Goal: Information Seeking & Learning: Learn about a topic

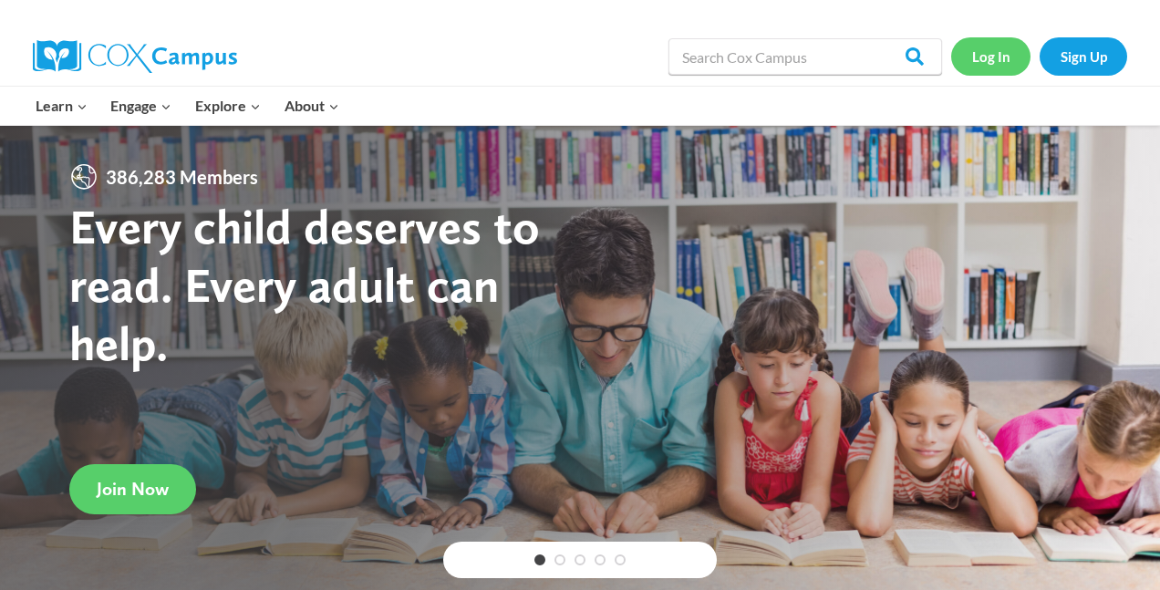
click at [1006, 50] on link "Log In" at bounding box center [990, 55] width 79 height 37
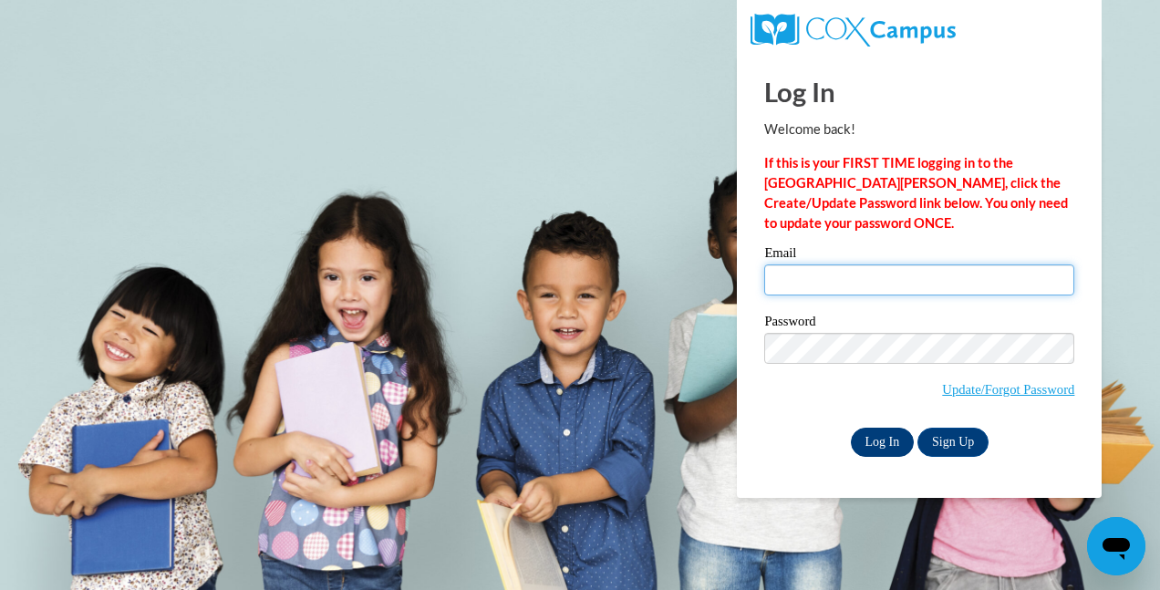
type input "shaltamimi89@outlook.com"
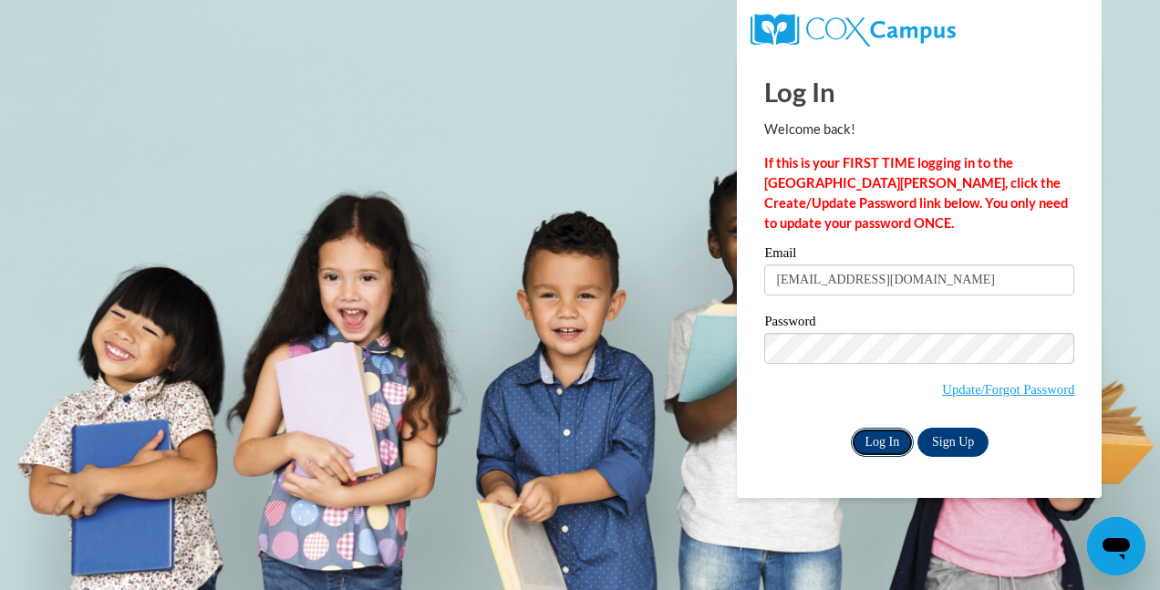
click at [876, 437] on input "Log In" at bounding box center [883, 442] width 64 height 29
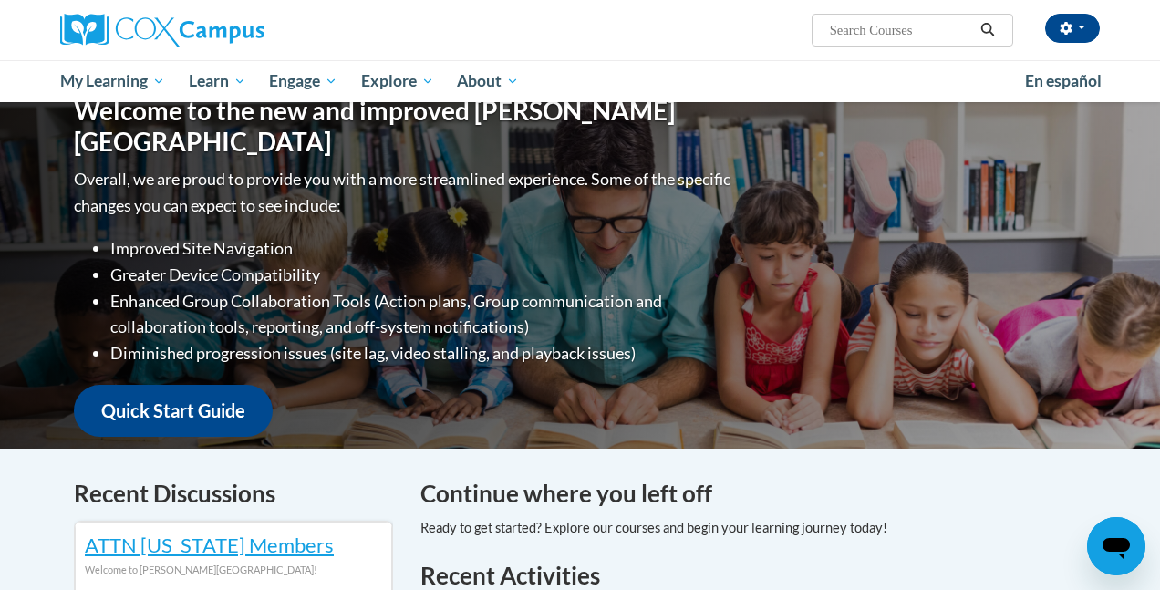
scroll to position [193, 0]
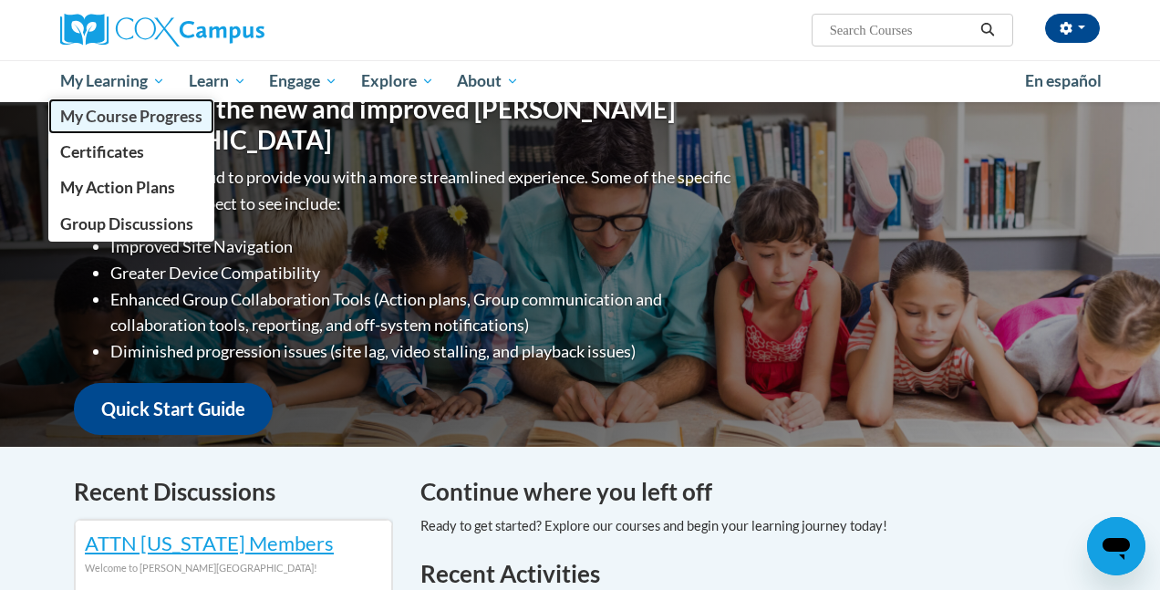
click at [141, 124] on span "My Course Progress" at bounding box center [131, 116] width 142 height 19
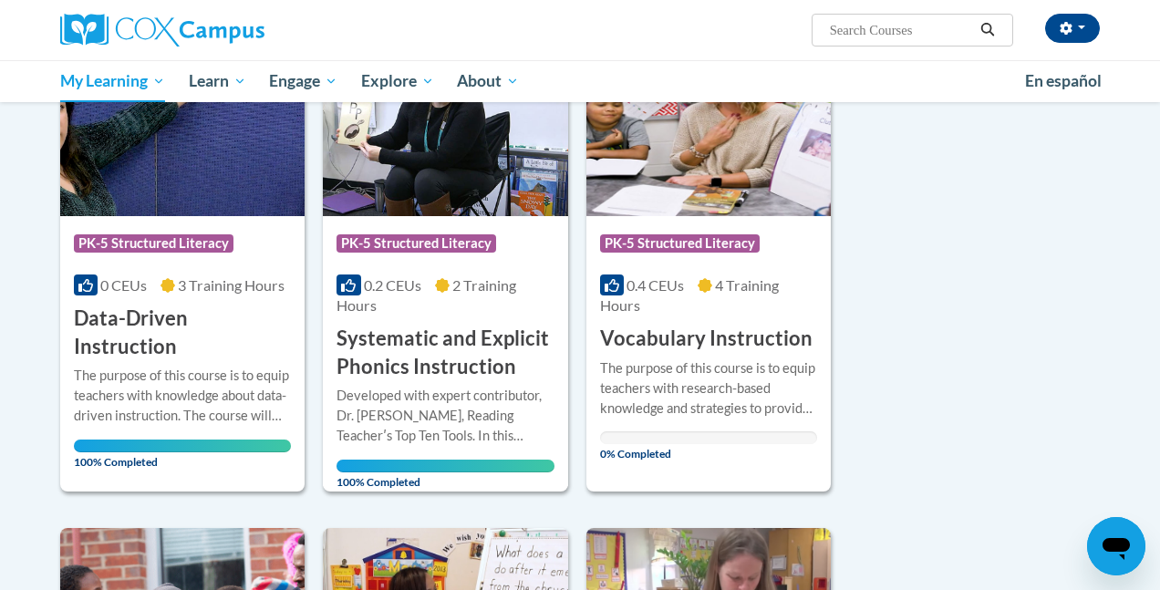
scroll to position [315, 0]
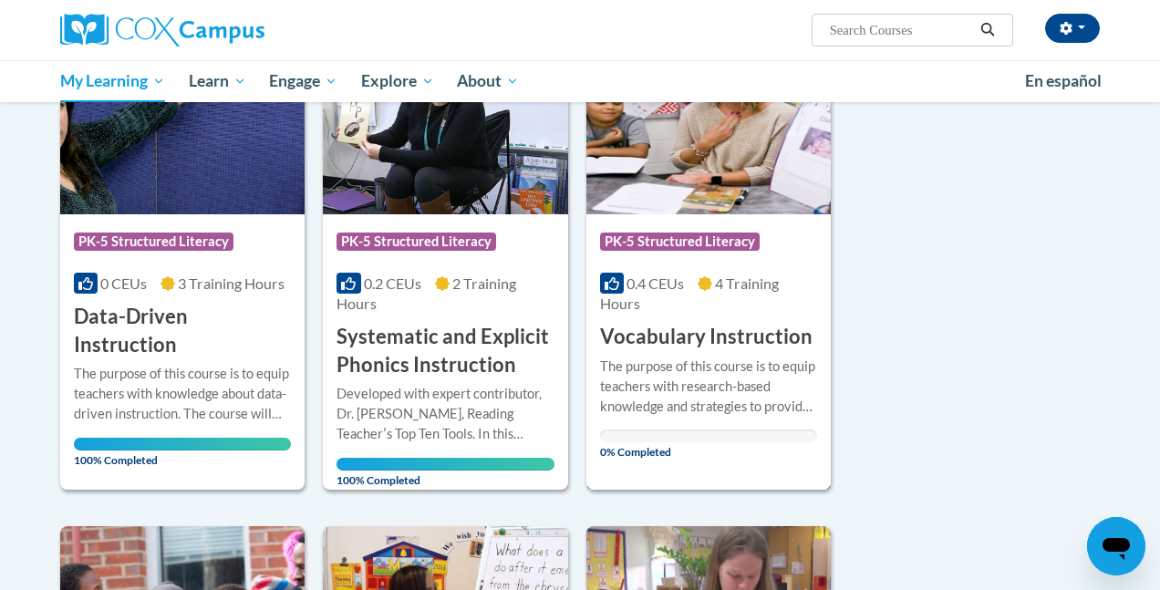
click at [709, 204] on img at bounding box center [708, 121] width 244 height 186
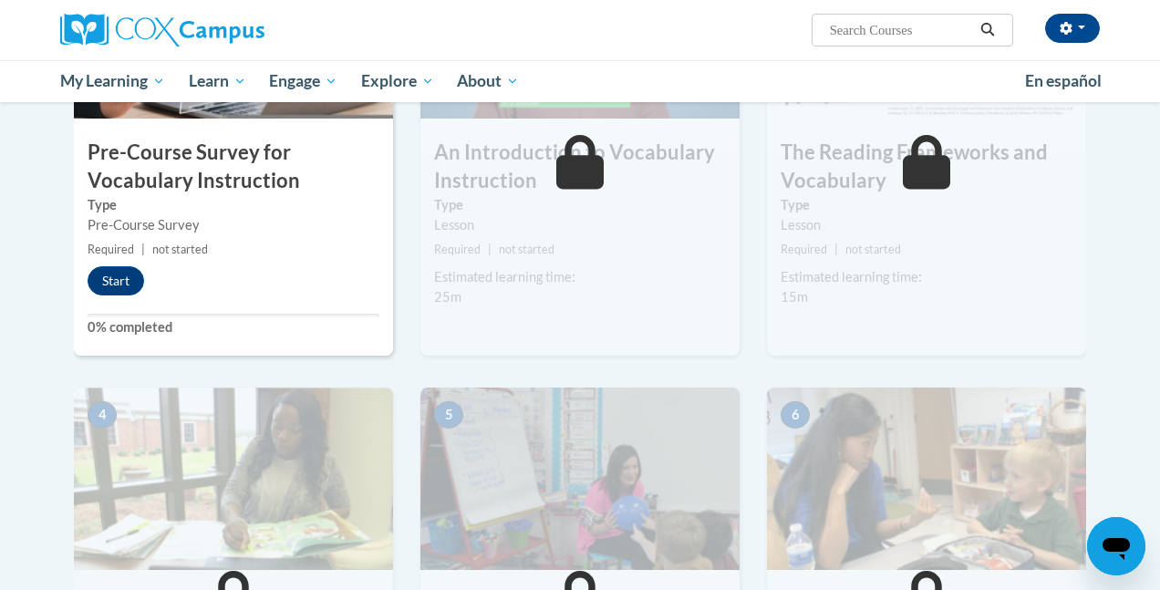
scroll to position [538, 0]
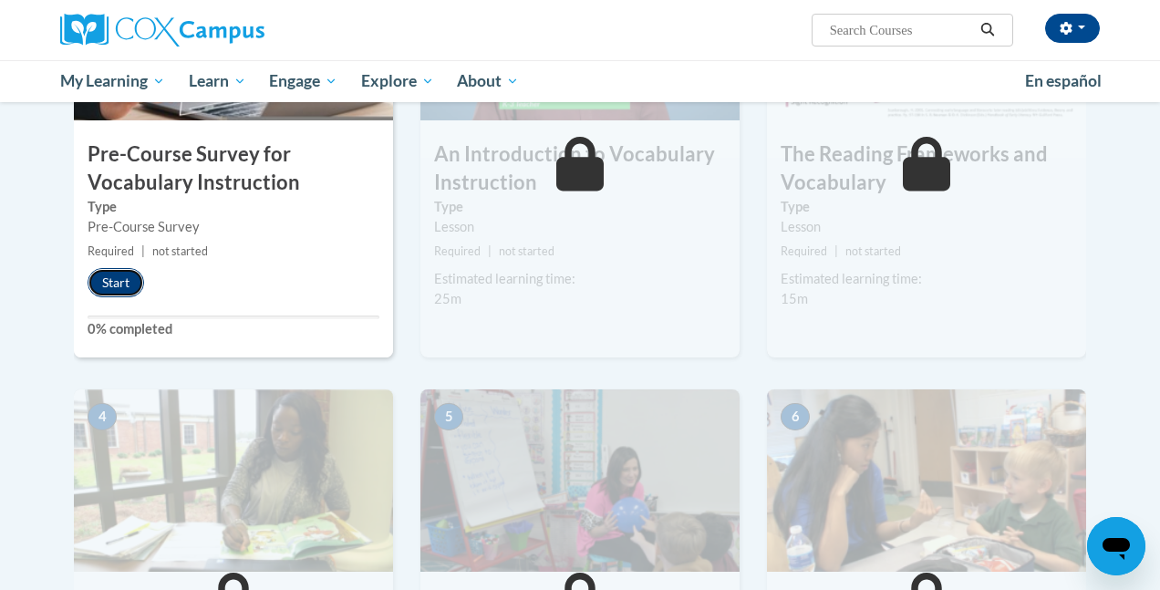
click at [109, 274] on button "Start" at bounding box center [116, 282] width 57 height 29
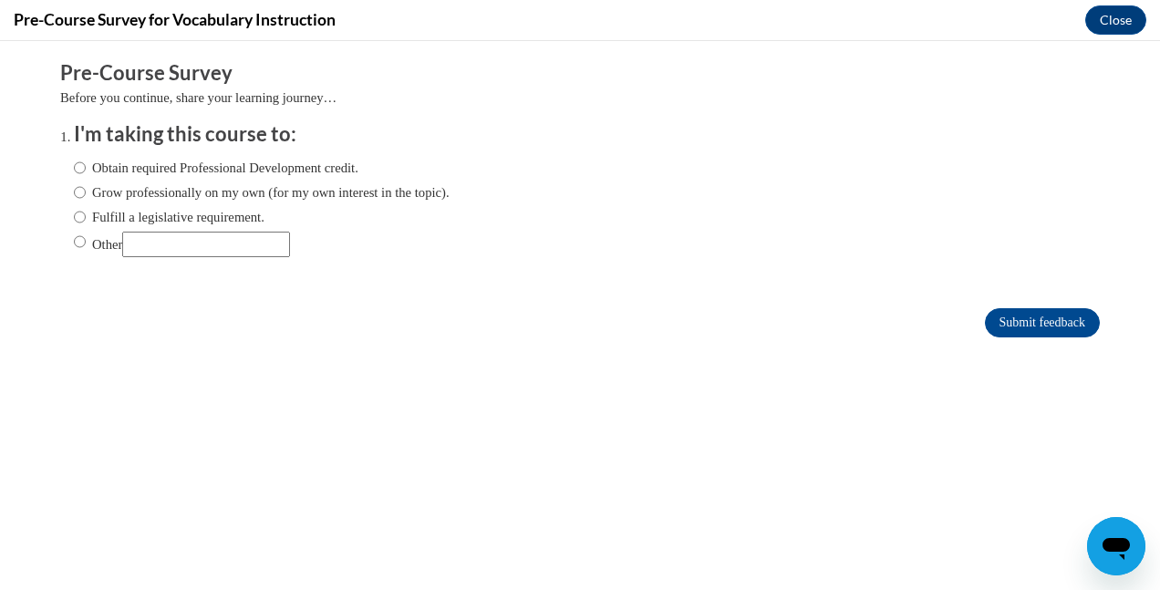
scroll to position [0, 0]
click at [118, 184] on label "Grow professionally on my own (for my own interest in the topic)." at bounding box center [262, 192] width 376 height 20
click at [86, 184] on input "Grow professionally on my own (for my own interest in the topic)." at bounding box center [80, 192] width 12 height 20
radio input "true"
click at [1074, 311] on input "Submit feedback" at bounding box center [1042, 322] width 115 height 29
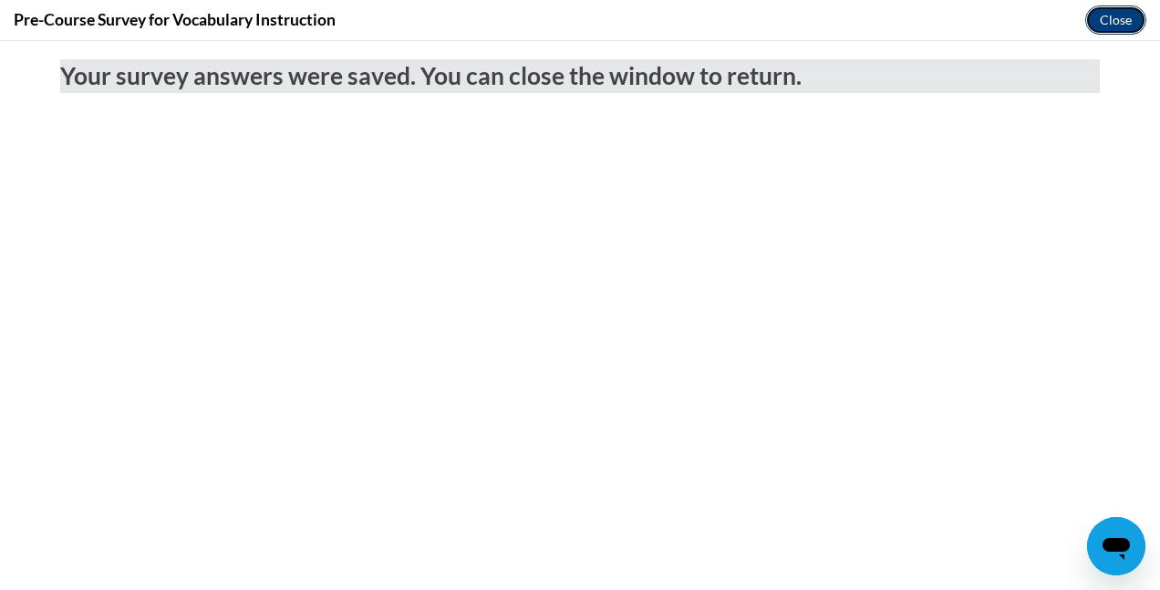
click at [1125, 19] on button "Close" at bounding box center [1115, 19] width 61 height 29
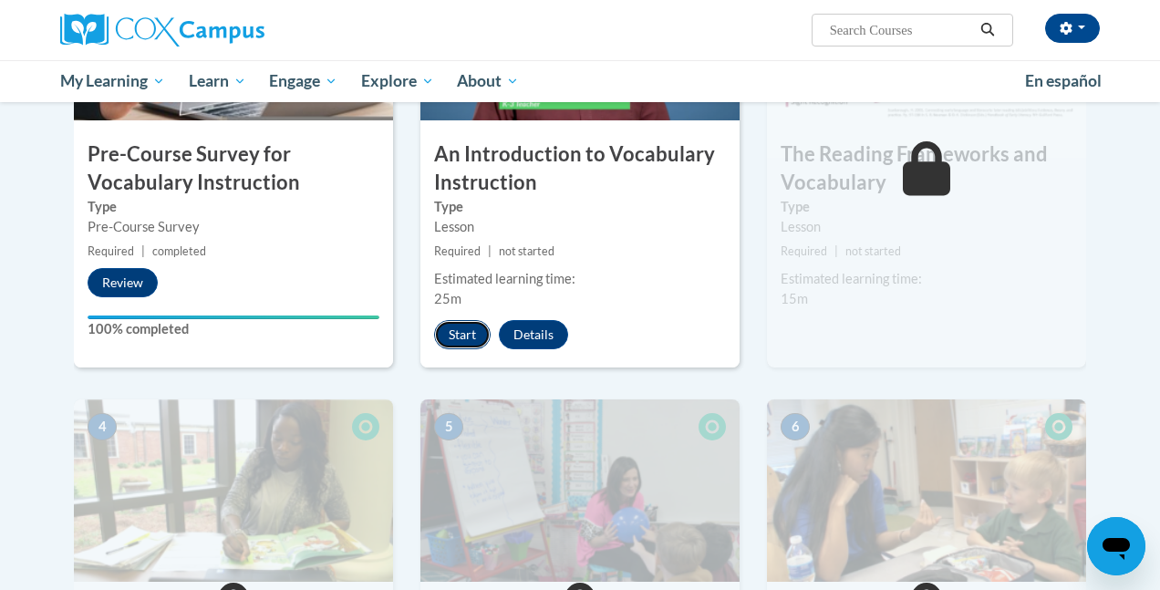
click at [454, 342] on button "Start" at bounding box center [462, 334] width 57 height 29
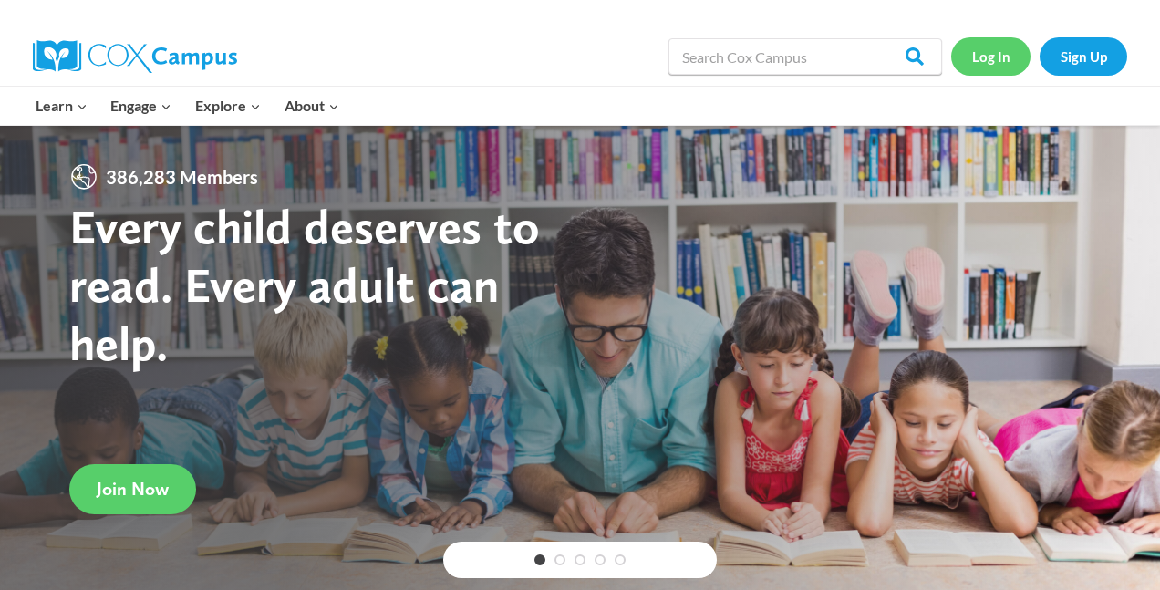
click at [978, 55] on link "Log In" at bounding box center [990, 55] width 79 height 37
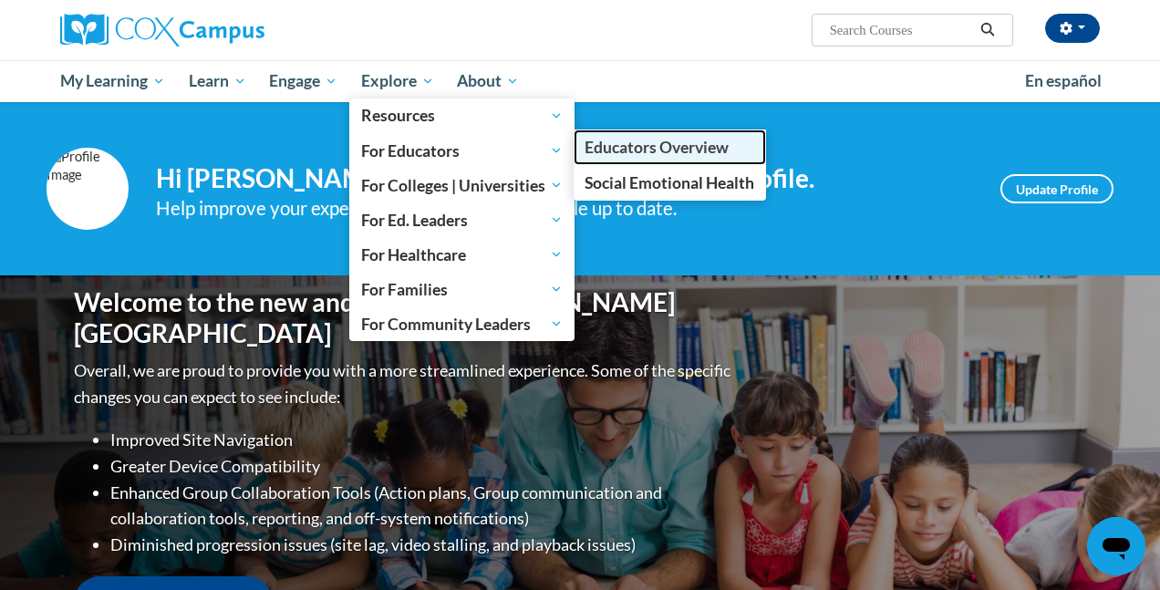
click at [629, 150] on span "Educators Overview" at bounding box center [656, 147] width 144 height 19
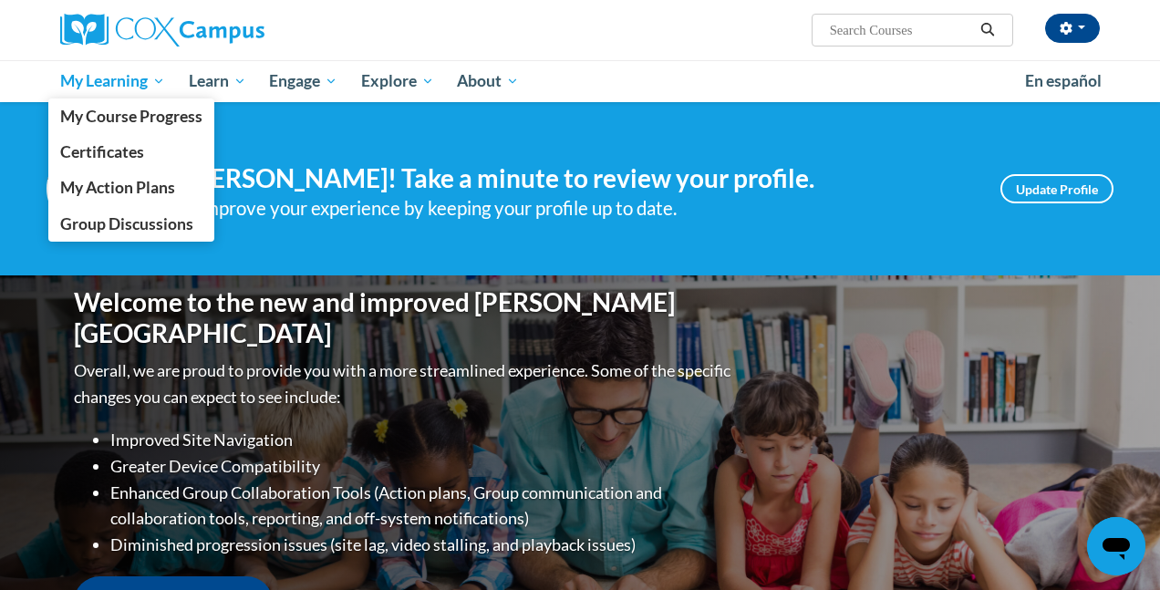
click at [122, 94] on link "My Learning" at bounding box center [112, 81] width 129 height 42
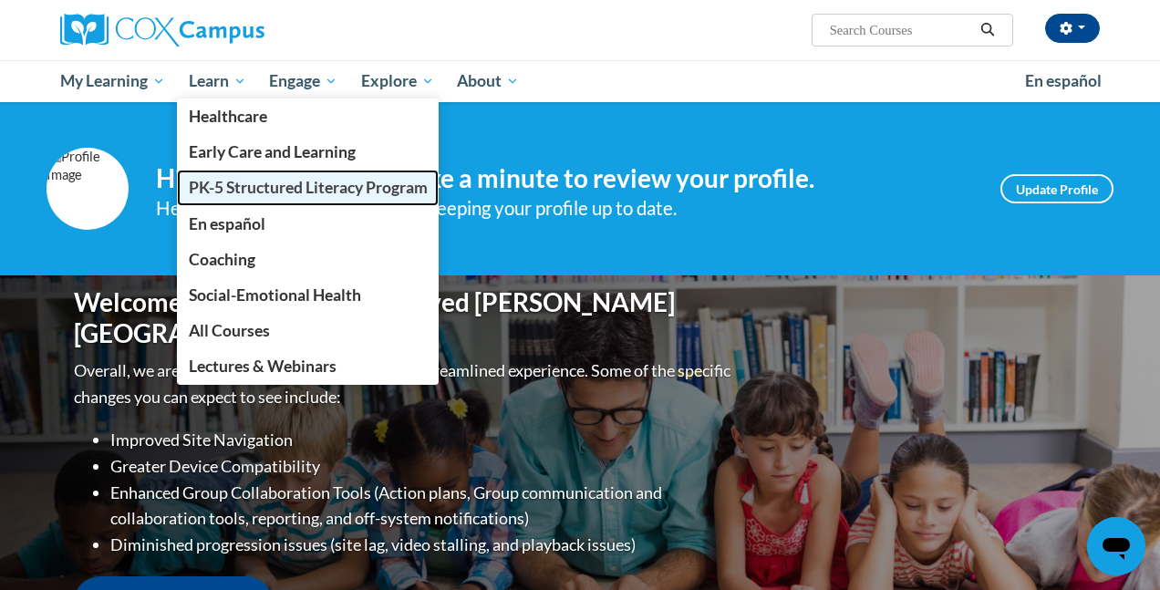
click at [279, 189] on span "PK-5 Structured Literacy Program" at bounding box center [308, 187] width 239 height 19
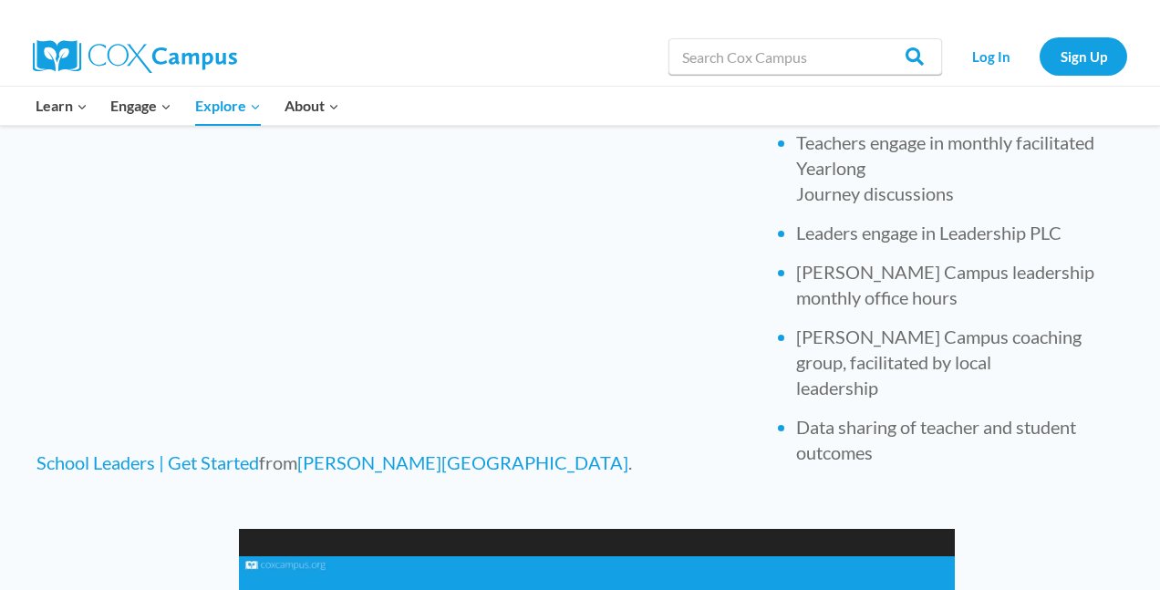
scroll to position [967, 0]
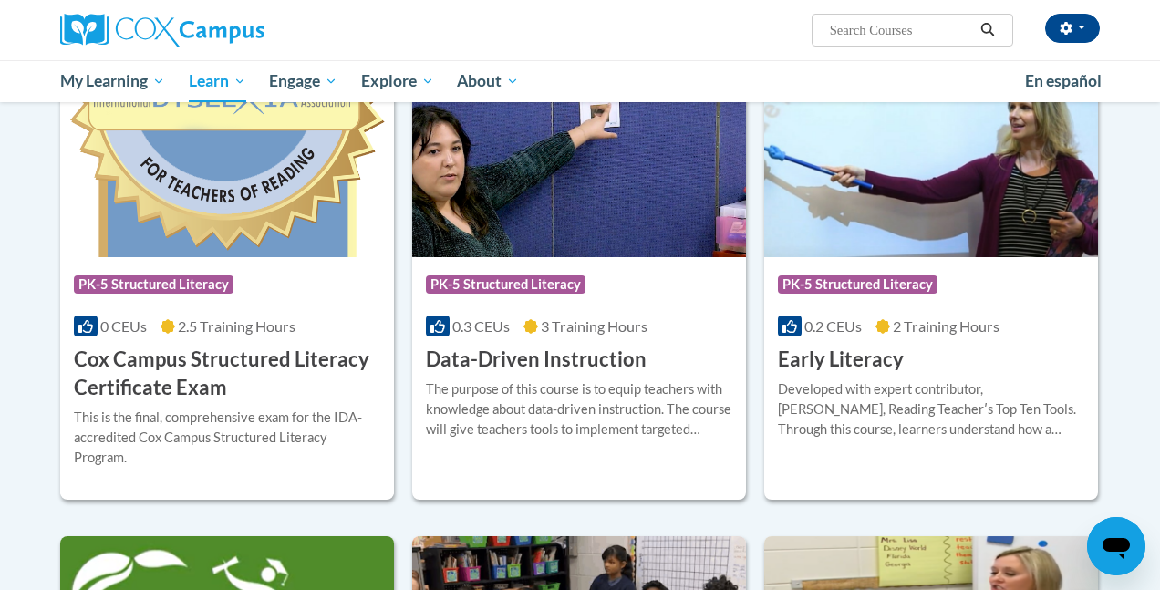
scroll to position [628, 0]
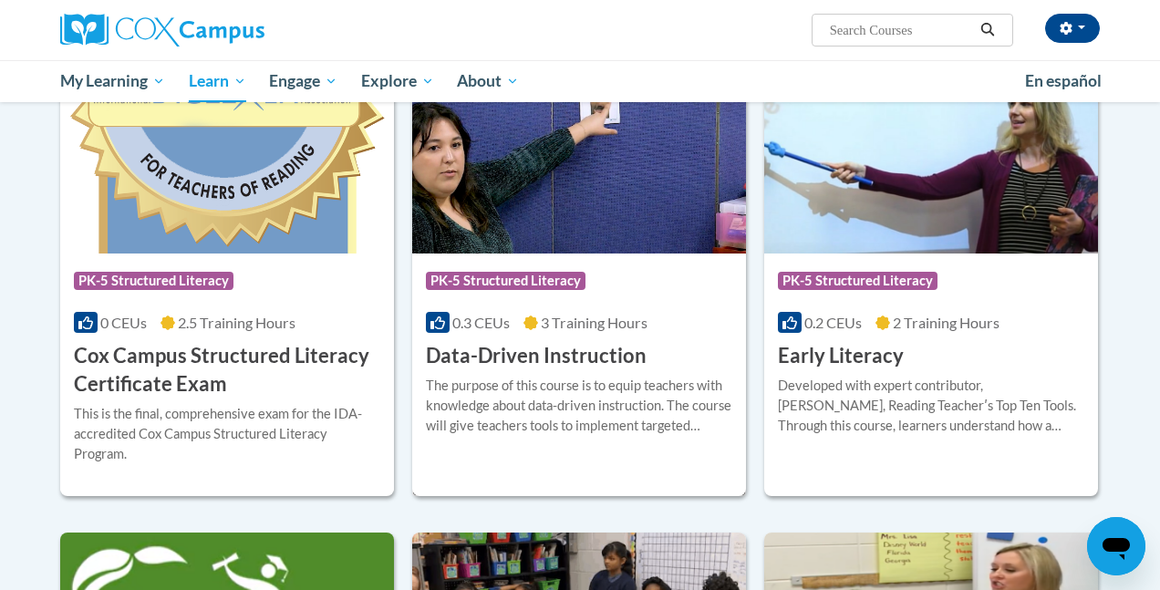
click at [558, 302] on div "Course Category: PK-5 Structured Literacy" at bounding box center [579, 283] width 306 height 41
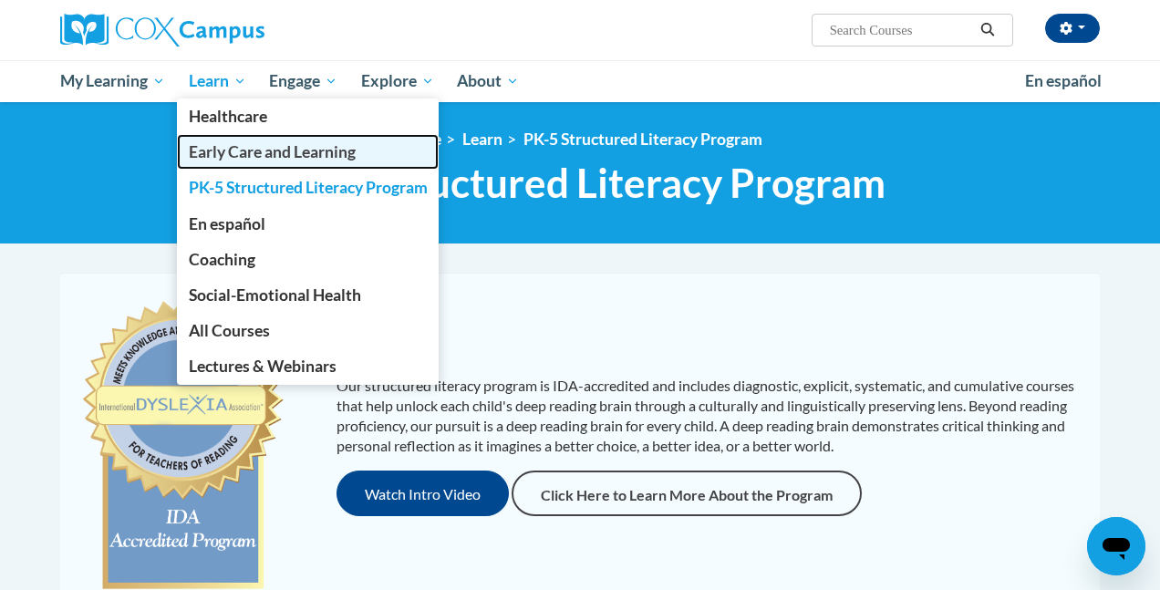
click at [262, 160] on span "Early Care and Learning" at bounding box center [272, 151] width 167 height 19
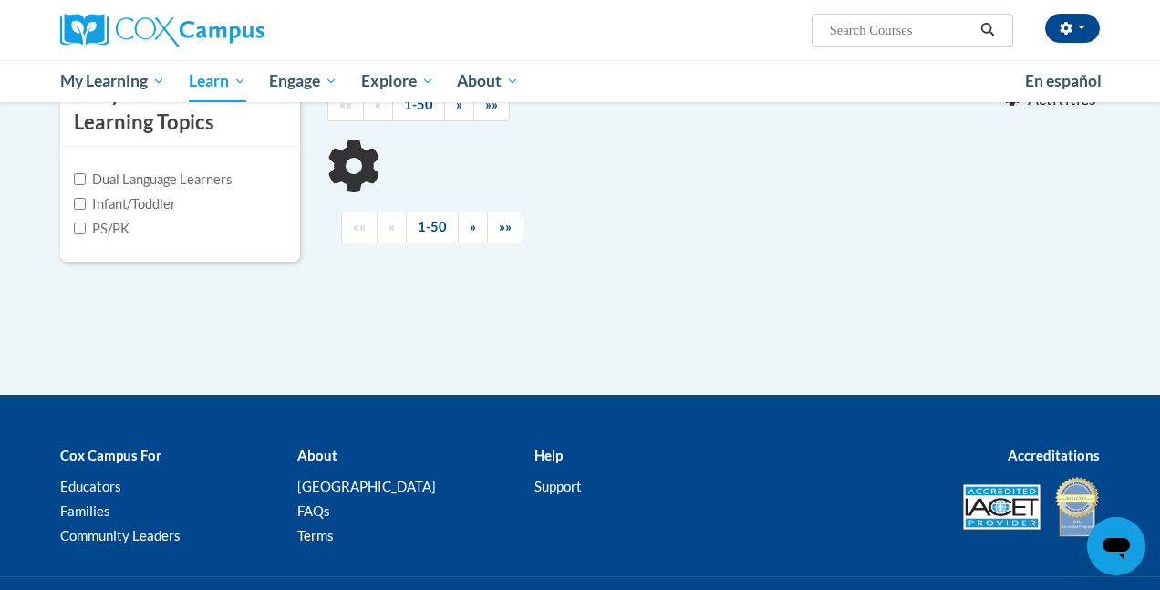
scroll to position [422, 0]
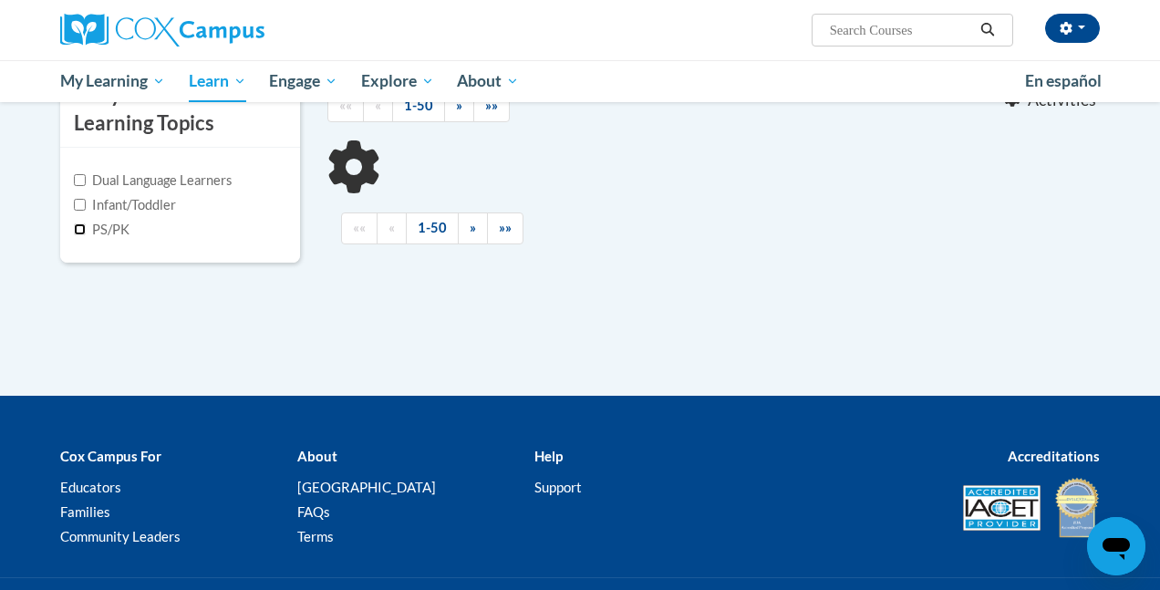
click at [80, 231] on input "PS/PK" at bounding box center [80, 229] width 12 height 12
checkbox input "true"
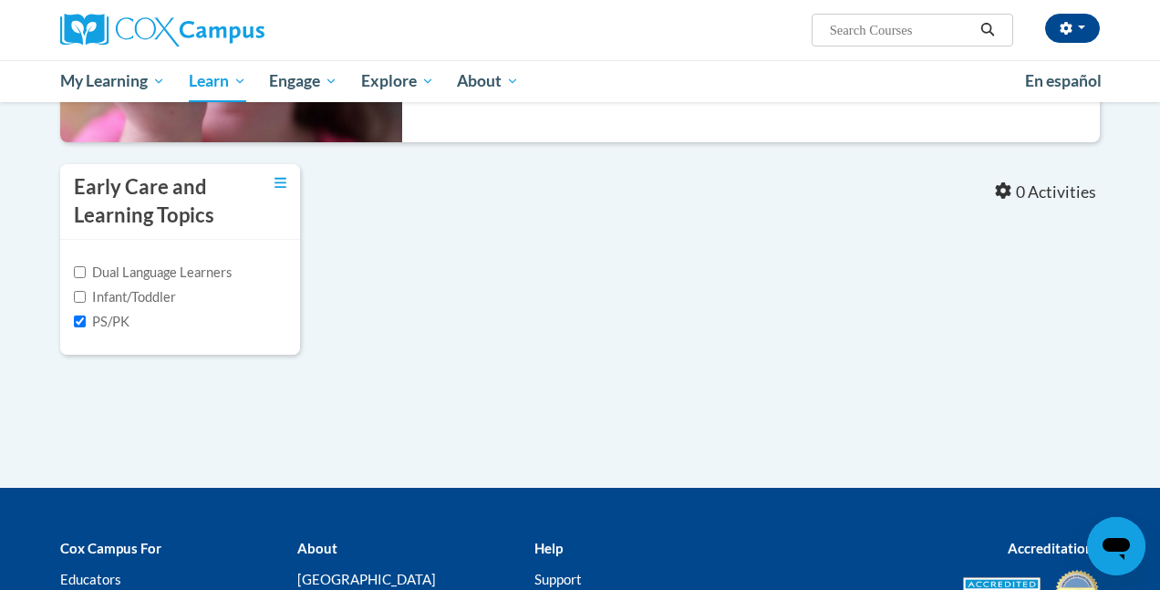
scroll to position [302, 0]
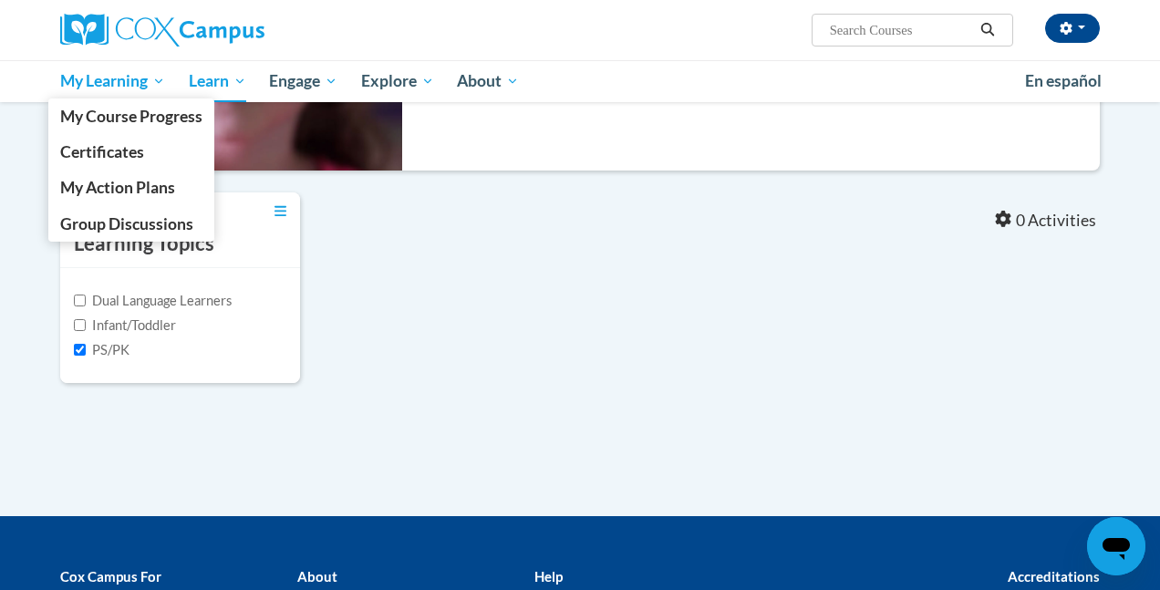
click at [145, 91] on span "My Learning" at bounding box center [112, 81] width 105 height 22
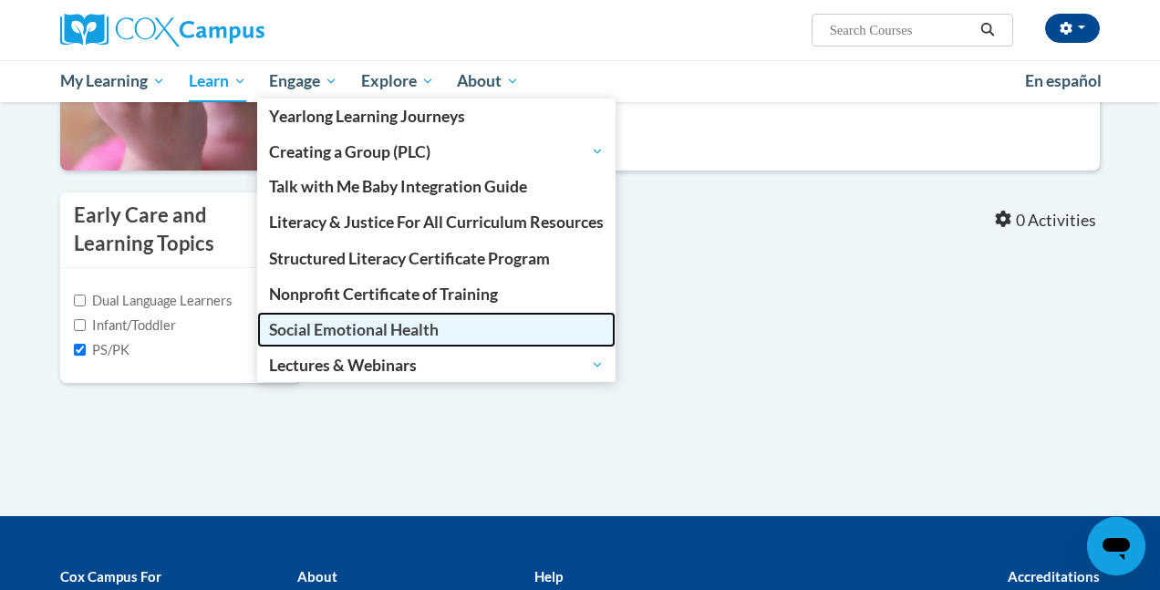
click at [348, 331] on span "Social Emotional Health" at bounding box center [354, 329] width 170 height 19
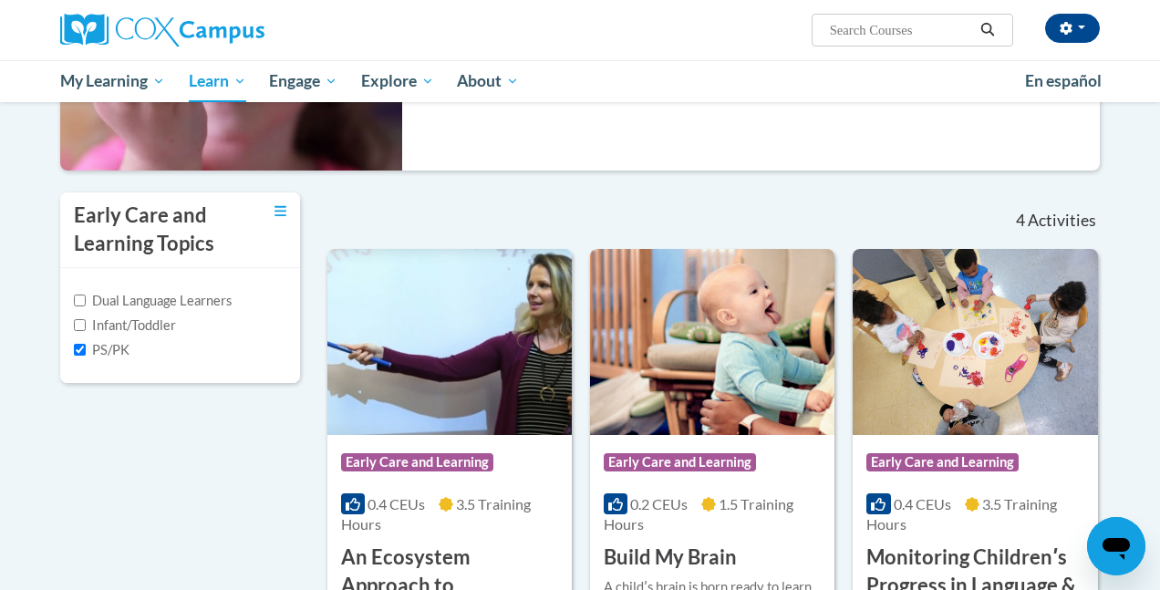
click at [659, 152] on div "It’s never too early to start helping children build stronger, smarter brains. …" at bounding box center [757, 71] width 711 height 200
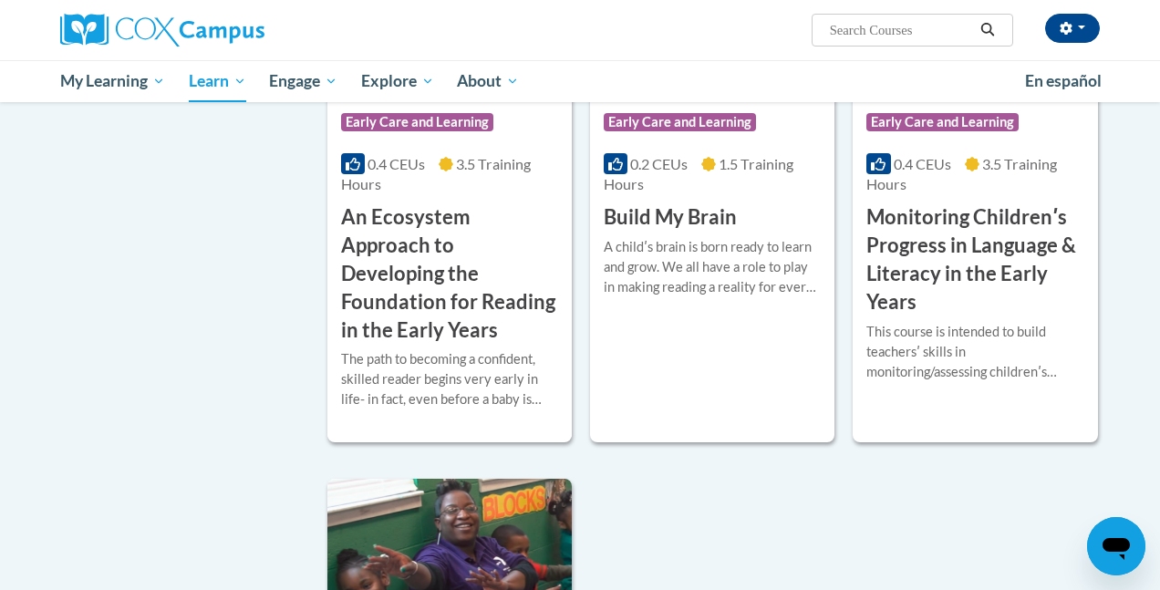
scroll to position [0, 0]
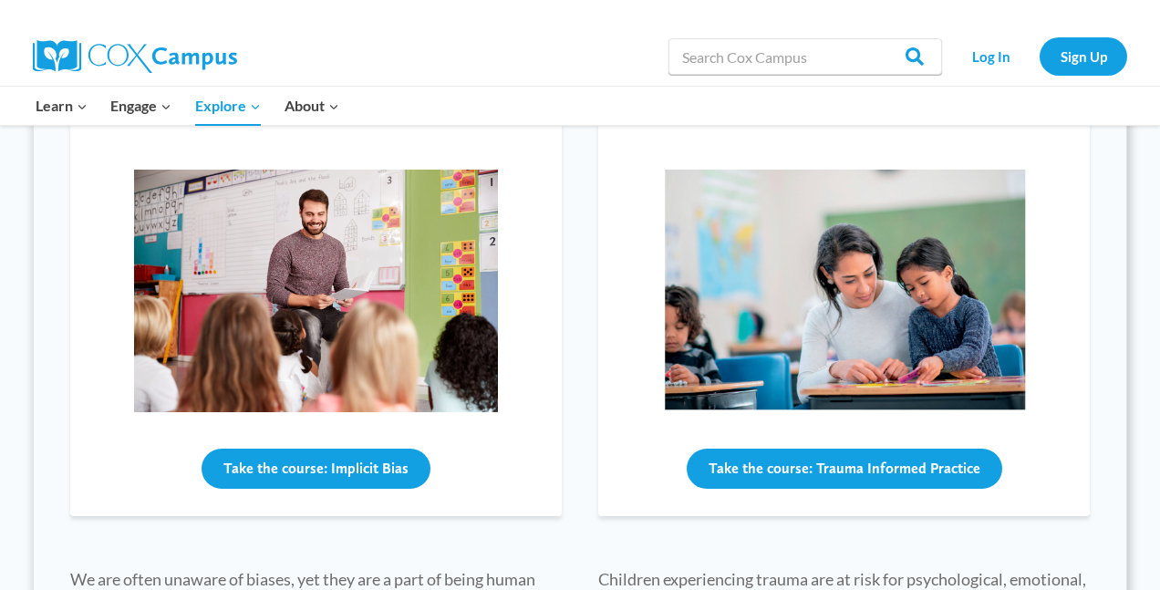
scroll to position [717, 0]
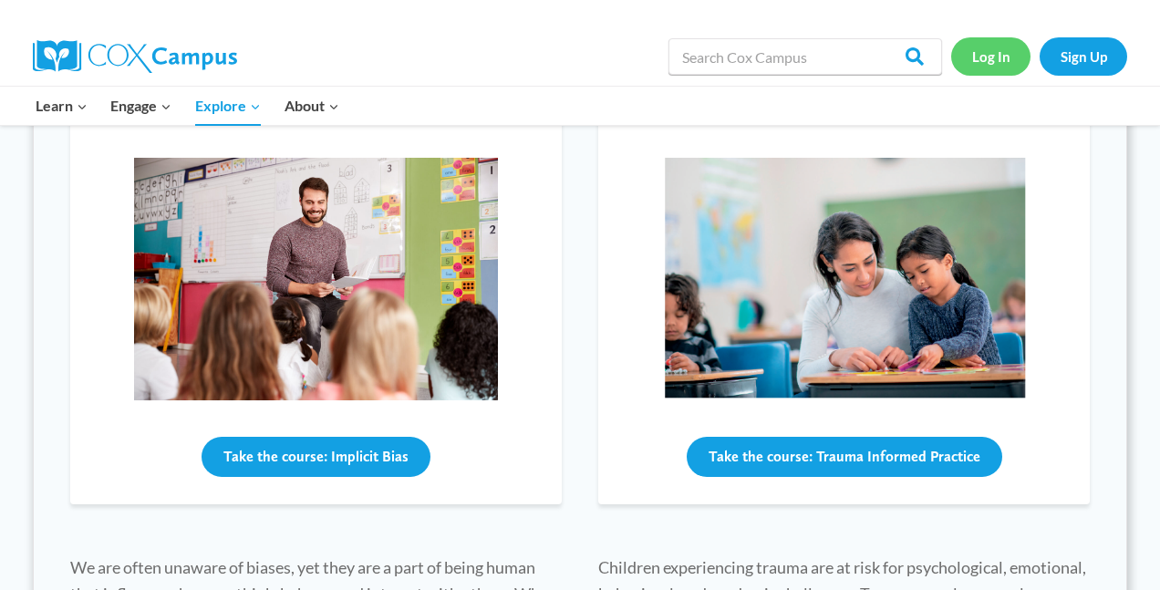
click at [1012, 57] on link "Log In" at bounding box center [990, 55] width 79 height 37
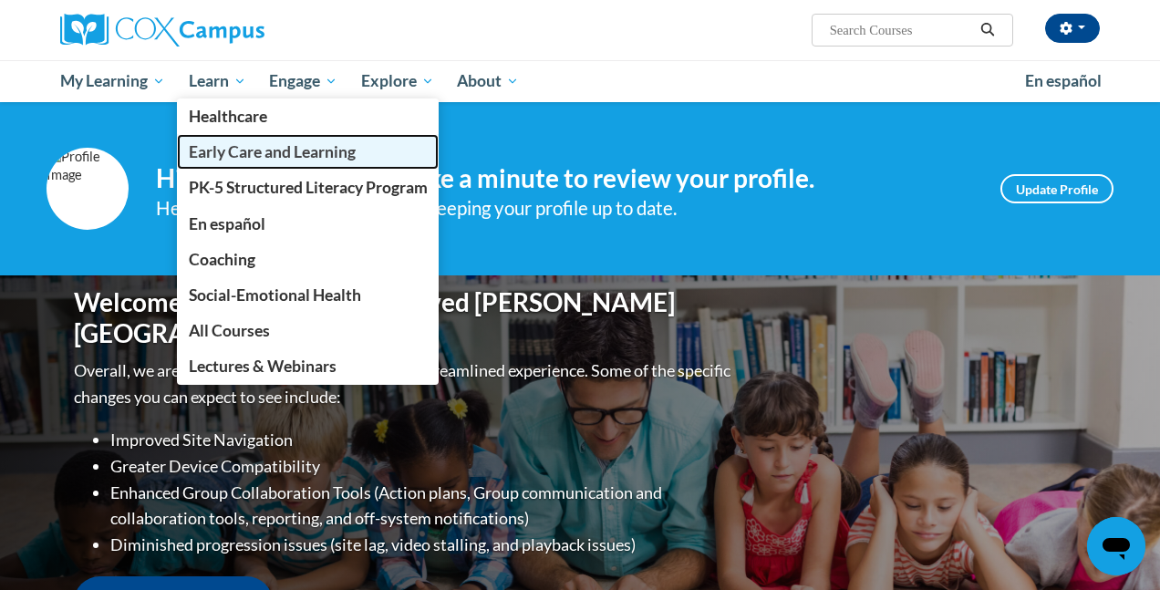
click at [295, 149] on span "Early Care and Learning" at bounding box center [272, 151] width 167 height 19
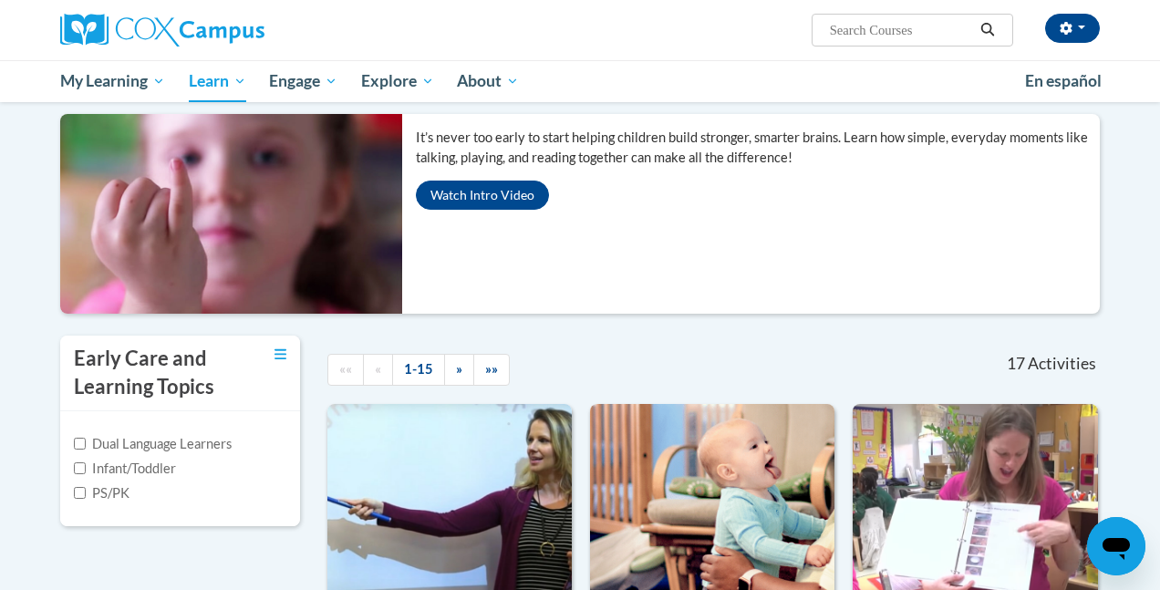
scroll to position [168, 0]
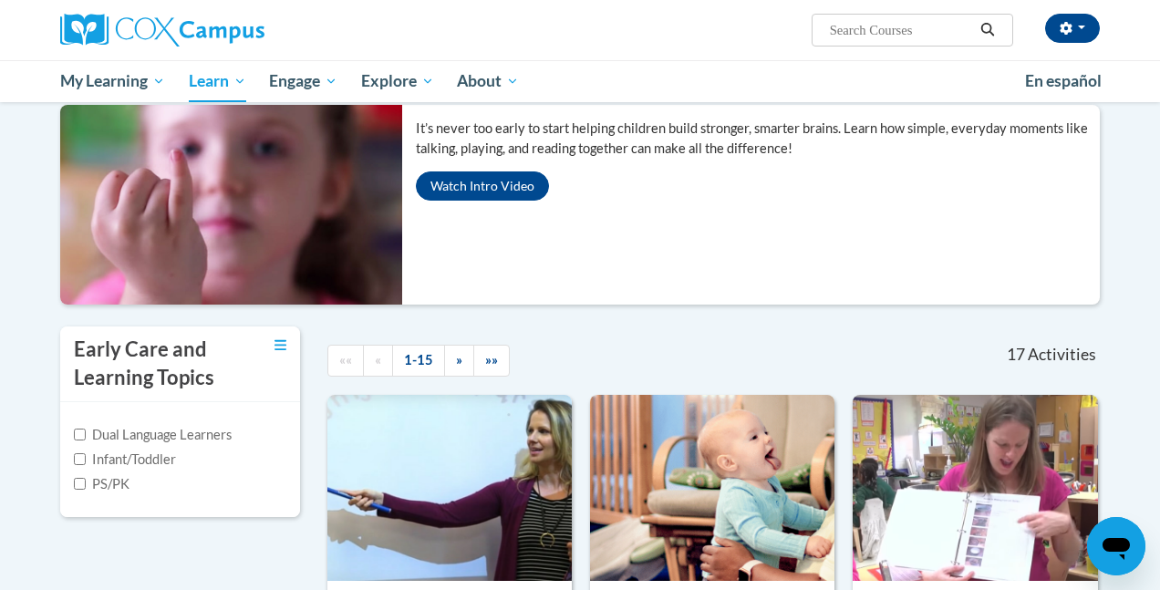
click at [110, 481] on label "PS/PK" at bounding box center [102, 484] width 56 height 20
click at [86, 481] on input "PS/PK" at bounding box center [80, 484] width 12 height 12
checkbox input "true"
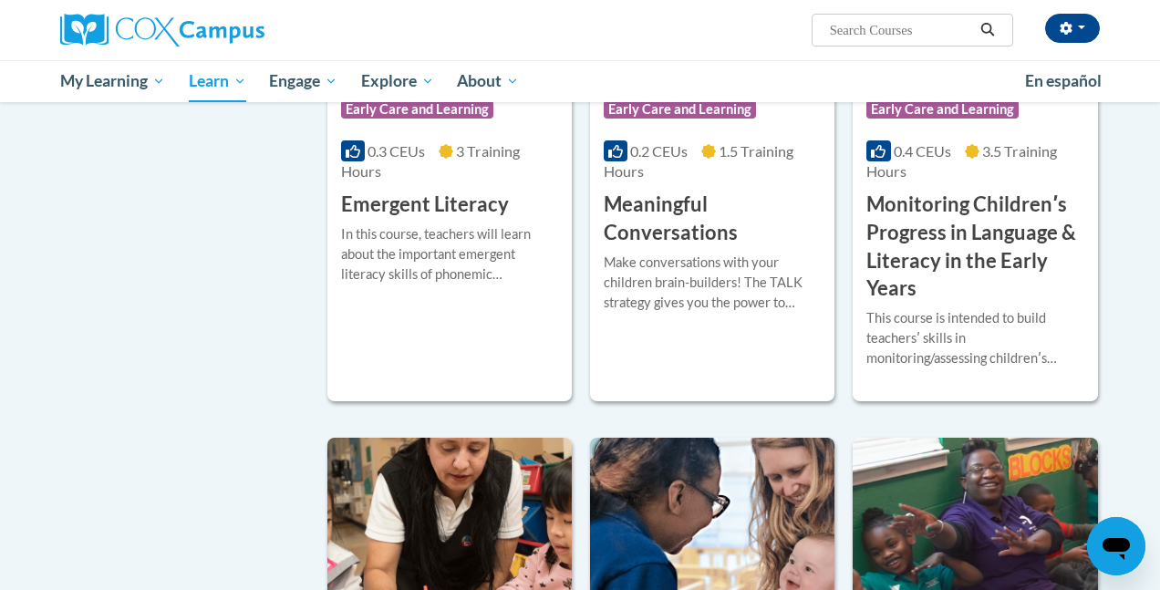
scroll to position [0, 0]
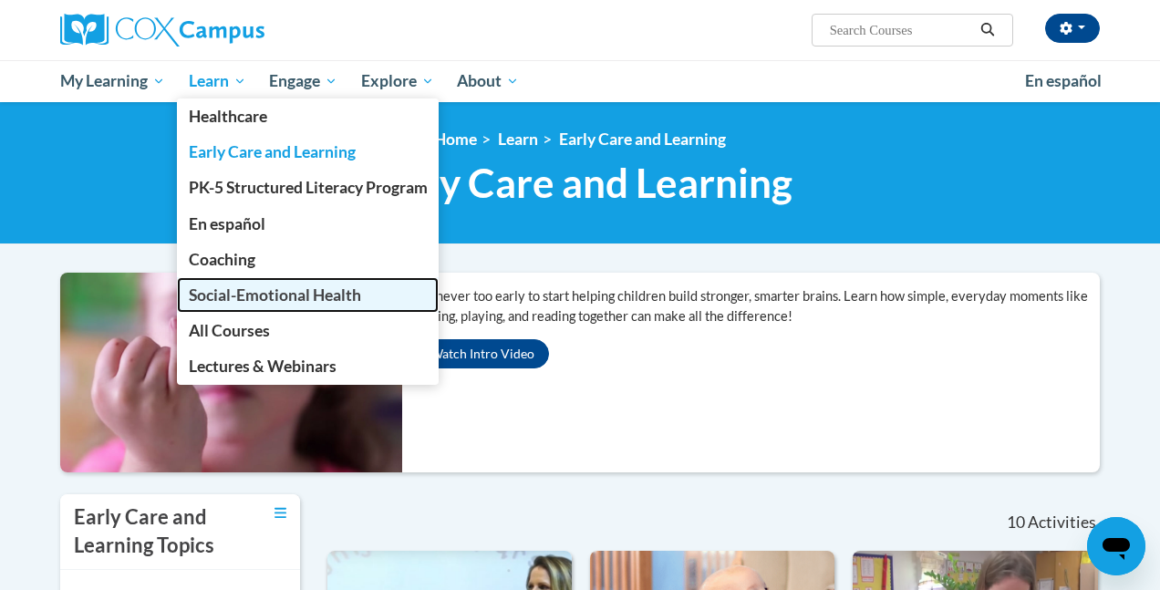
click at [326, 288] on span "Social-Emotional Health" at bounding box center [275, 294] width 172 height 19
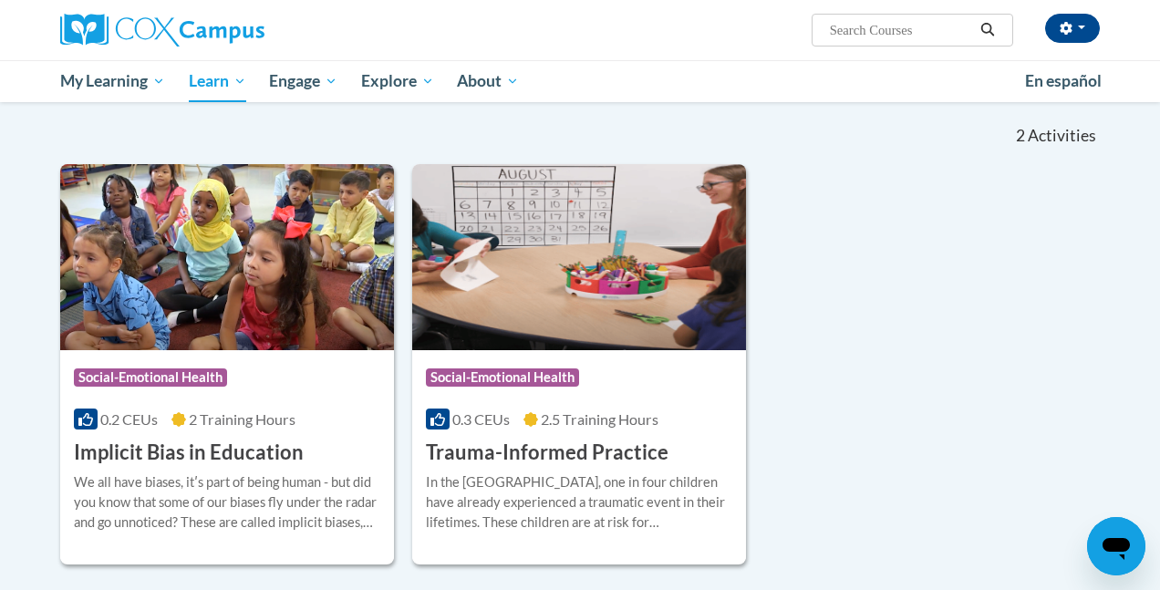
scroll to position [213, 0]
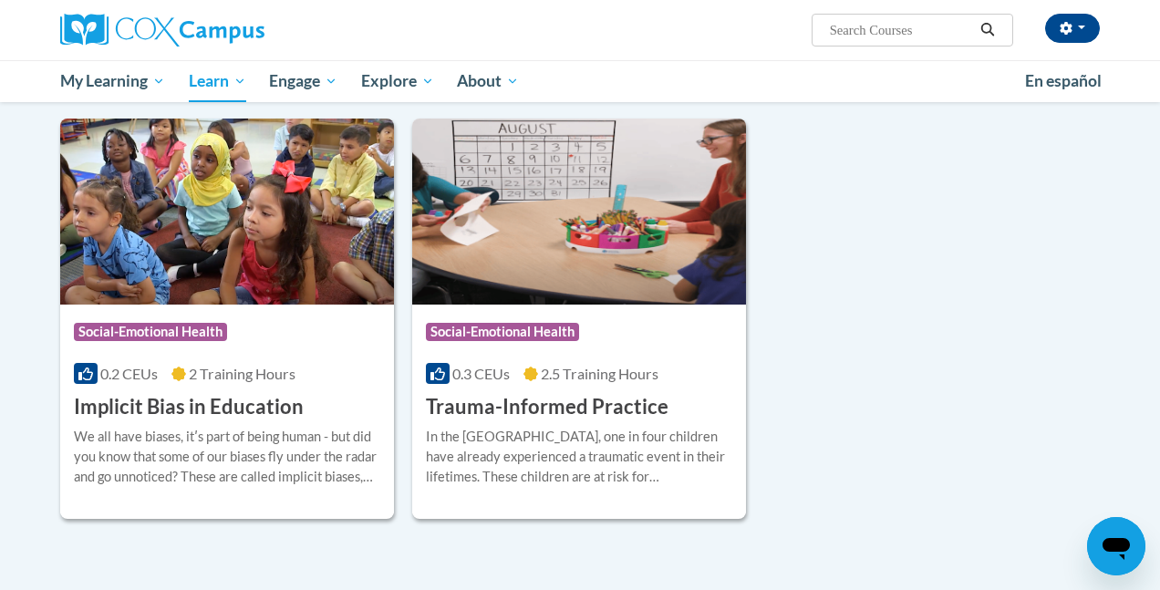
click at [952, 335] on div "Course Category: Social-Emotional Health 0.2 CEUs 2 Training Hours COURSE Impli…" at bounding box center [579, 319] width 1039 height 401
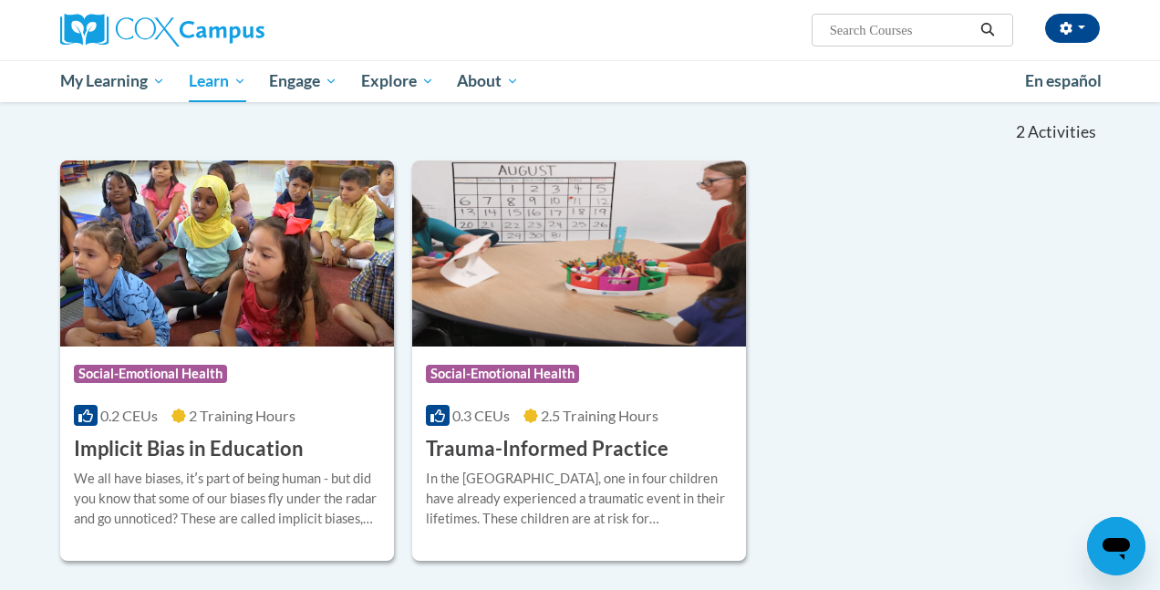
scroll to position [0, 0]
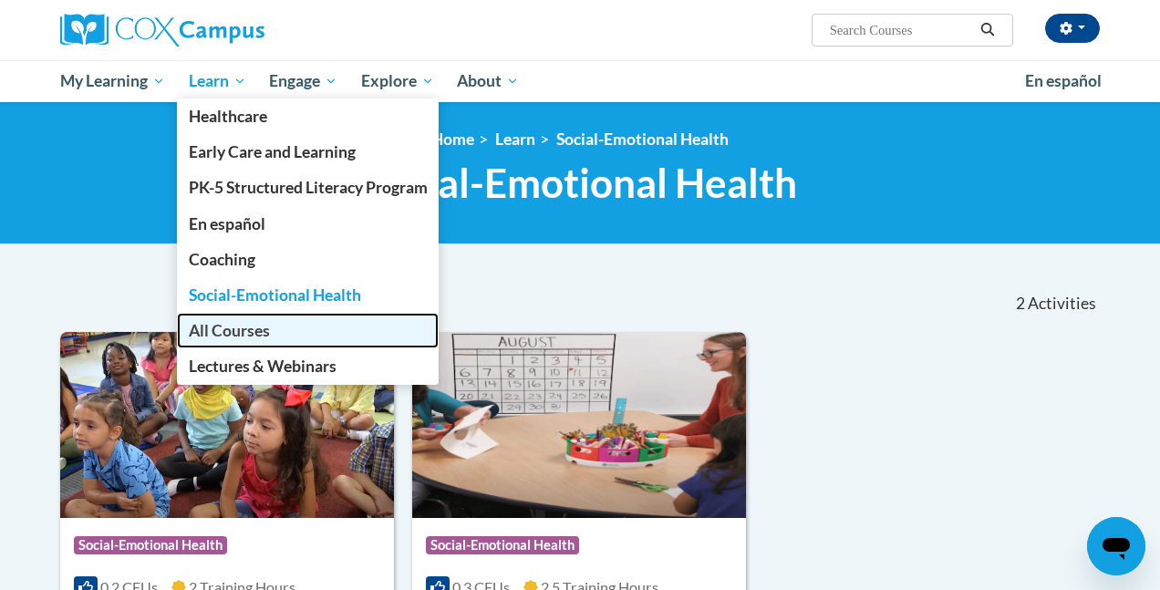
click at [249, 329] on span "All Courses" at bounding box center [229, 330] width 81 height 19
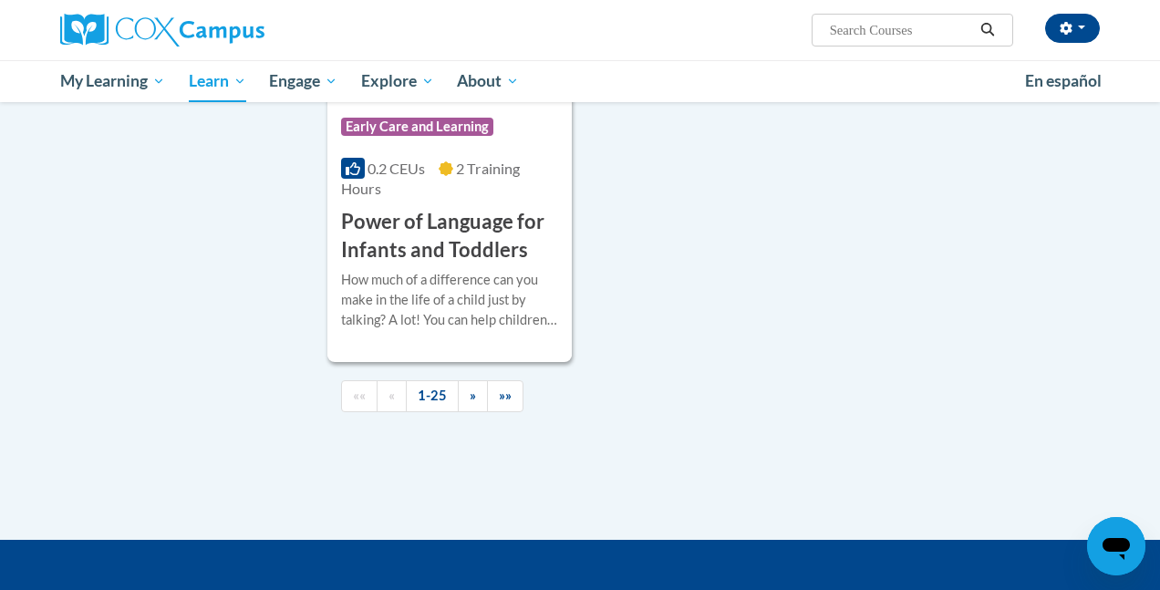
scroll to position [4596, 0]
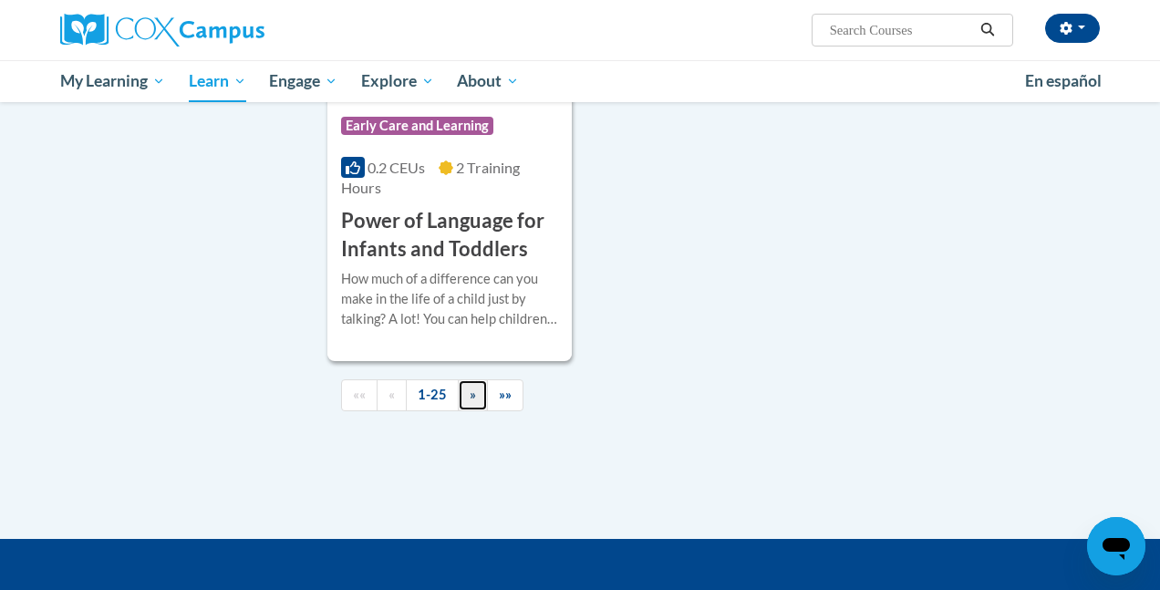
click at [473, 387] on span "»" at bounding box center [473, 395] width 6 height 16
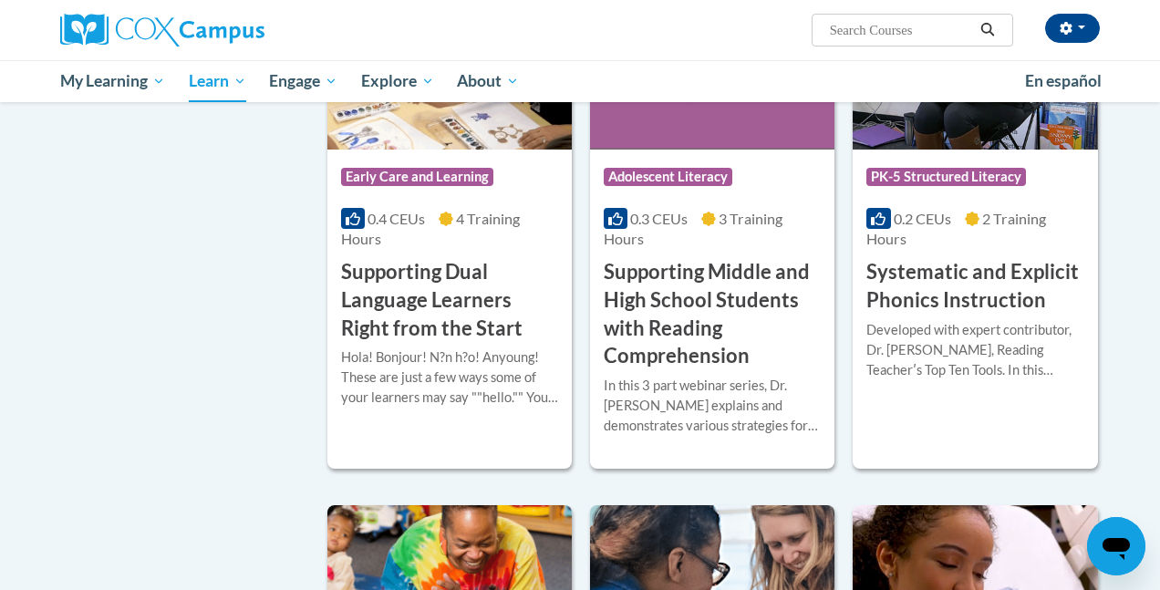
scroll to position [1837, 0]
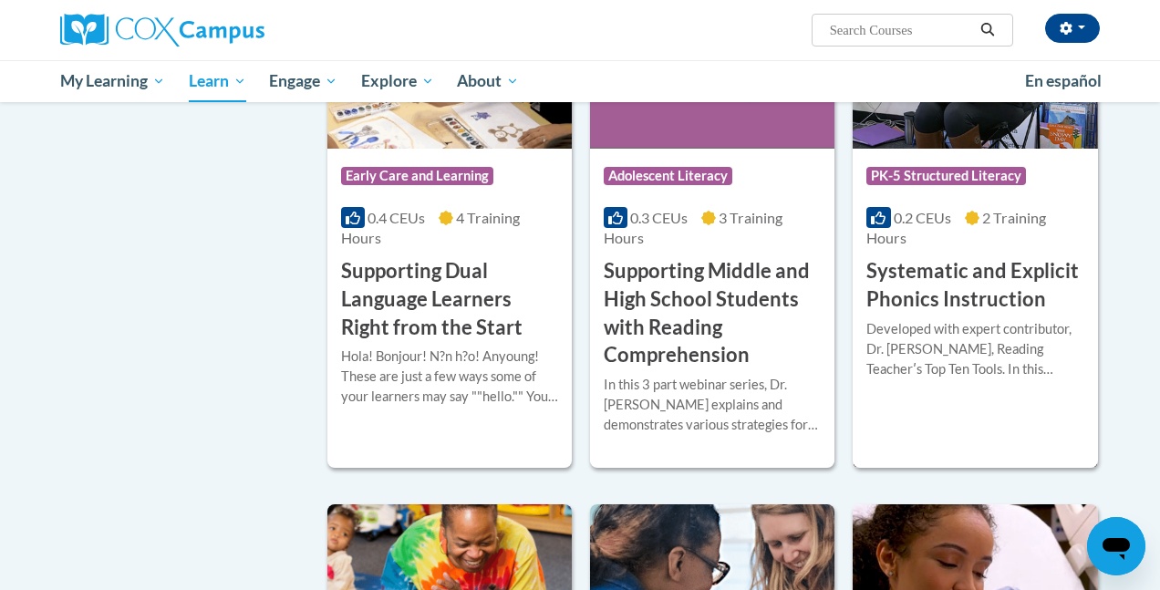
click at [985, 269] on h3 "Systematic and Explicit Phonics Instruction" at bounding box center [974, 285] width 217 height 57
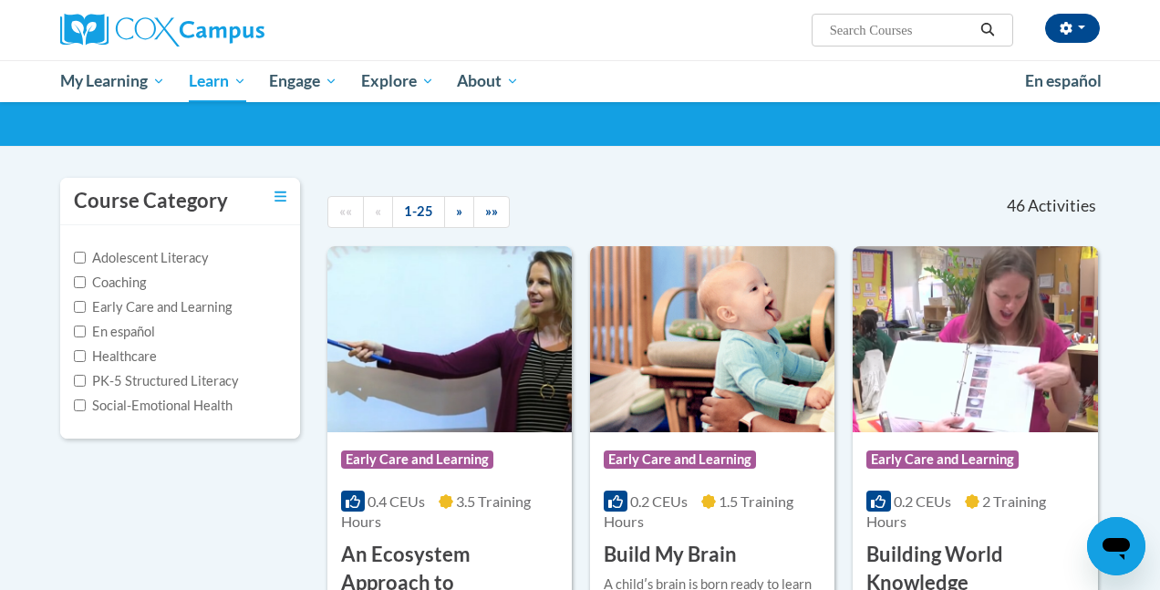
scroll to position [98, 0]
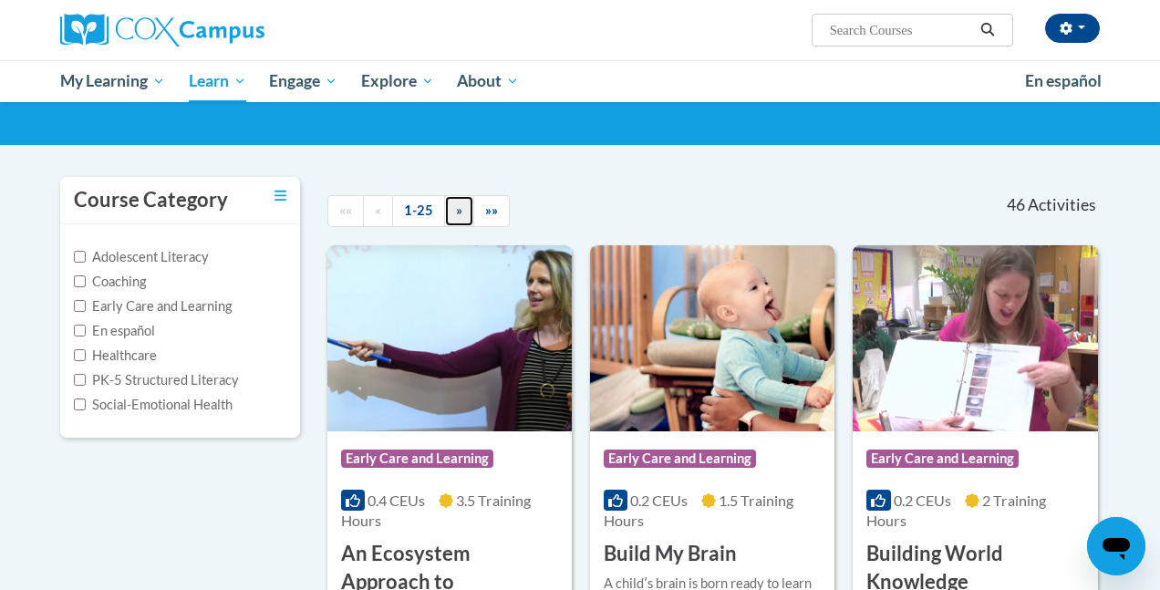
click at [464, 210] on link "»" at bounding box center [459, 211] width 30 height 32
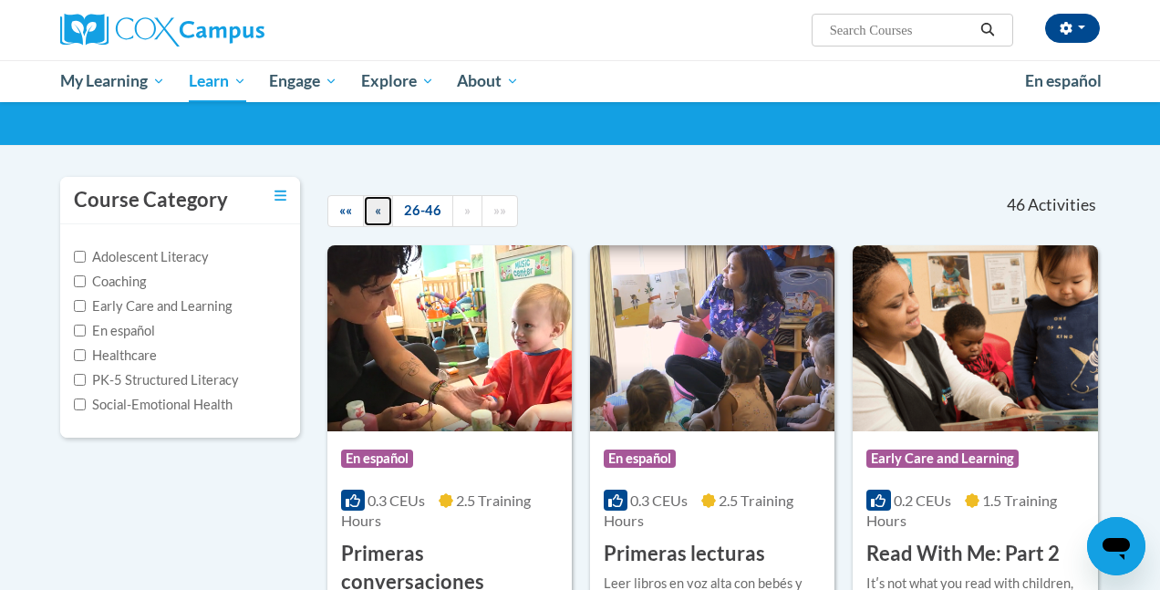
click at [378, 202] on span "«" at bounding box center [378, 210] width 6 height 16
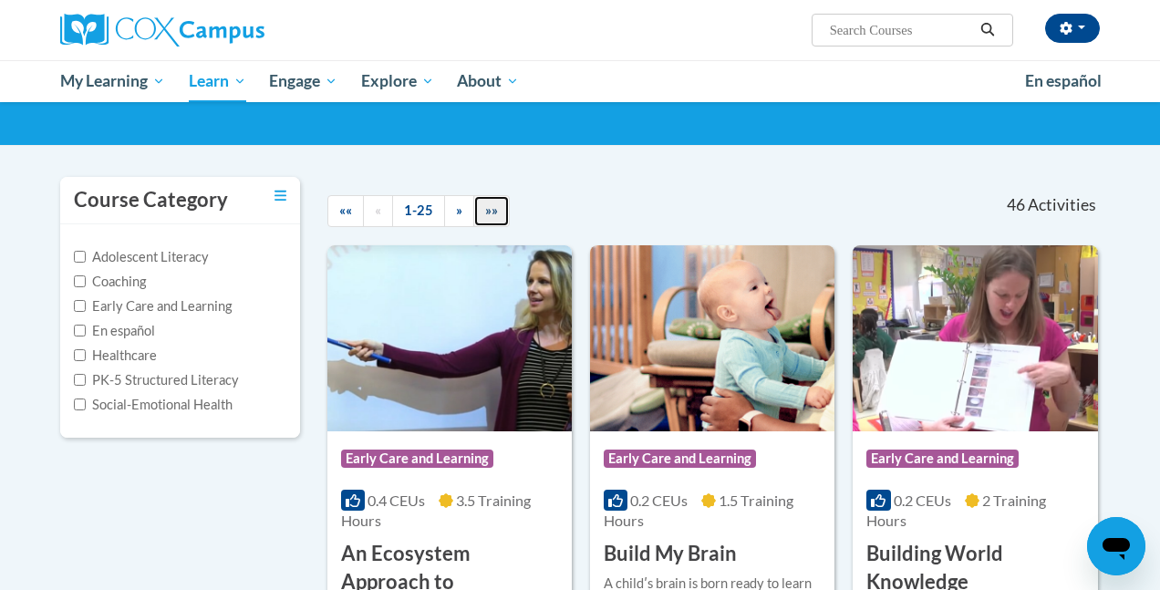
click at [501, 206] on link "»»" at bounding box center [491, 211] width 36 height 32
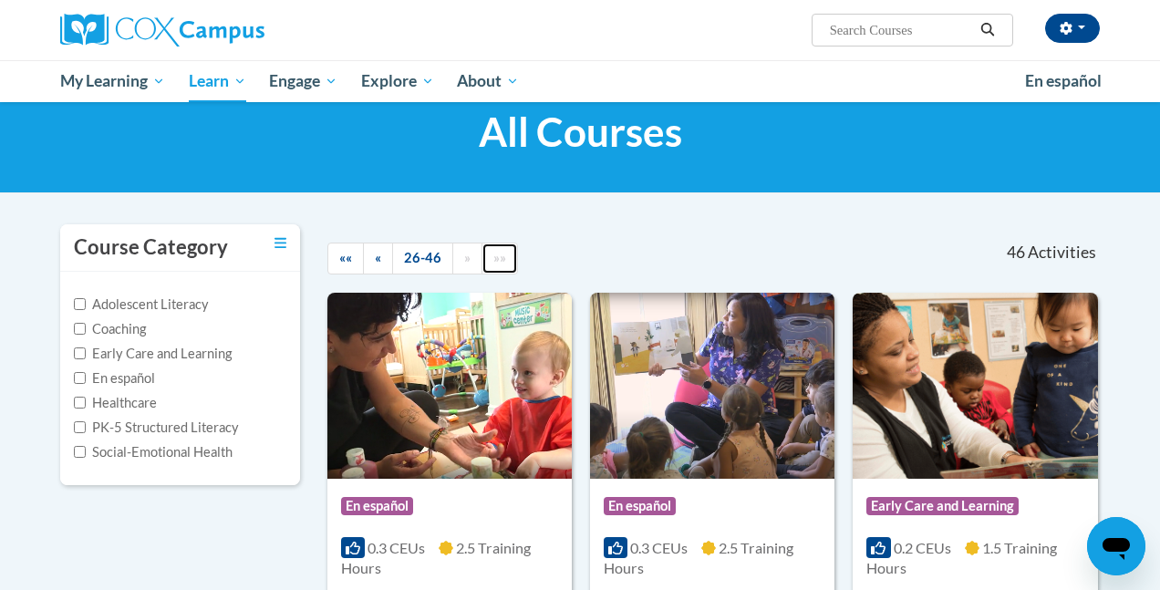
scroll to position [0, 0]
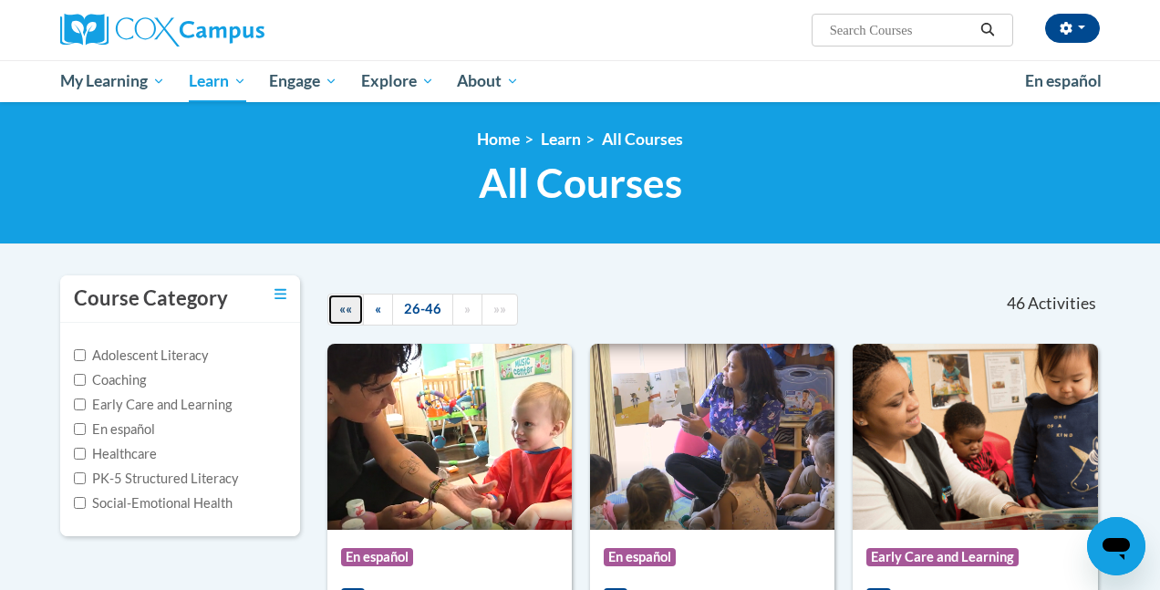
click at [346, 319] on link "««" at bounding box center [345, 310] width 36 height 32
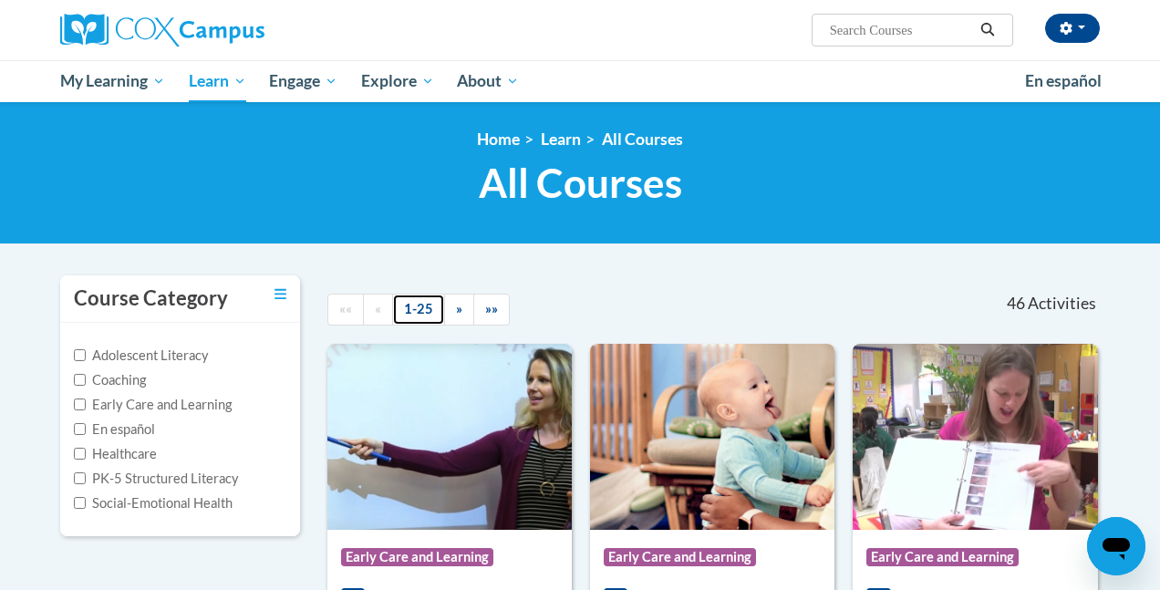
click at [415, 311] on link "1-25" at bounding box center [418, 310] width 53 height 32
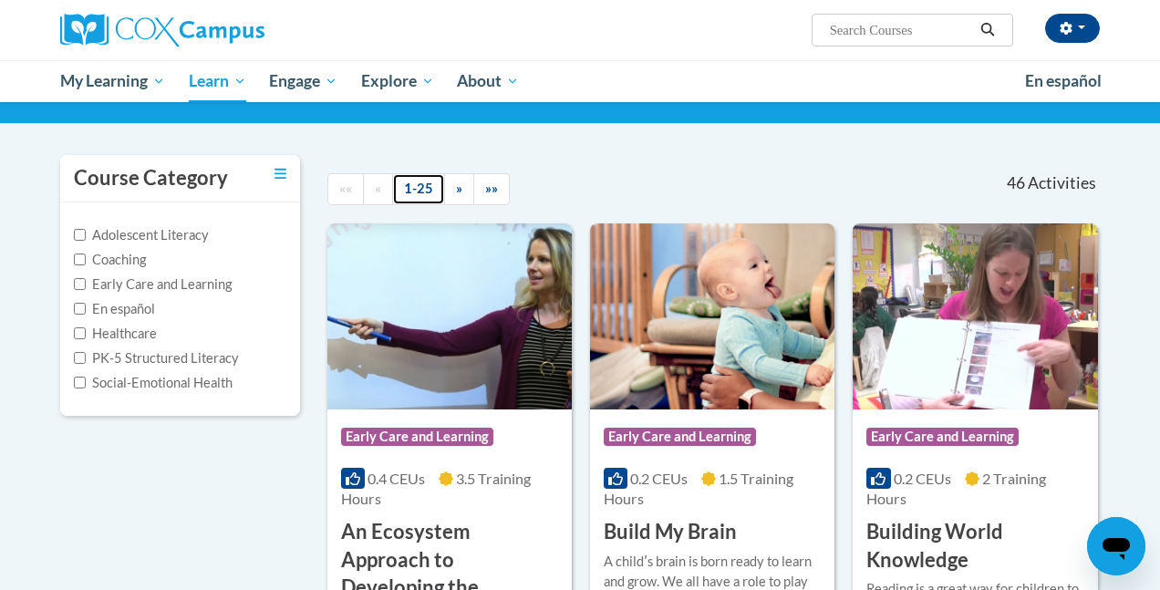
scroll to position [105, 0]
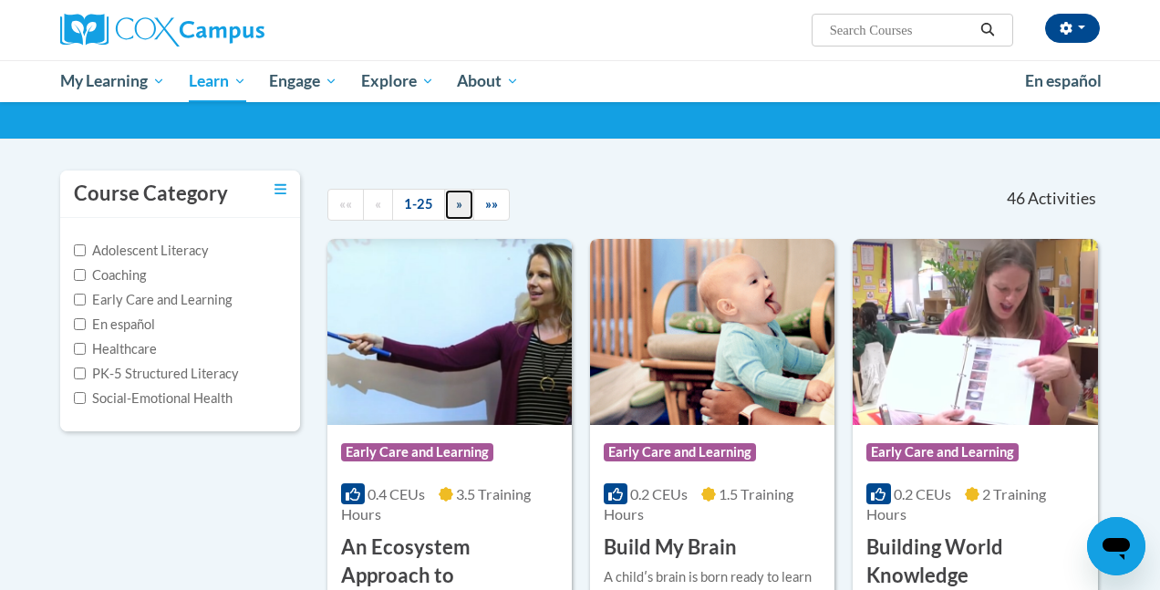
click at [464, 194] on link "»" at bounding box center [459, 205] width 30 height 32
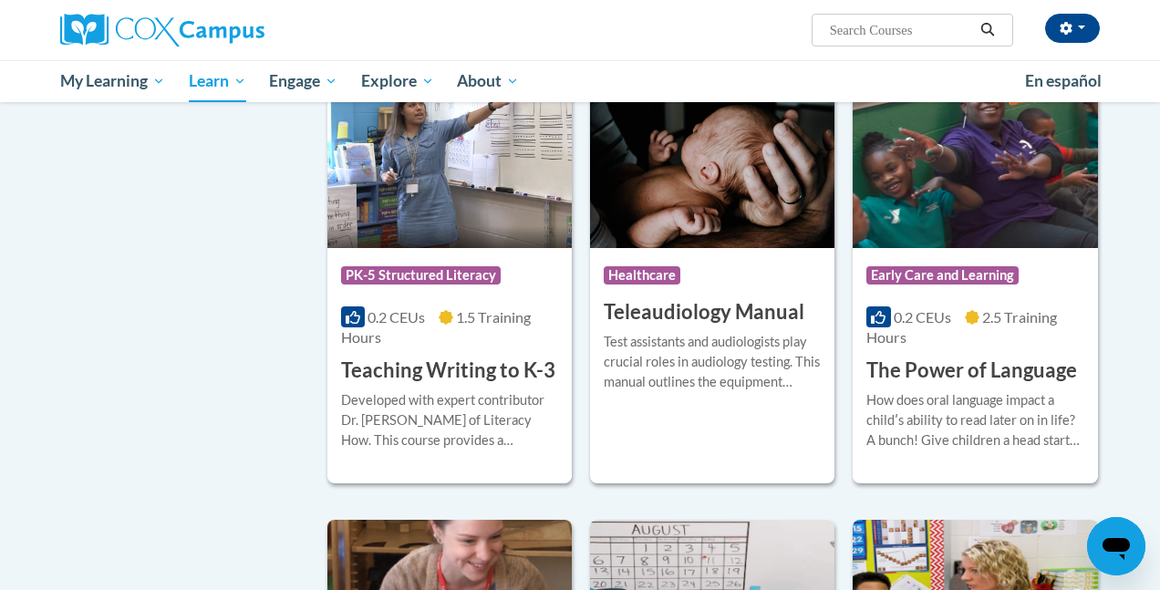
scroll to position [2796, 0]
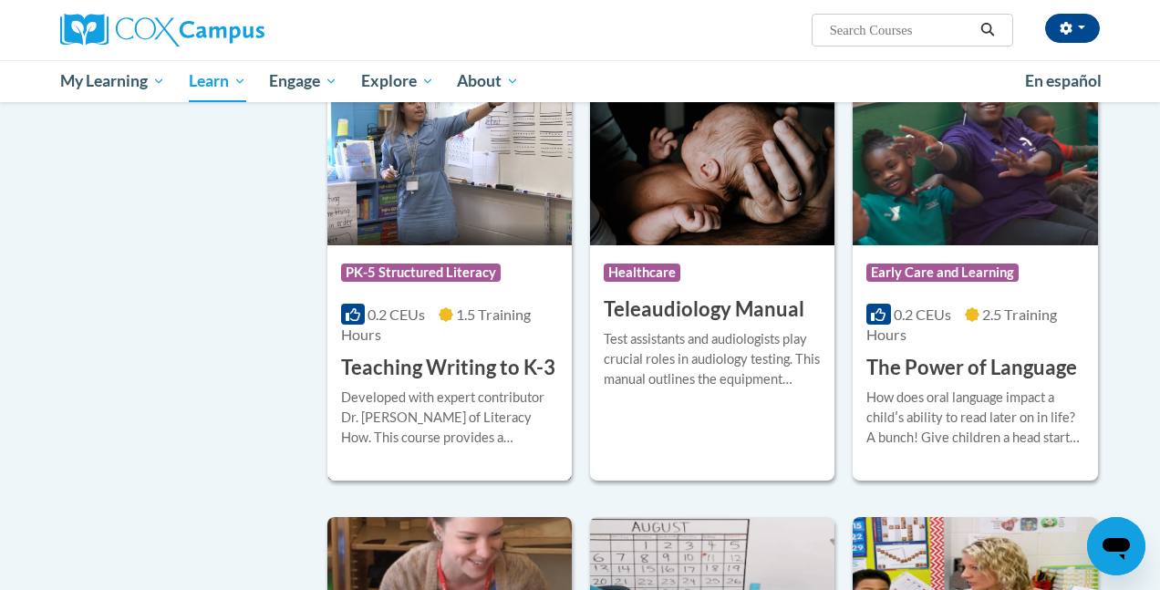
click at [467, 377] on h3 "Teaching Writing to K-3" at bounding box center [448, 368] width 214 height 28
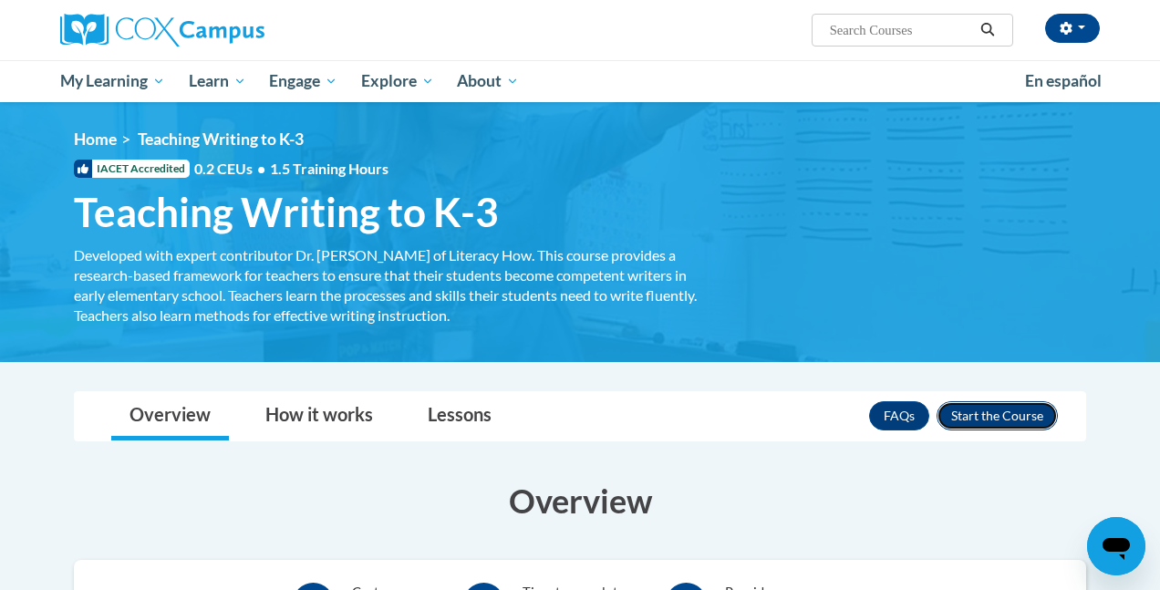
click at [1000, 416] on button "Enroll" at bounding box center [996, 415] width 121 height 29
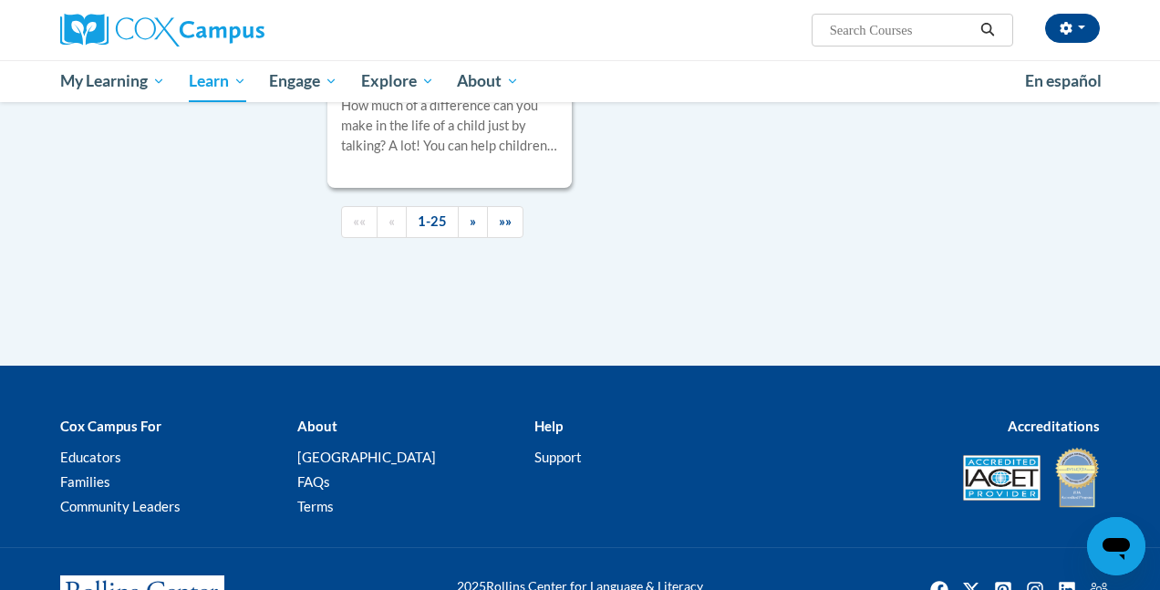
scroll to position [4813, 0]
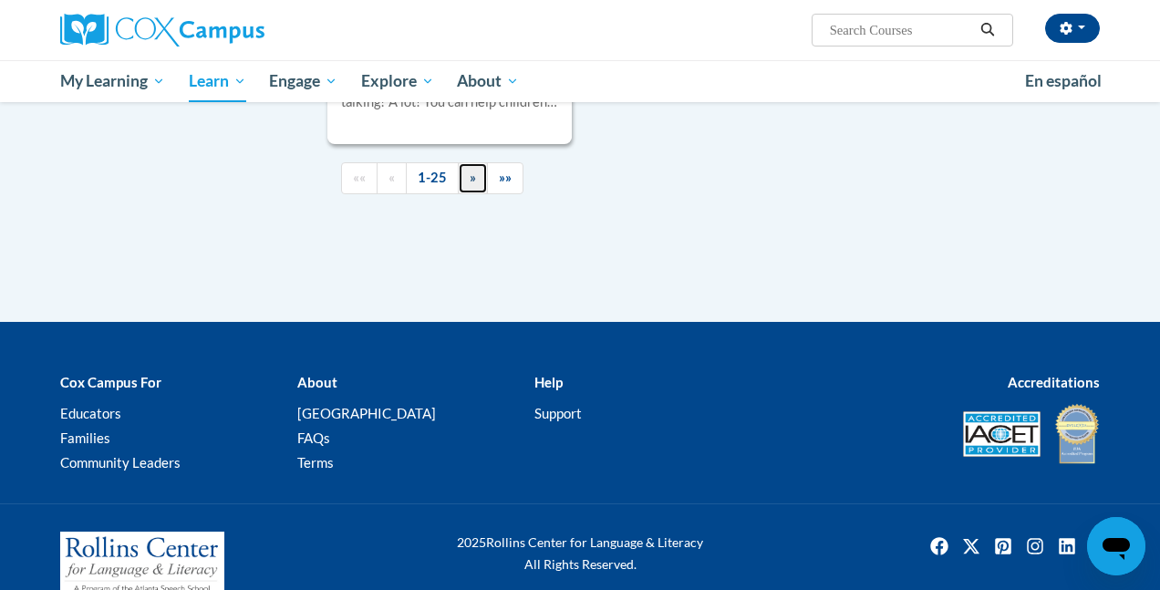
click at [470, 170] on span "»" at bounding box center [473, 178] width 6 height 16
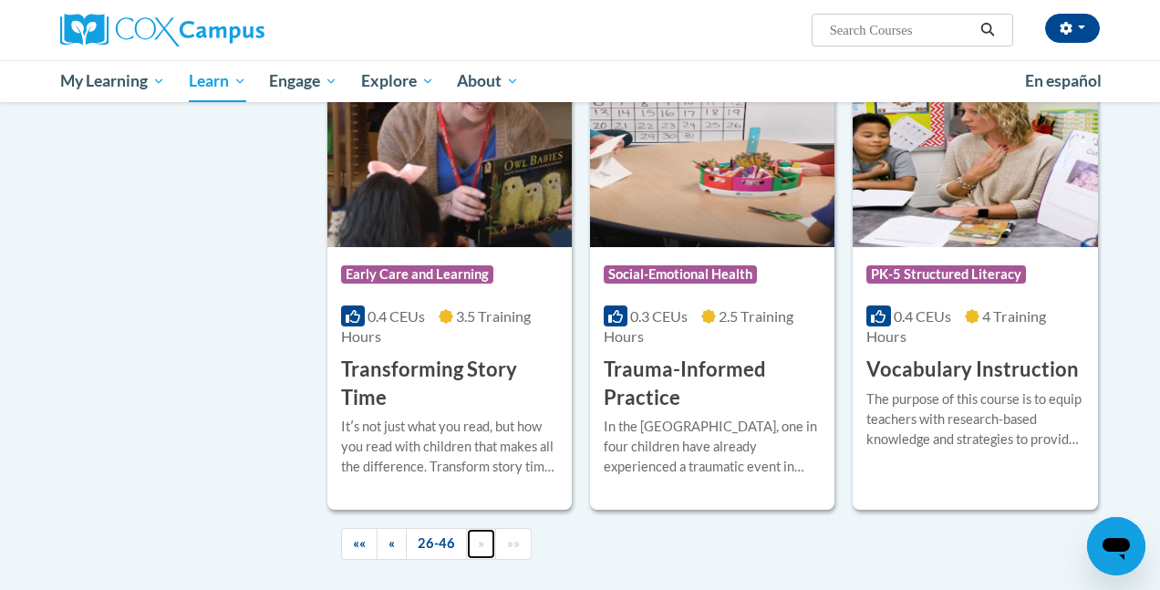
scroll to position [3253, 0]
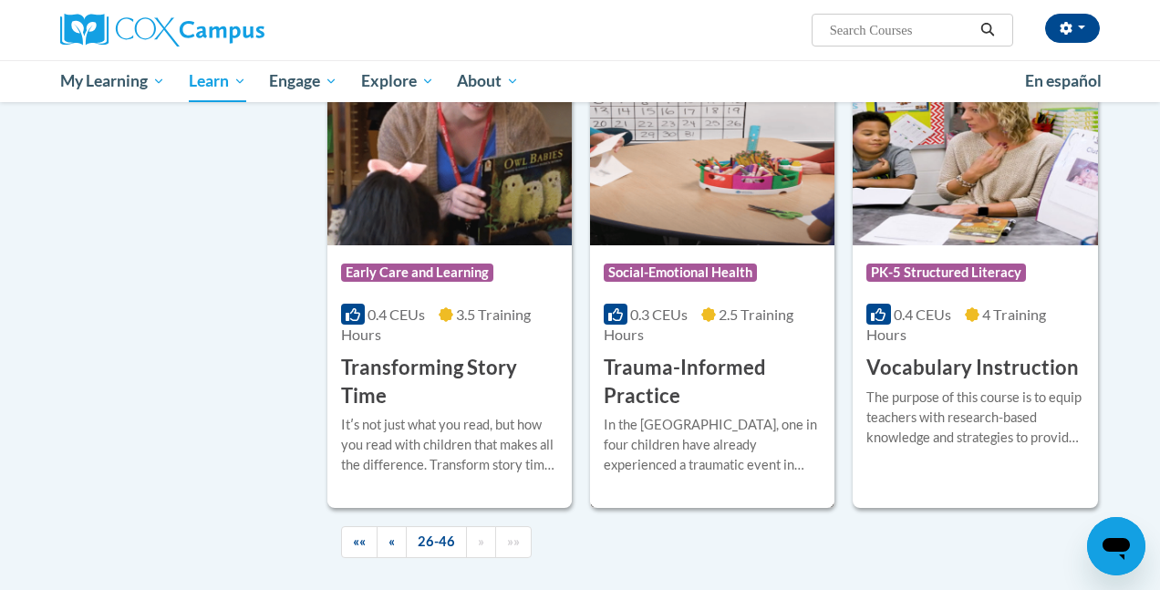
click at [658, 365] on h3 "Trauma-Informed Practice" at bounding box center [712, 382] width 217 height 57
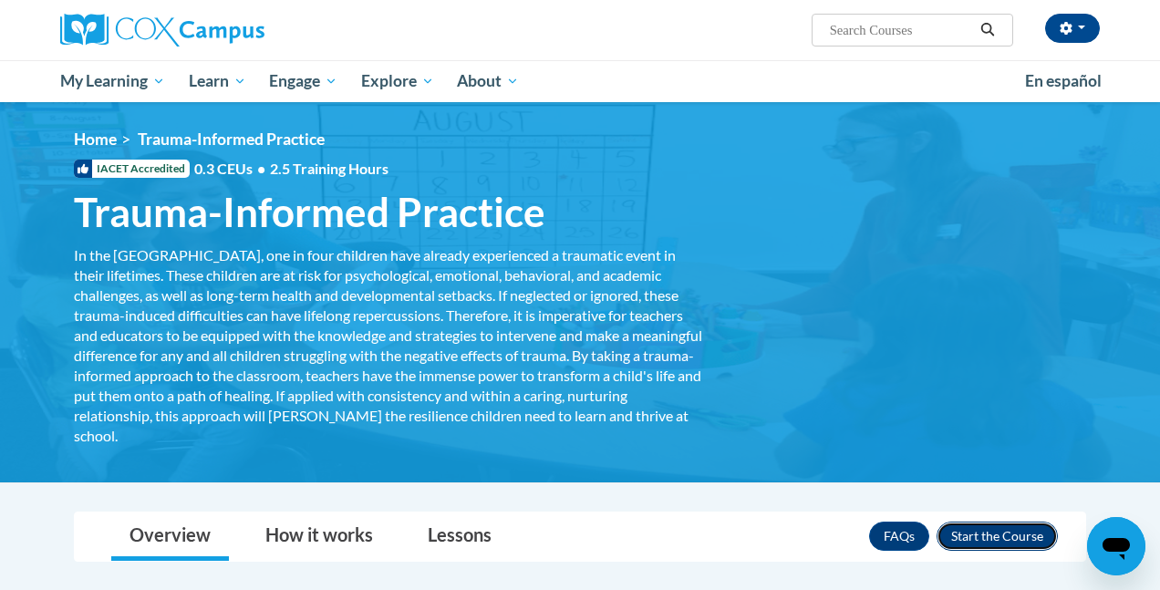
click at [1033, 538] on button "Enroll" at bounding box center [996, 536] width 121 height 29
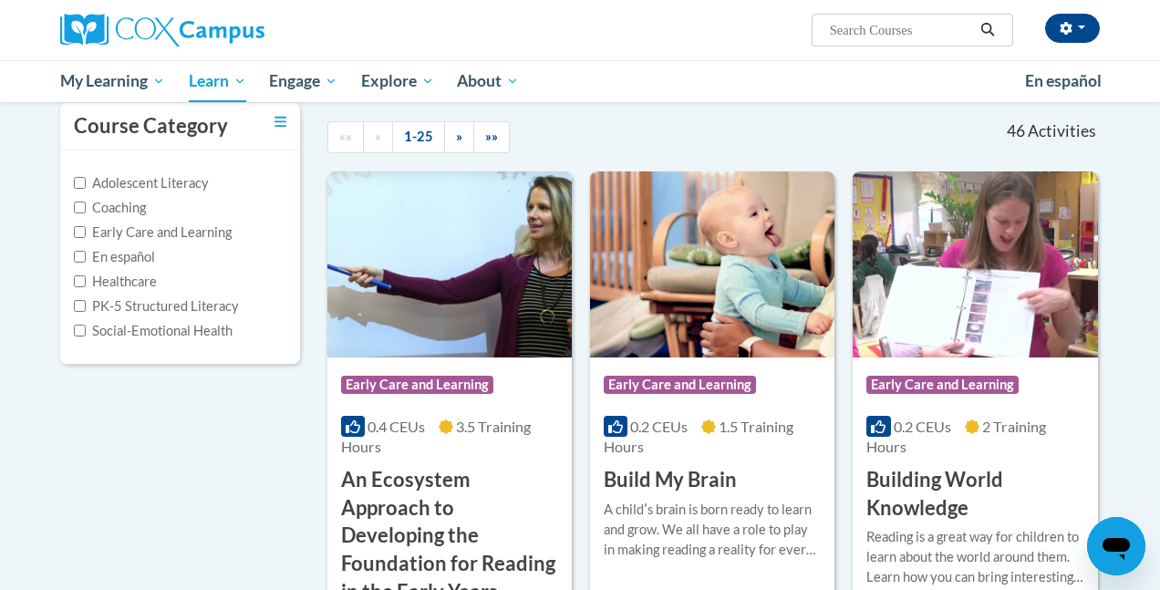
scroll to position [189, 0]
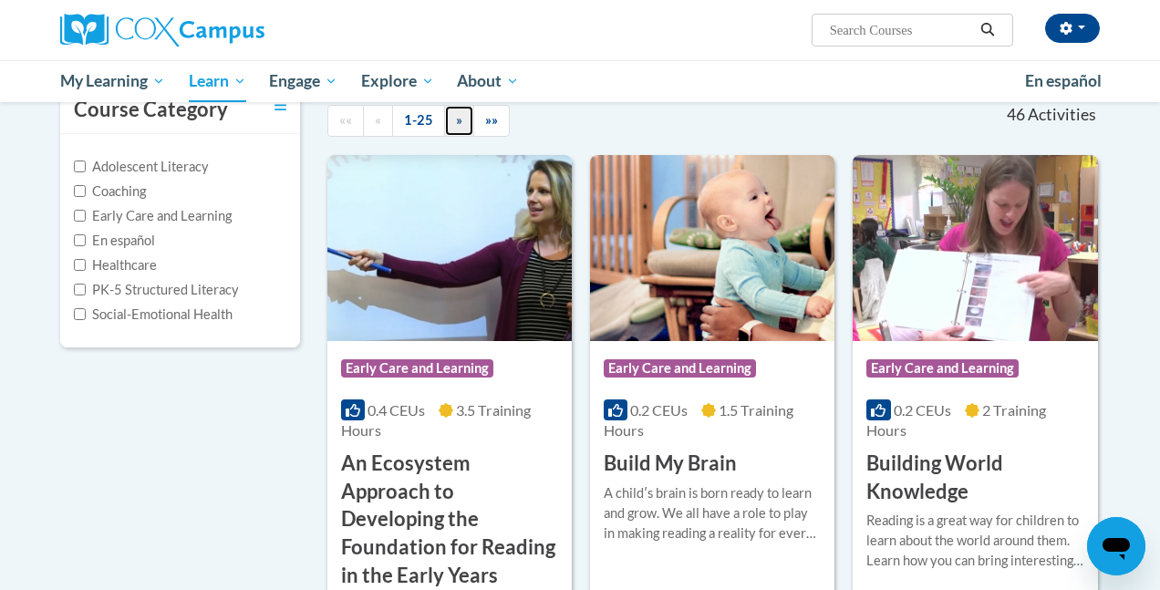
click at [453, 113] on link "»" at bounding box center [459, 121] width 30 height 32
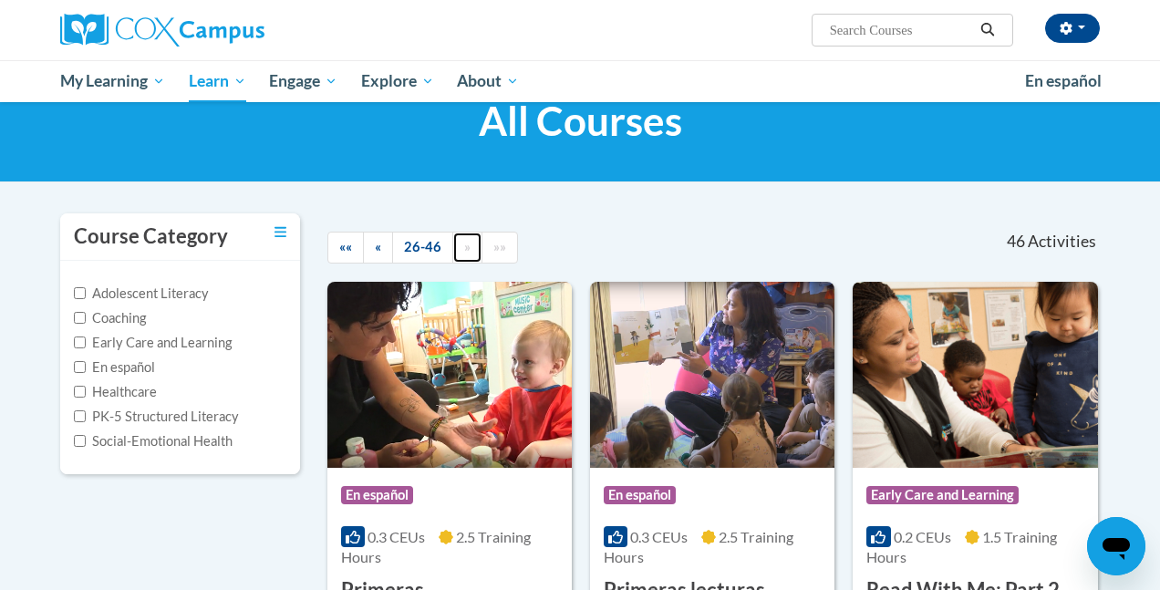
scroll to position [11, 0]
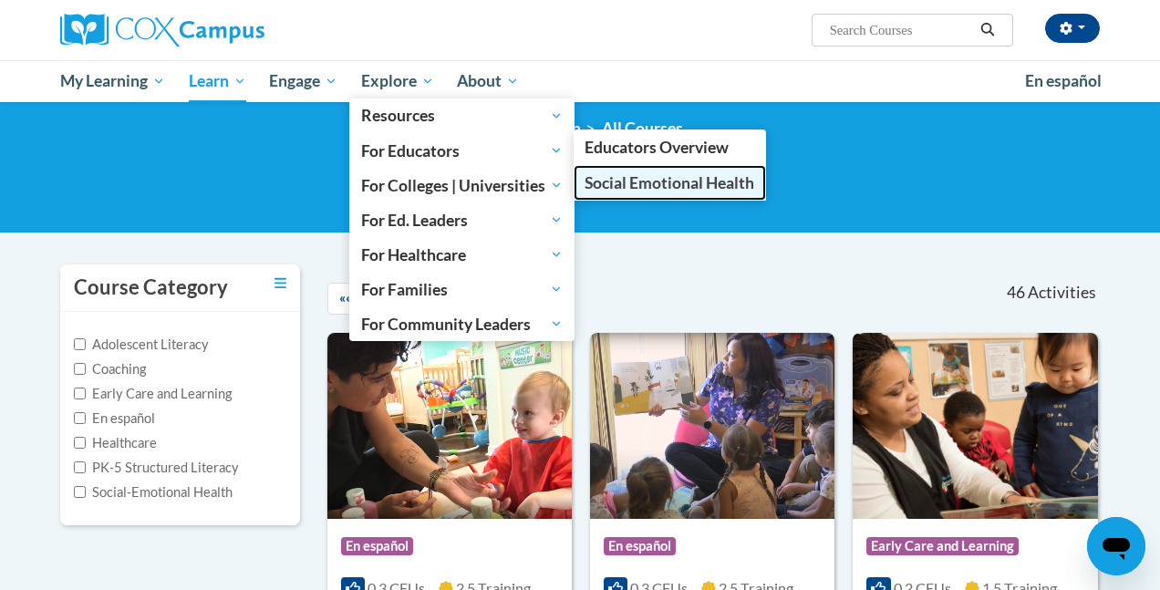
click at [674, 186] on span "Social Emotional Health" at bounding box center [669, 182] width 170 height 19
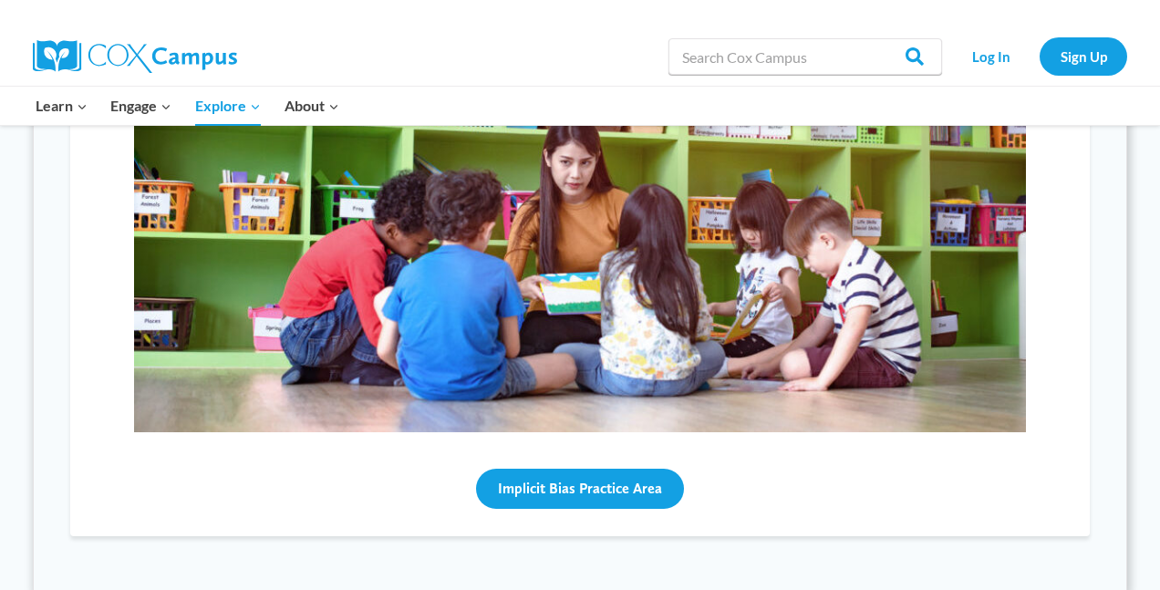
scroll to position [1540, 0]
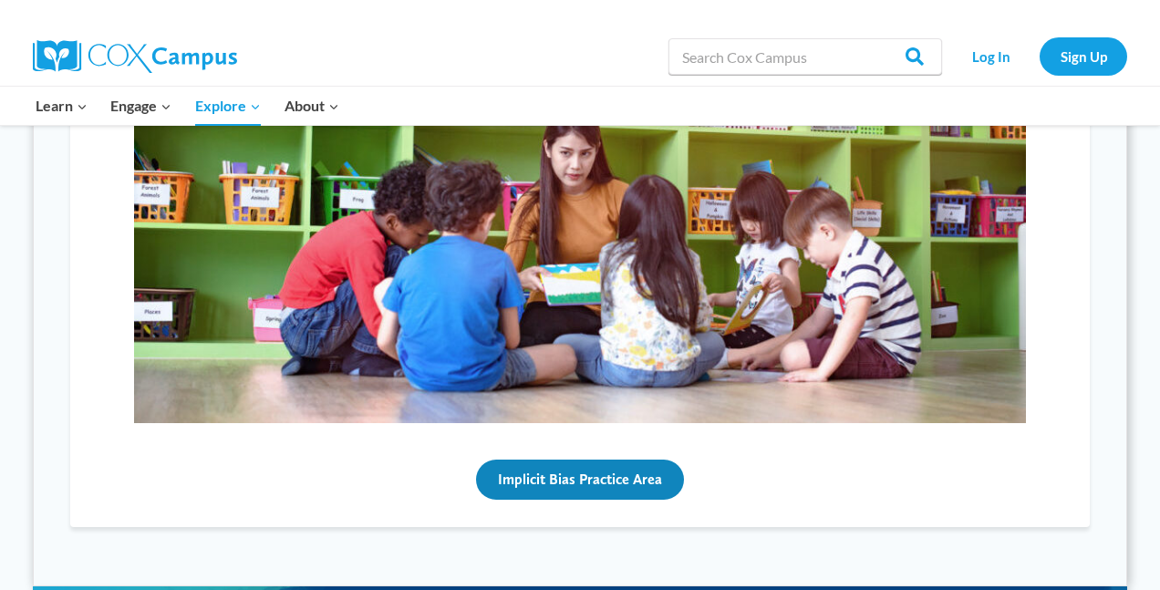
click at [596, 480] on button "Implicit Bias Practice Area" at bounding box center [580, 480] width 208 height 40
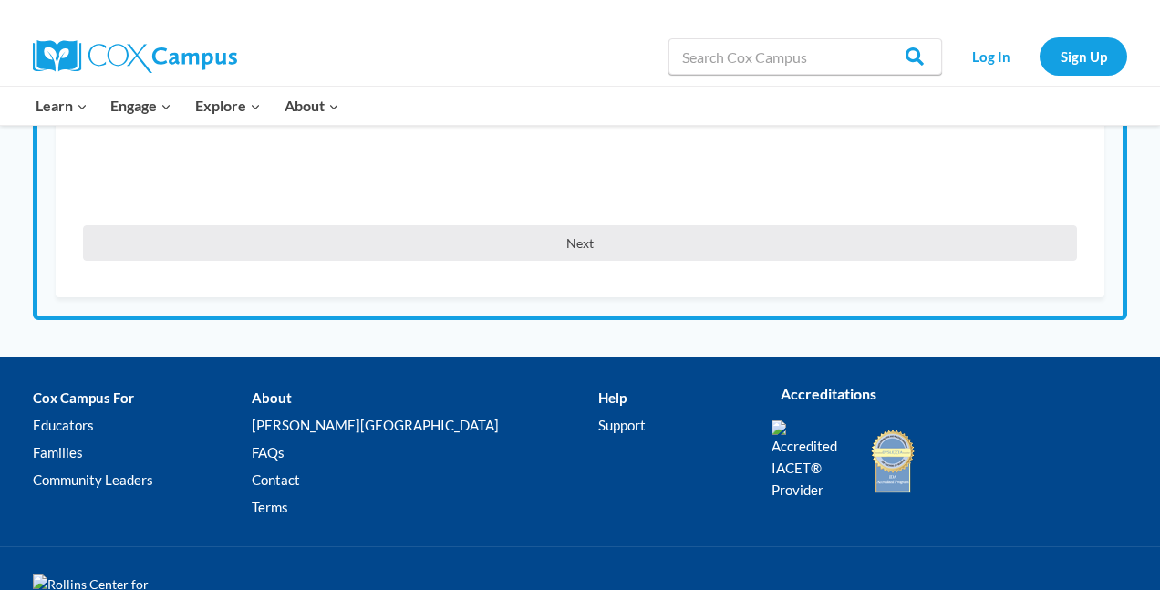
scroll to position [777, 0]
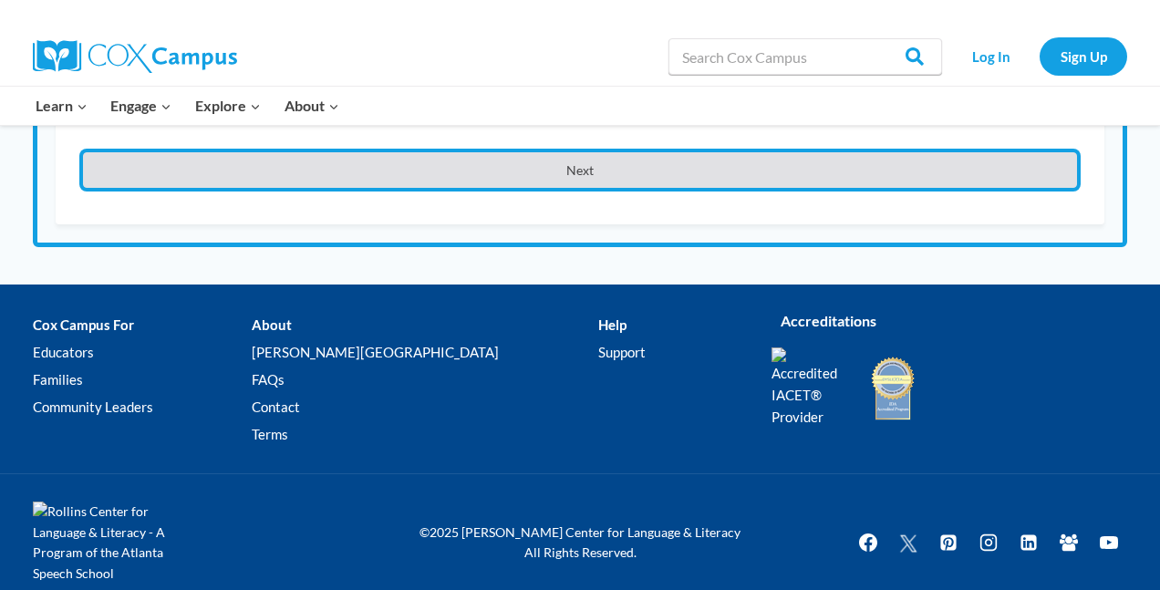
click at [589, 188] on button "Next" at bounding box center [580, 170] width 994 height 36
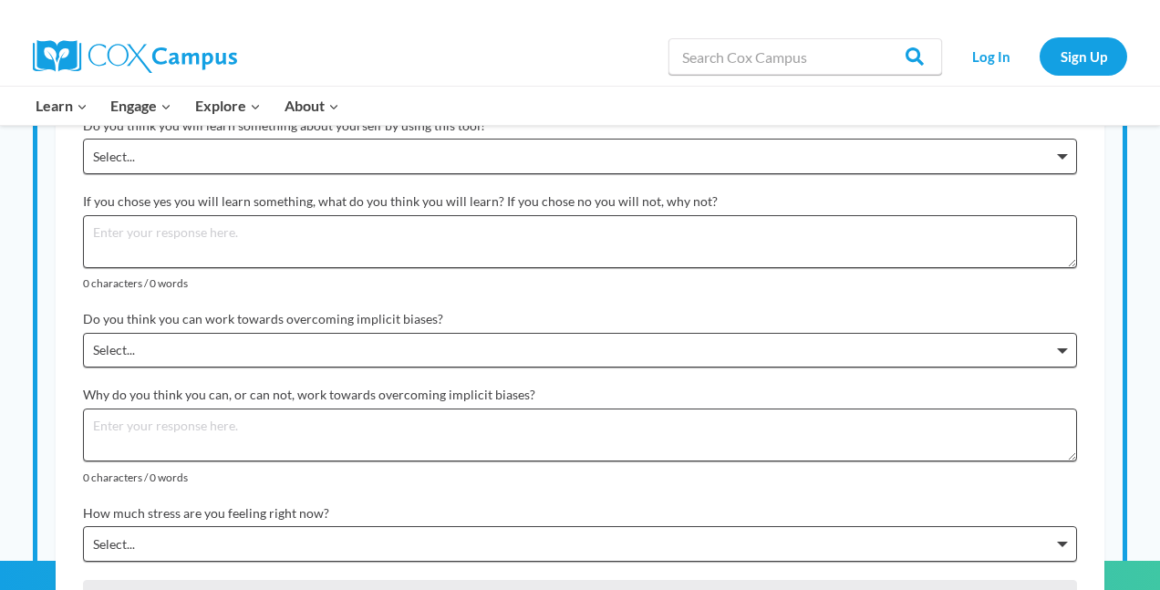
scroll to position [1659, 0]
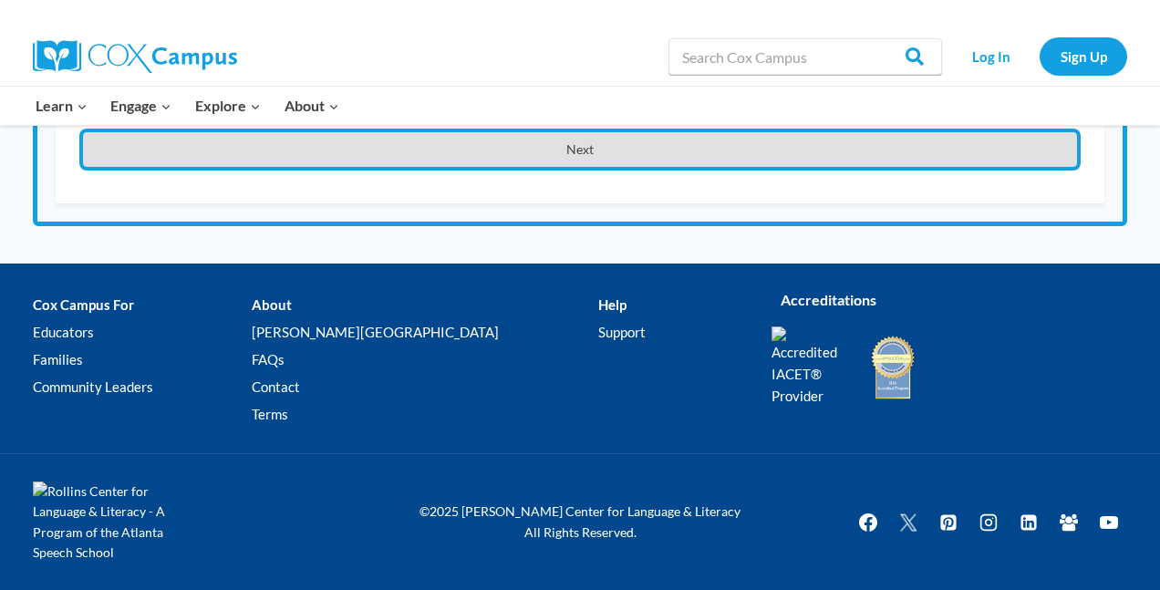
click at [408, 145] on button "Next" at bounding box center [580, 150] width 994 height 36
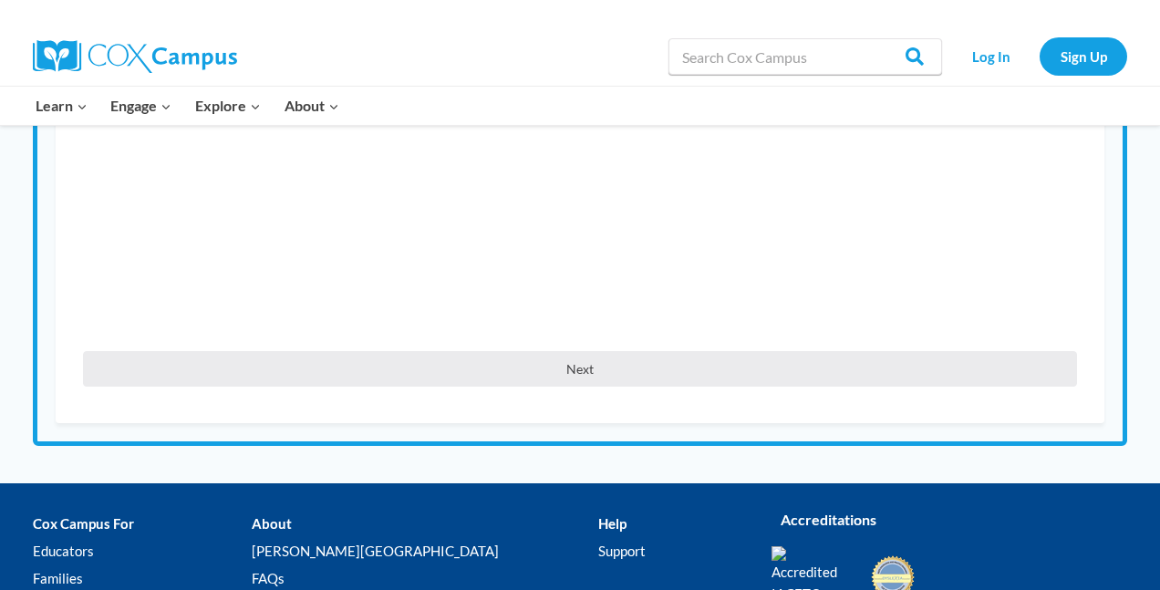
scroll to position [829, 0]
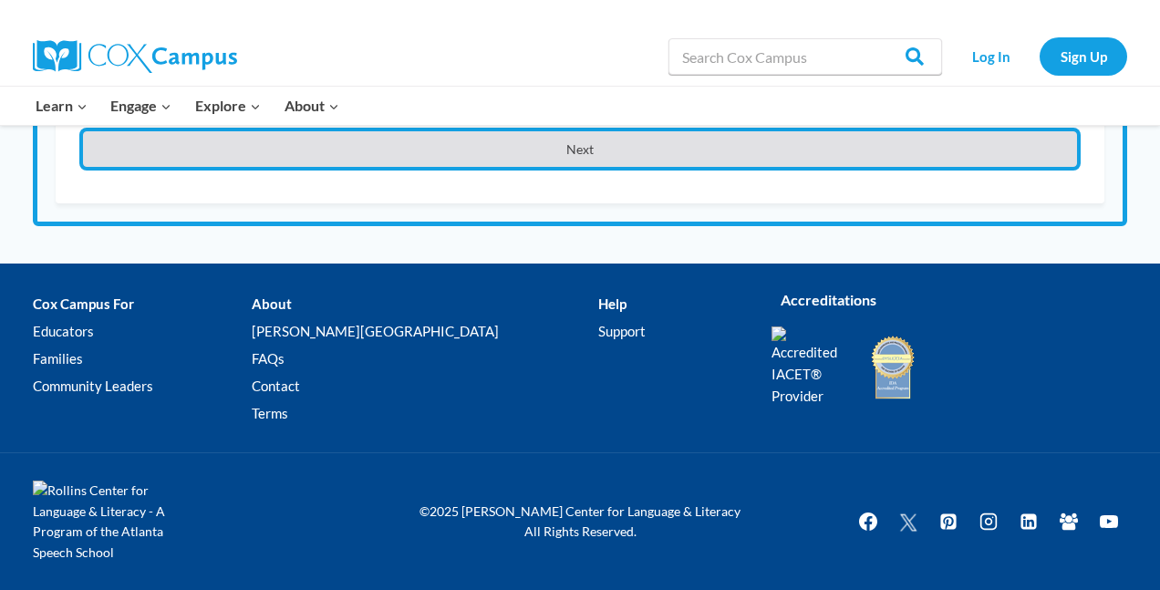
click at [409, 145] on button "Next" at bounding box center [580, 149] width 994 height 36
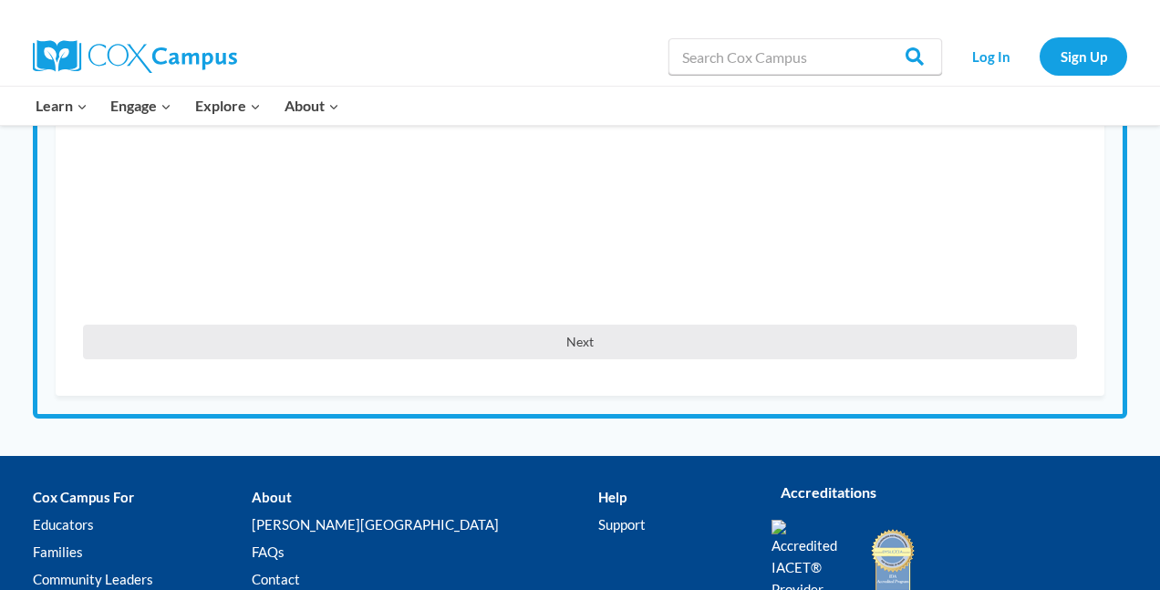
scroll to position [605, 0]
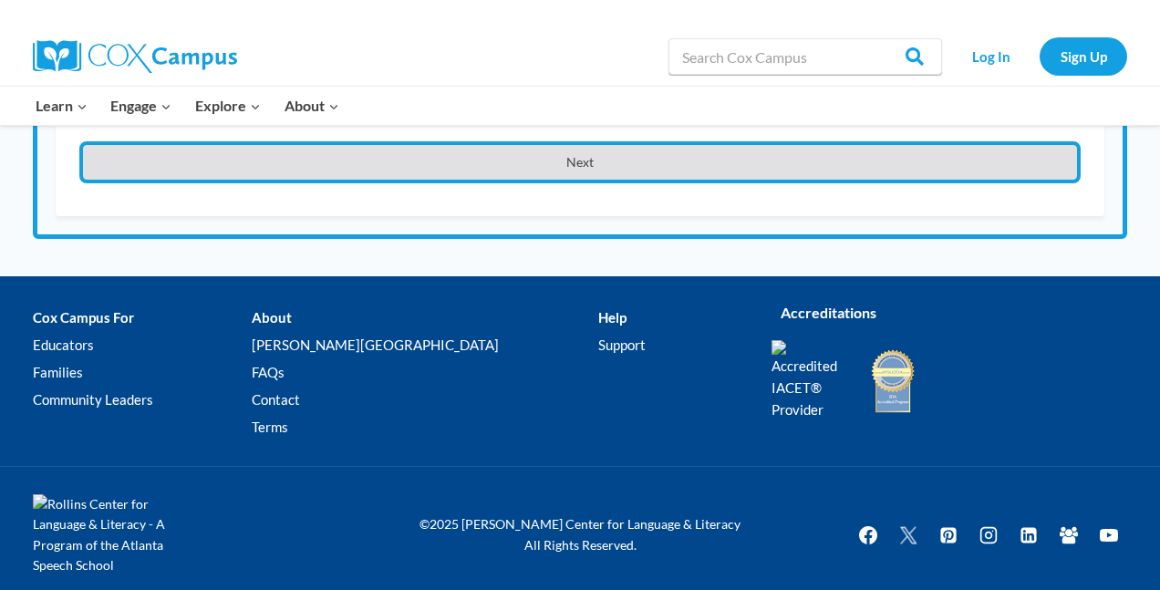
click at [653, 163] on button "Next" at bounding box center [580, 163] width 994 height 36
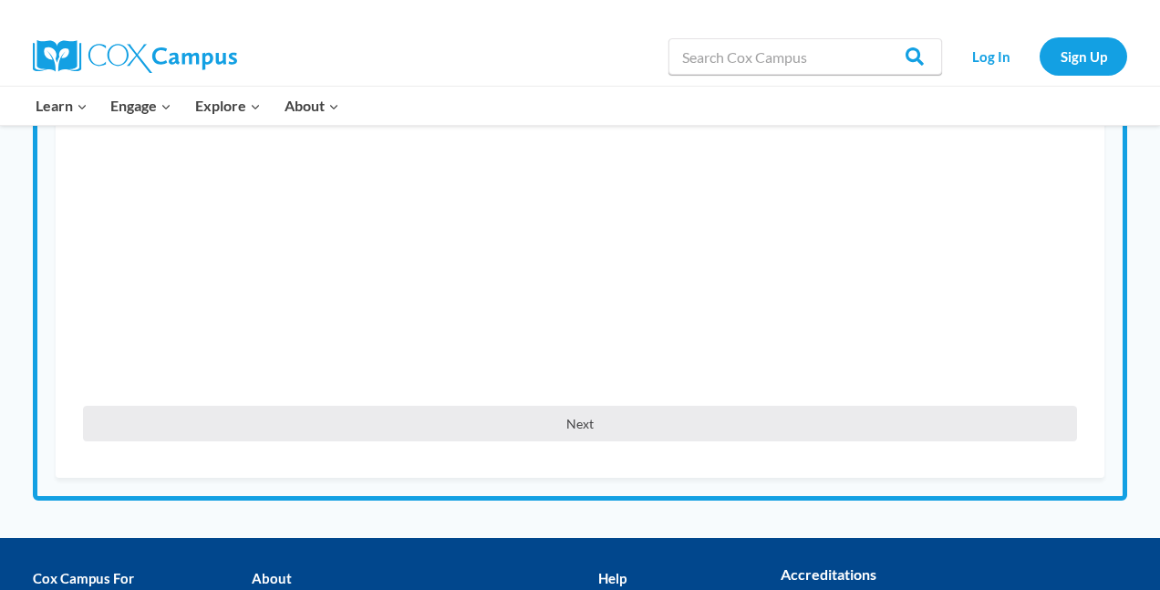
scroll to position [543, 0]
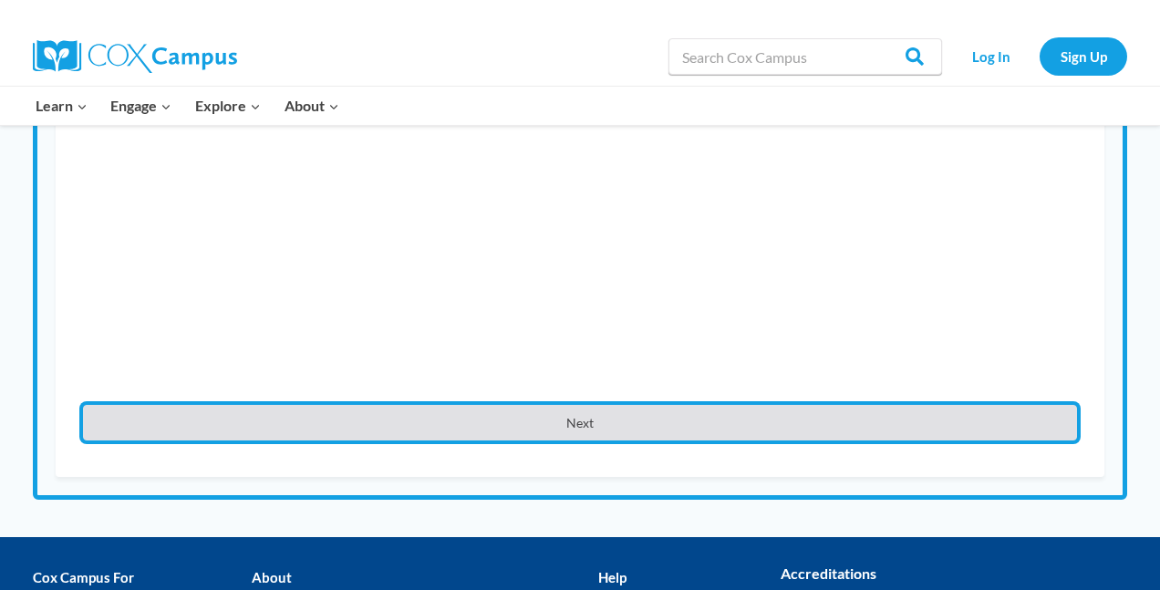
click at [572, 425] on button "Next" at bounding box center [580, 423] width 994 height 36
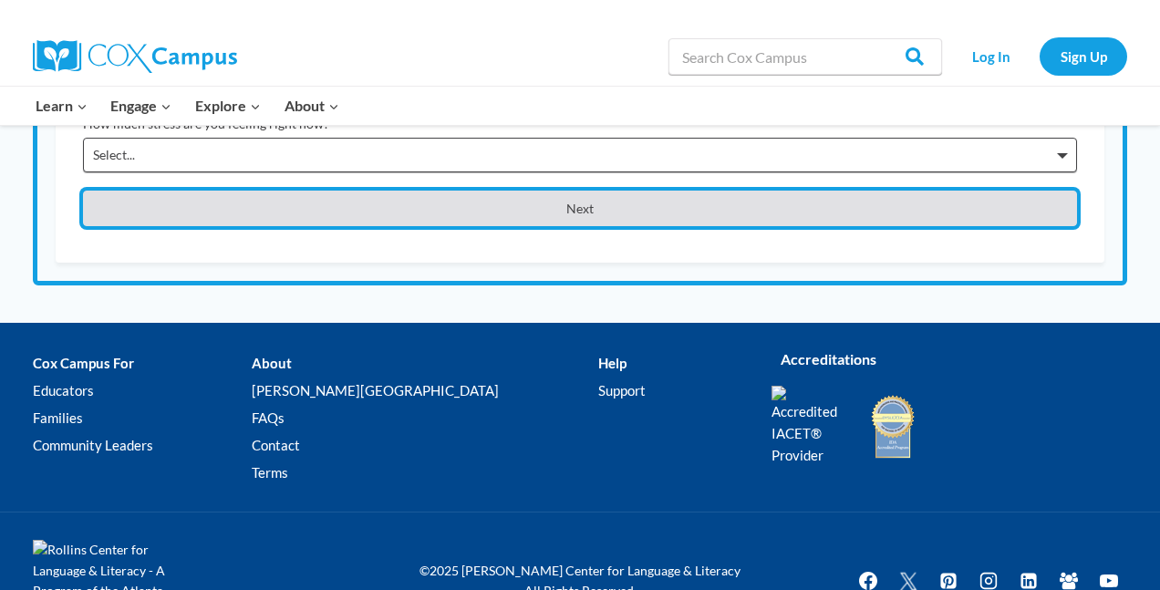
click at [613, 212] on button "Next" at bounding box center [580, 209] width 994 height 36
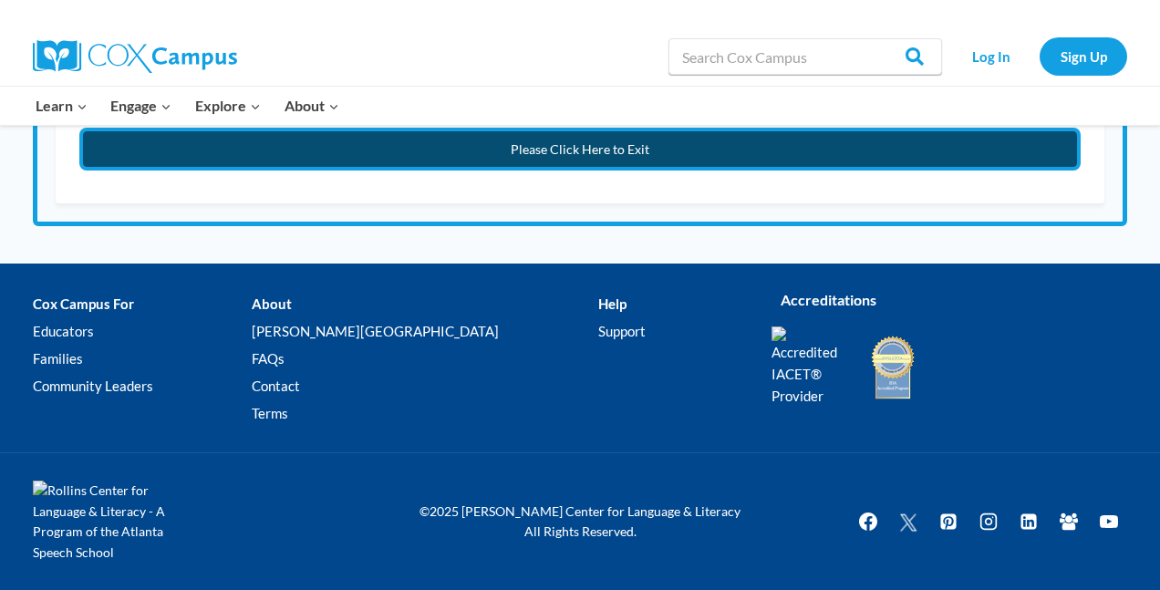
click at [627, 144] on button "Please Click Here to Exit" at bounding box center [580, 149] width 994 height 36
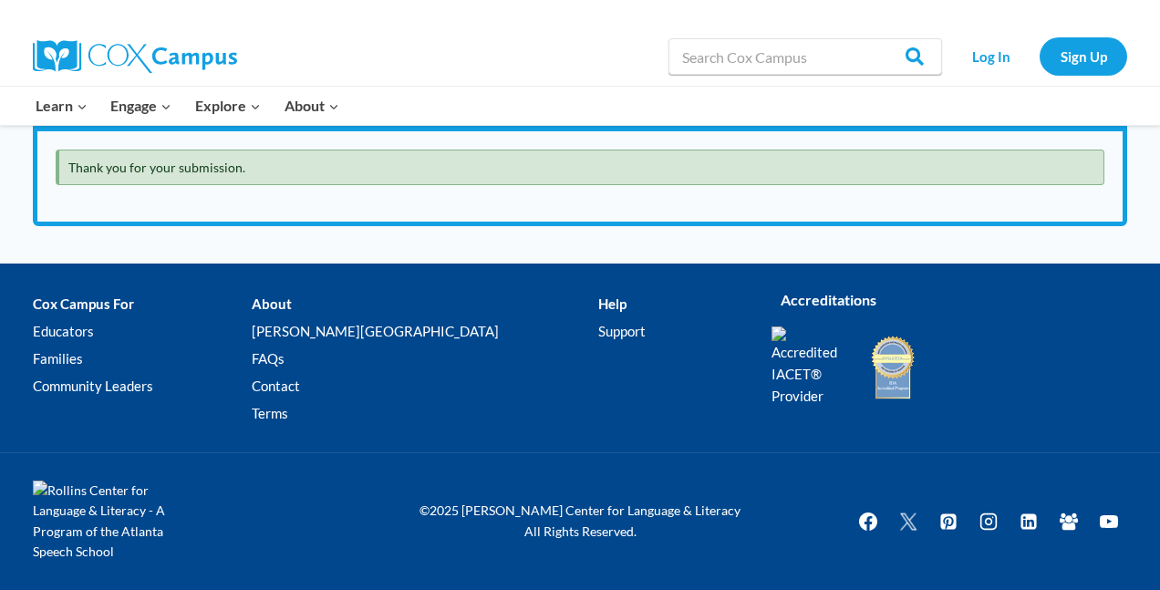
click at [627, 146] on div "Thank you for your submission. What Is Implicit Bias? Pre Survey How This Tool …" at bounding box center [579, 176] width 1085 height 90
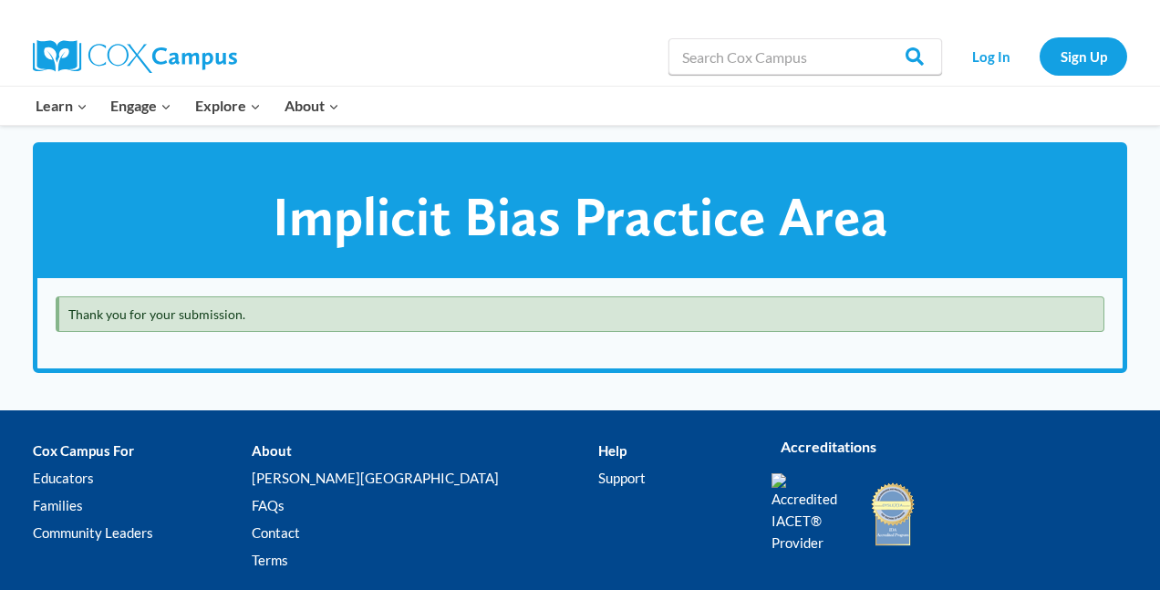
scroll to position [0, 0]
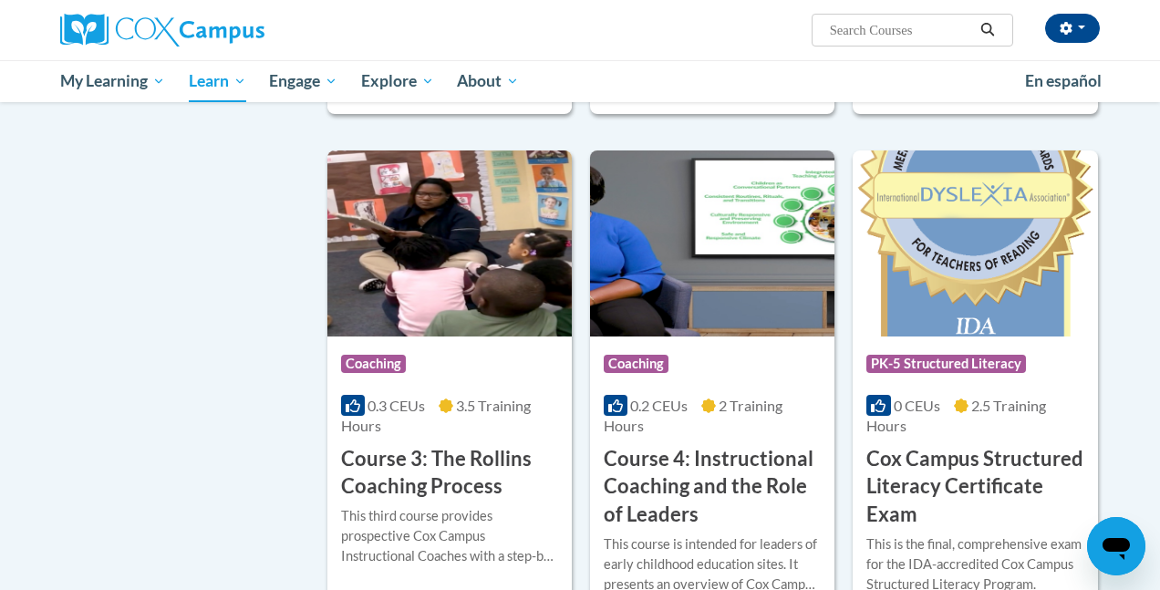
scroll to position [1309, 0]
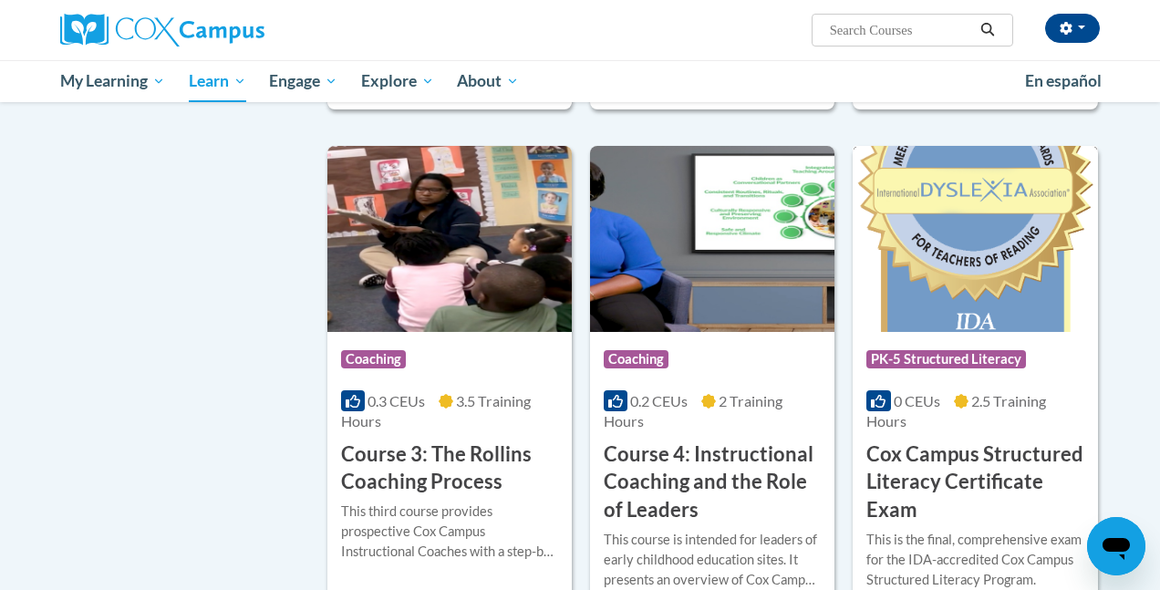
click at [1003, 457] on h3 "Cox Campus Structured Literacy Certificate Exam" at bounding box center [974, 482] width 217 height 84
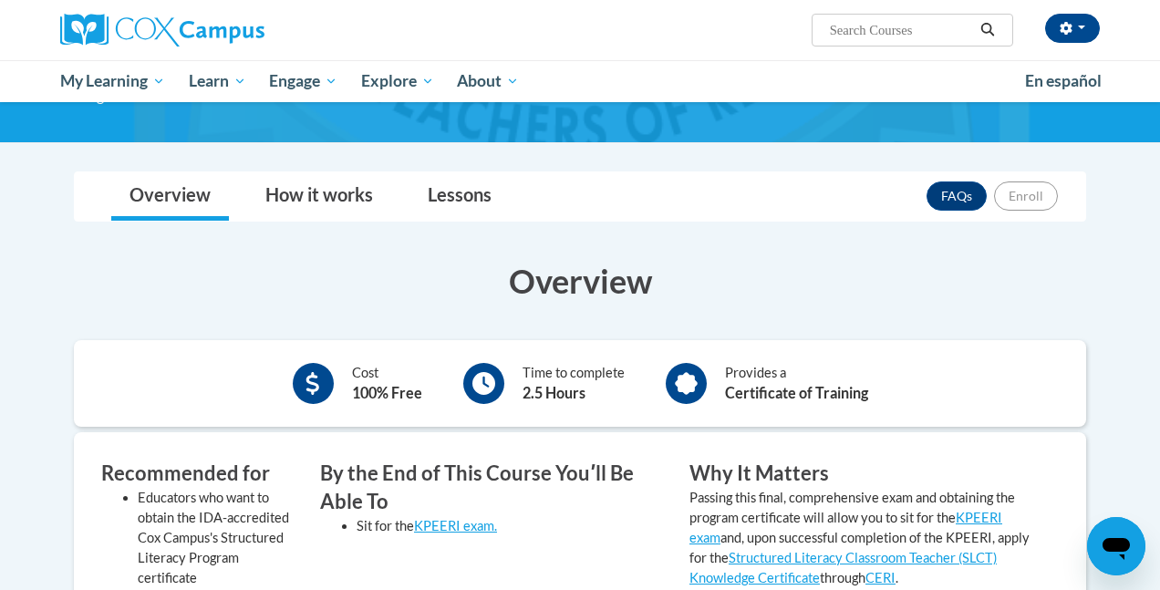
scroll to position [194, 0]
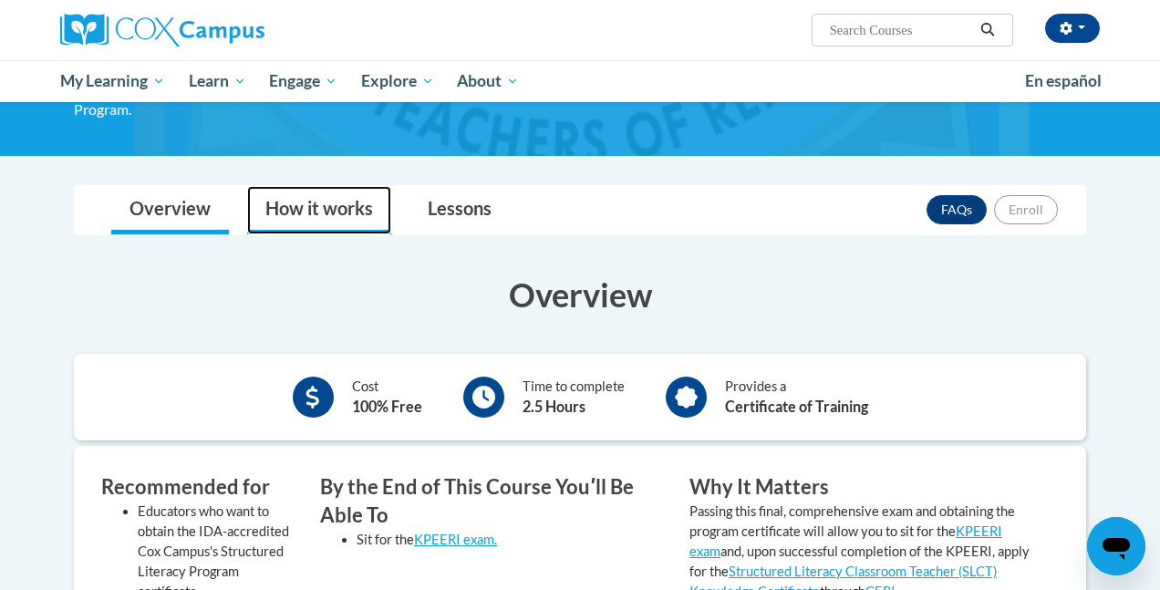
click at [373, 203] on link "How it works" at bounding box center [319, 210] width 144 height 48
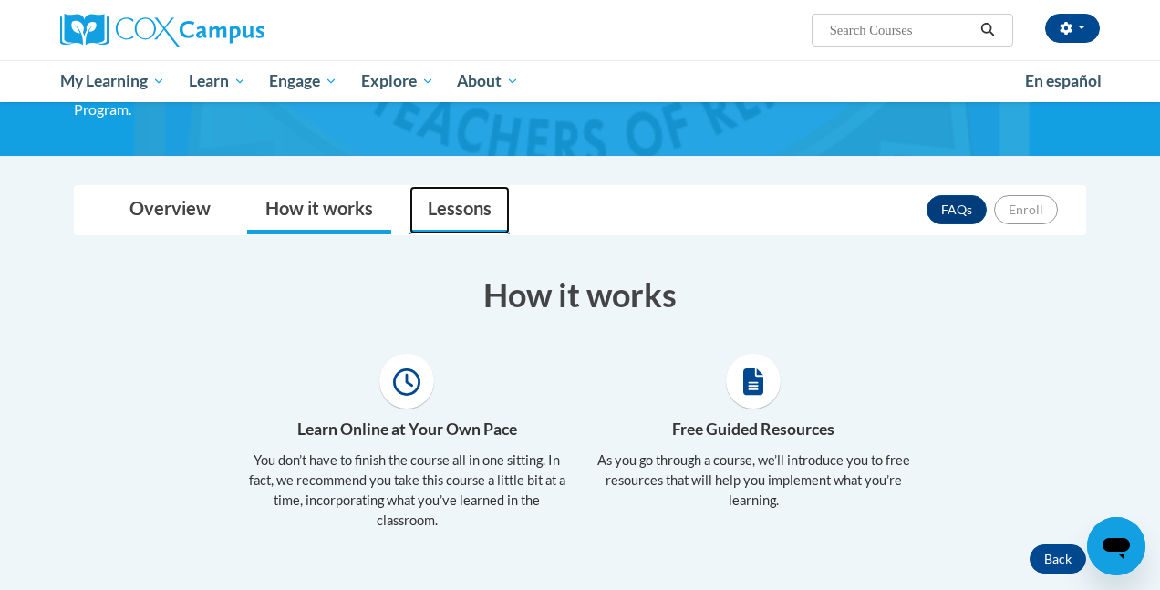
click at [460, 193] on link "Lessons" at bounding box center [459, 210] width 100 height 48
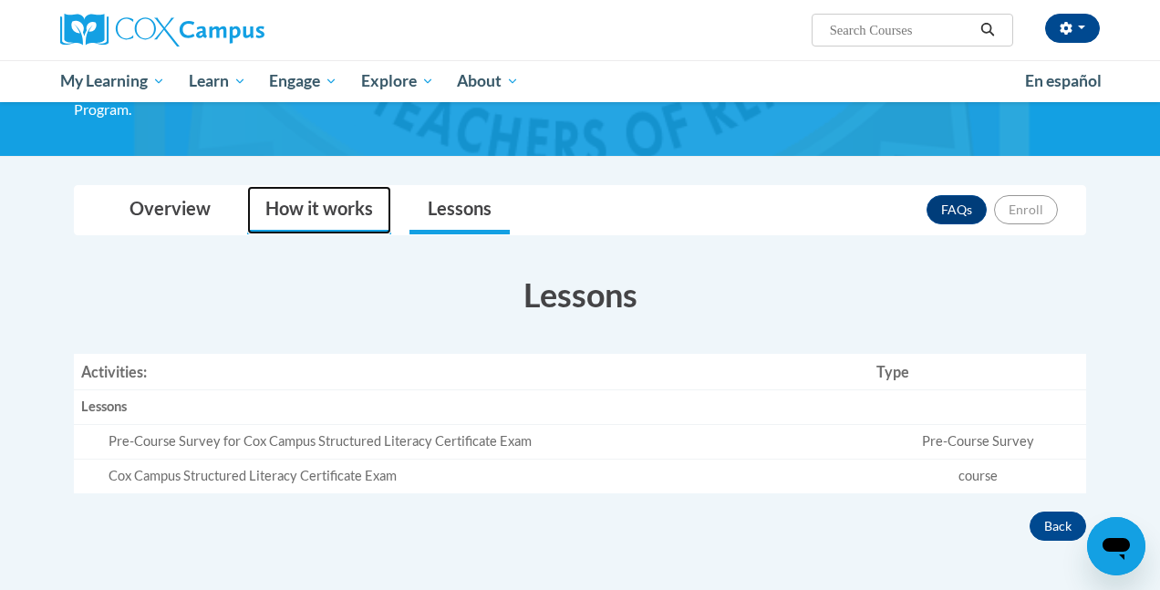
click at [329, 204] on link "How it works" at bounding box center [319, 210] width 144 height 48
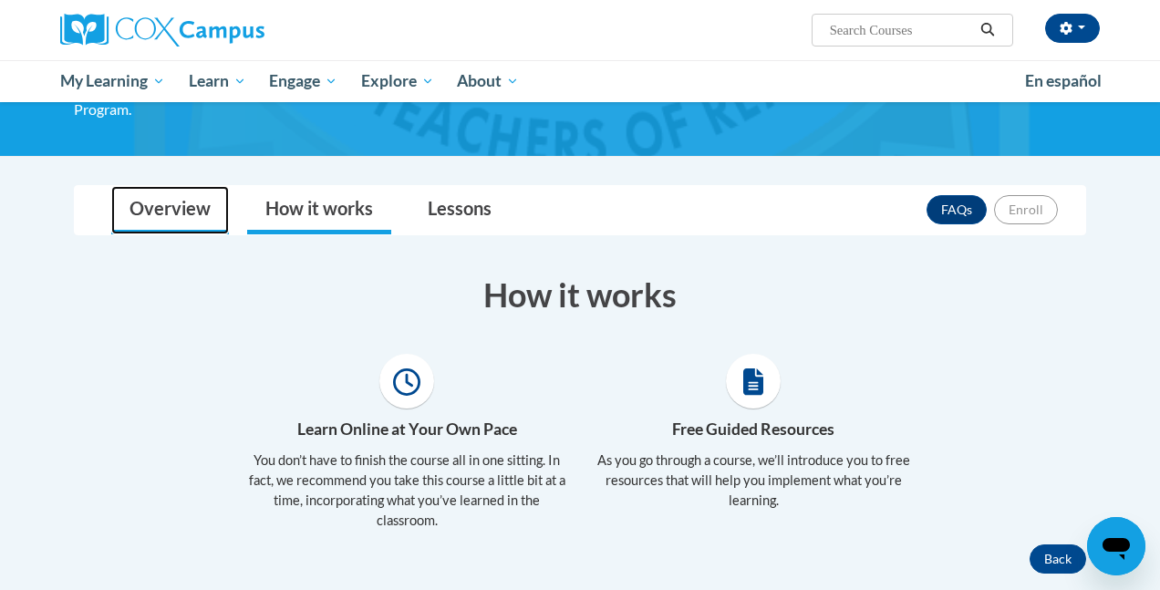
click at [204, 196] on link "Overview" at bounding box center [170, 210] width 118 height 48
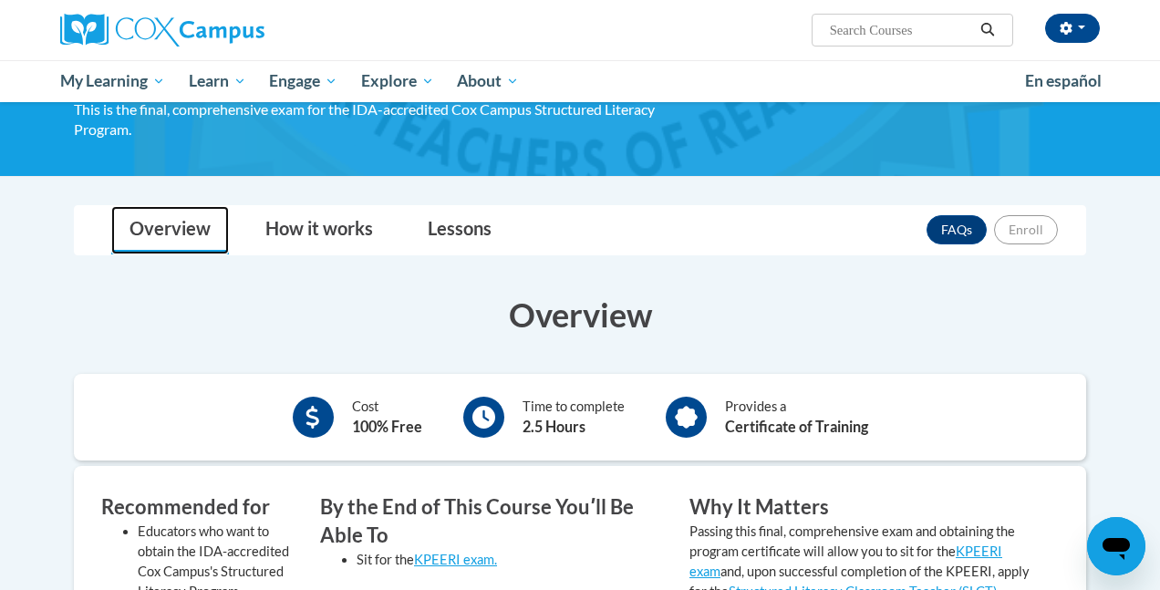
scroll to position [169, 0]
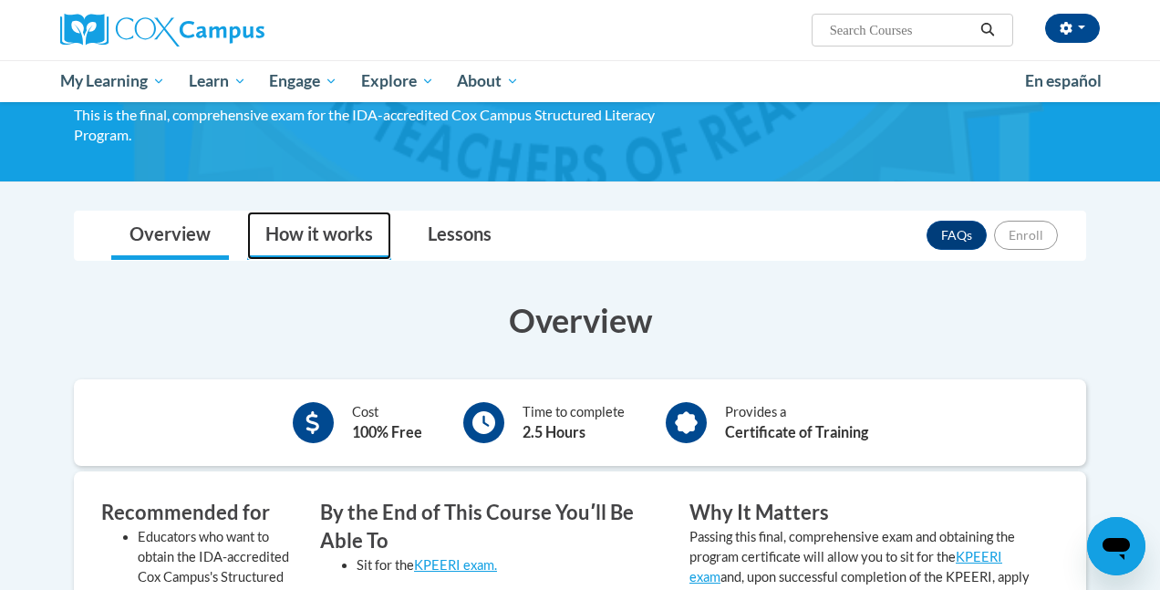
click at [342, 253] on link "How it works" at bounding box center [319, 236] width 144 height 48
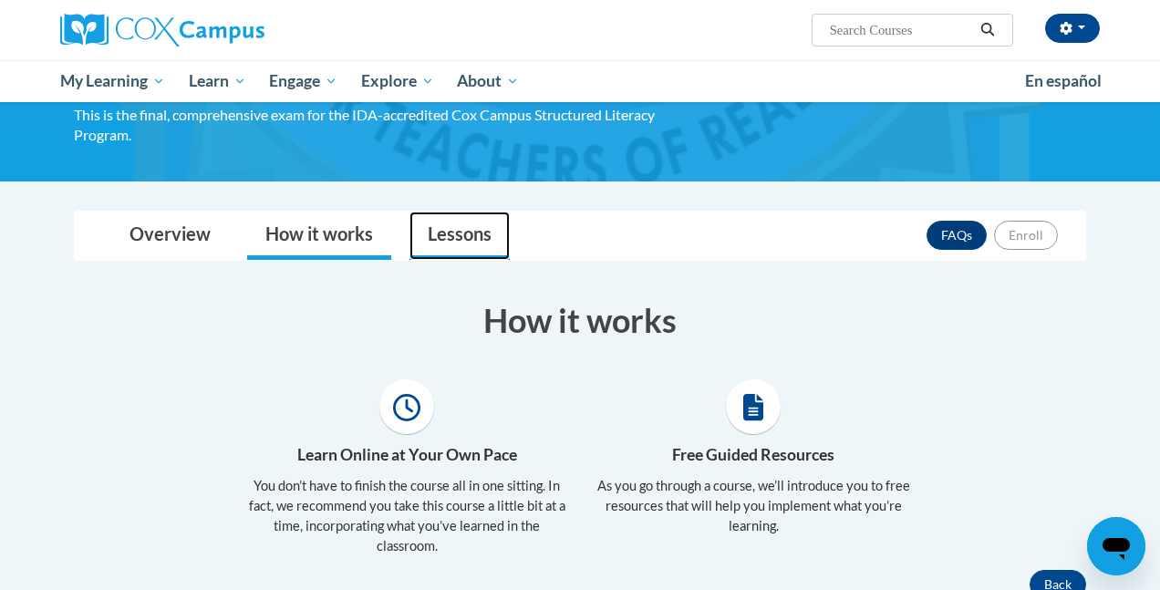
click at [433, 242] on link "Lessons" at bounding box center [459, 236] width 100 height 48
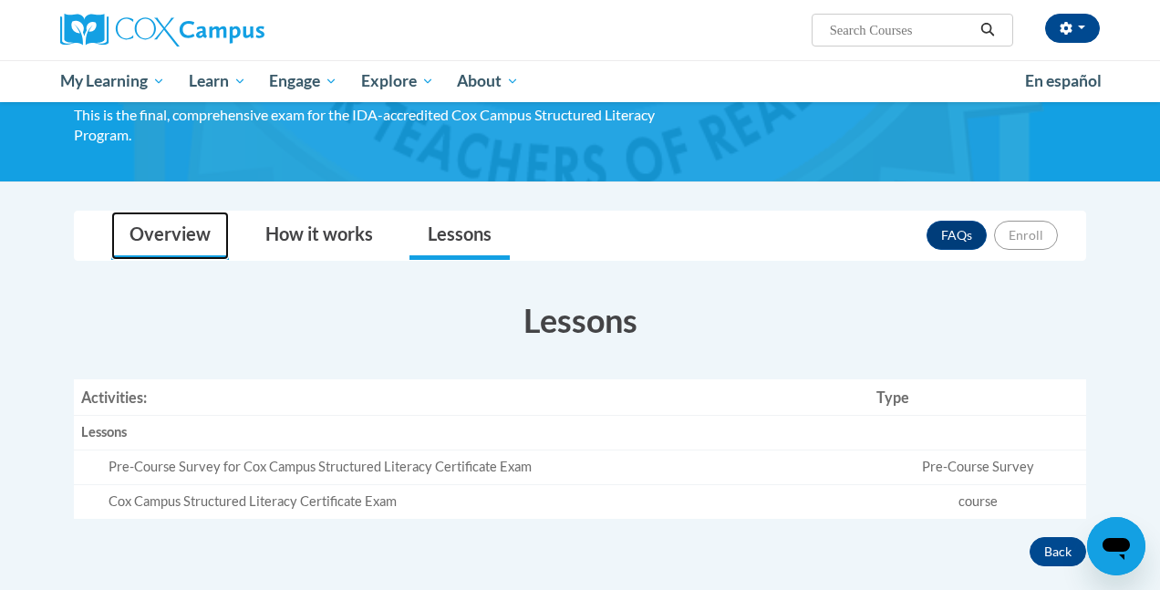
click at [127, 229] on link "Overview" at bounding box center [170, 236] width 118 height 48
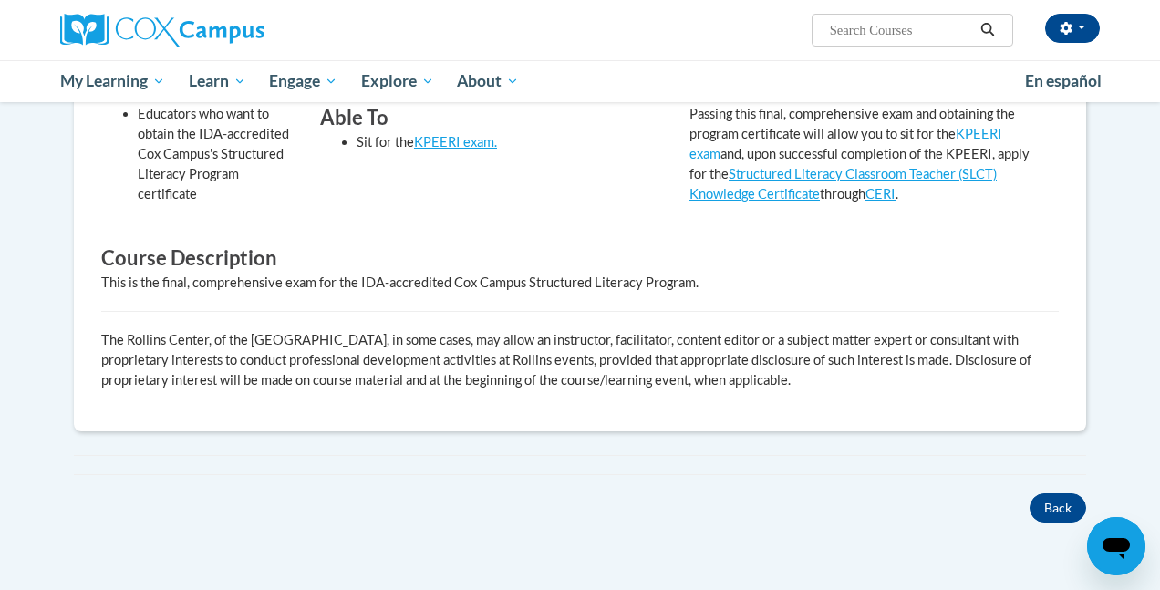
scroll to position [595, 0]
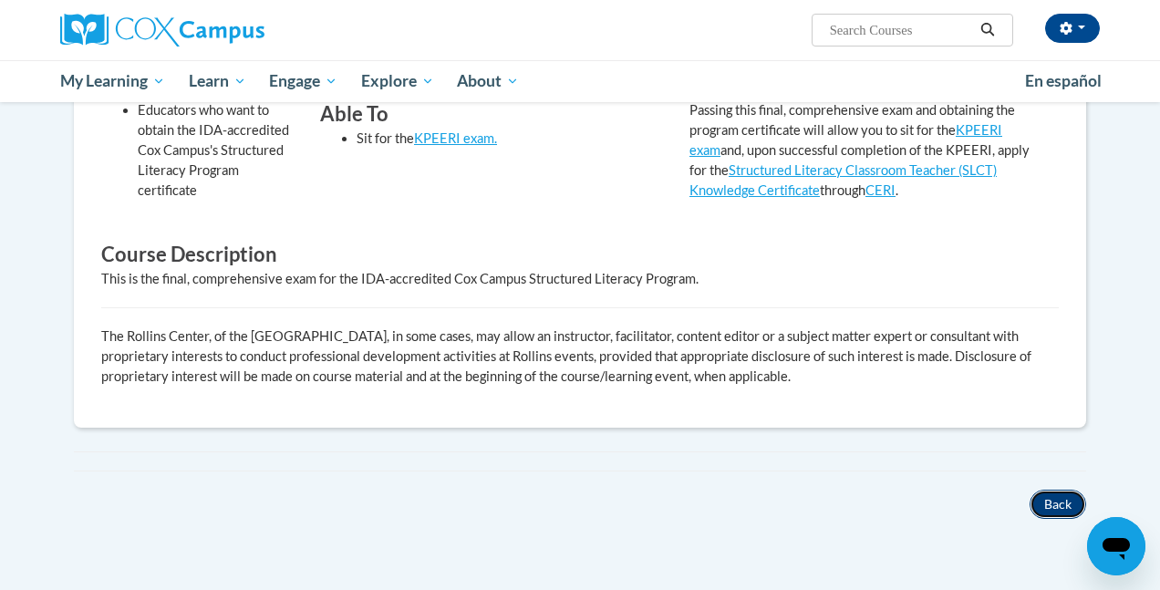
click at [1056, 504] on button "Back" at bounding box center [1057, 504] width 57 height 29
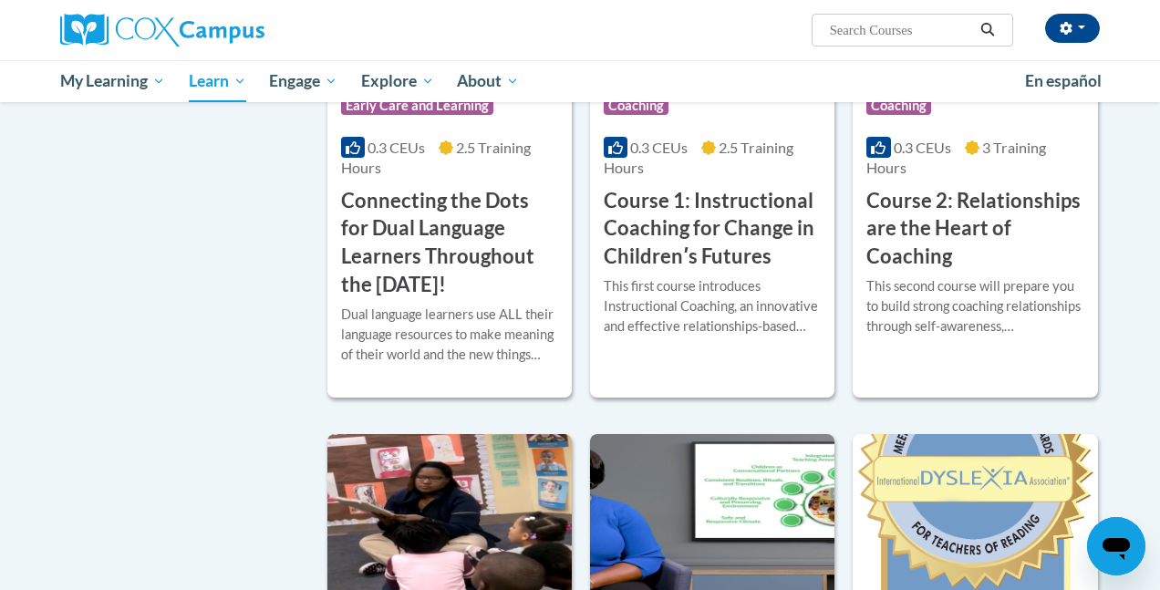
scroll to position [1019, 0]
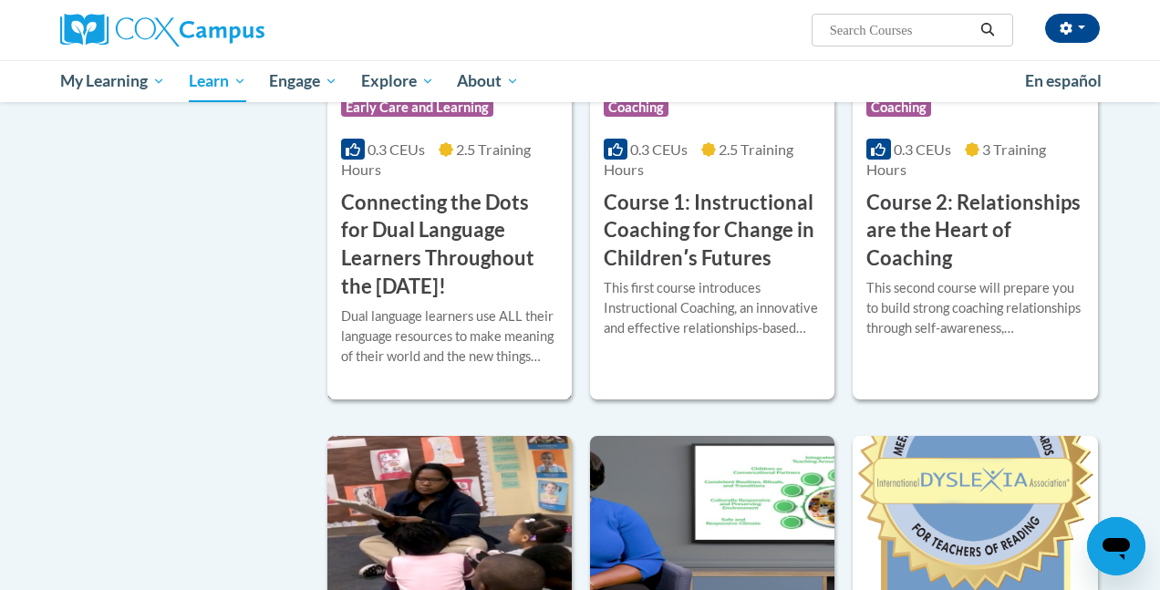
click at [460, 209] on h3 "Connecting the Dots for Dual Language Learners Throughout the [DATE]!" at bounding box center [449, 245] width 217 height 112
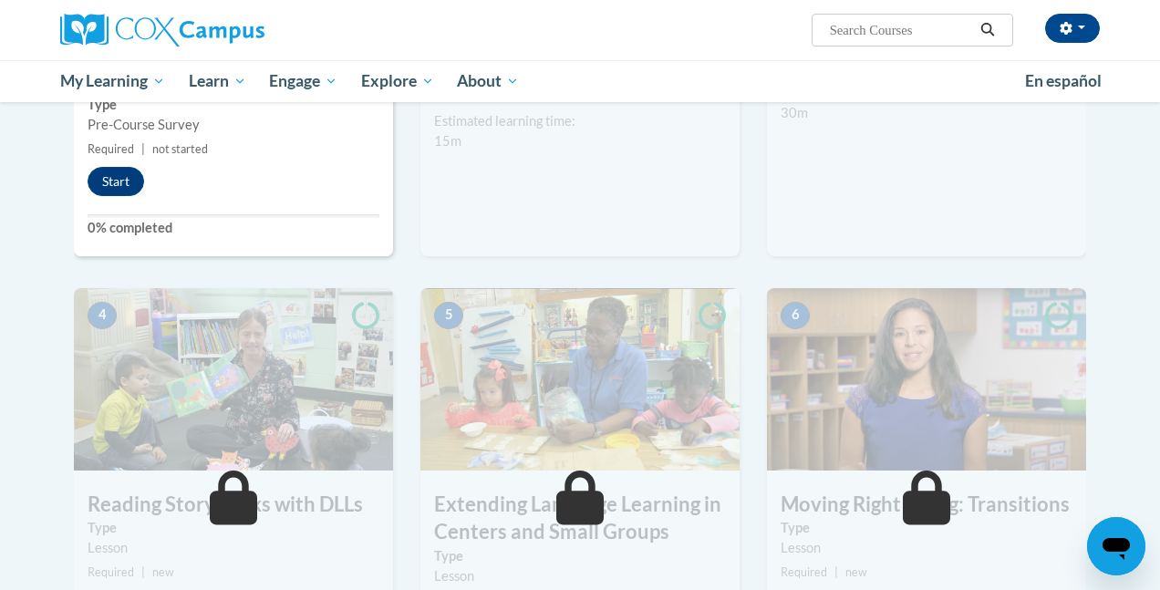
scroll to position [789, 0]
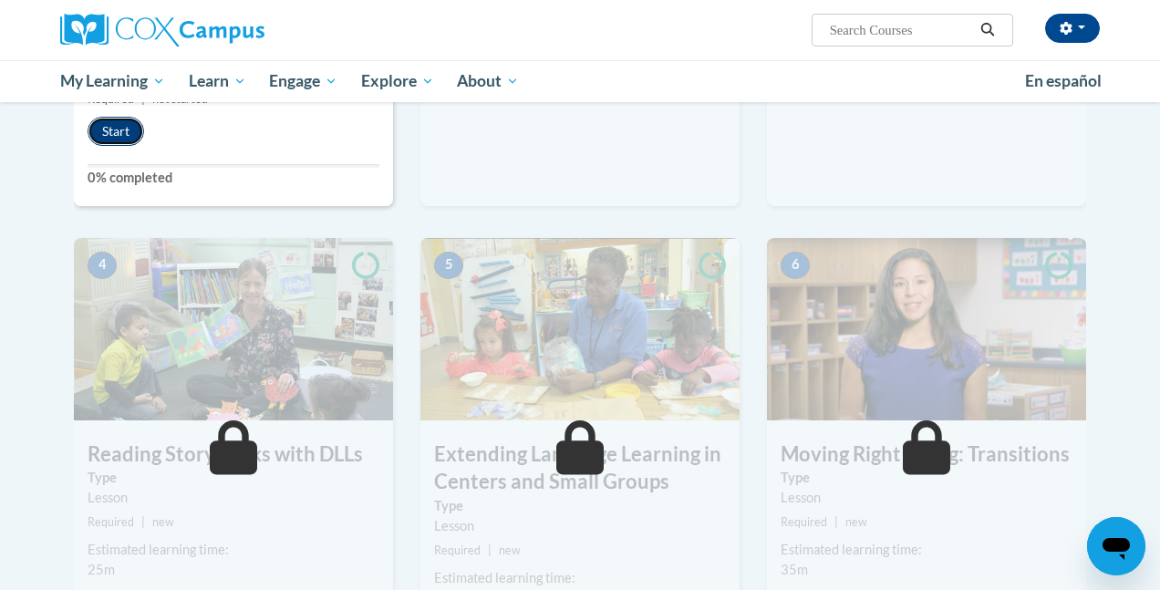
click at [124, 133] on button "Start" at bounding box center [116, 131] width 57 height 29
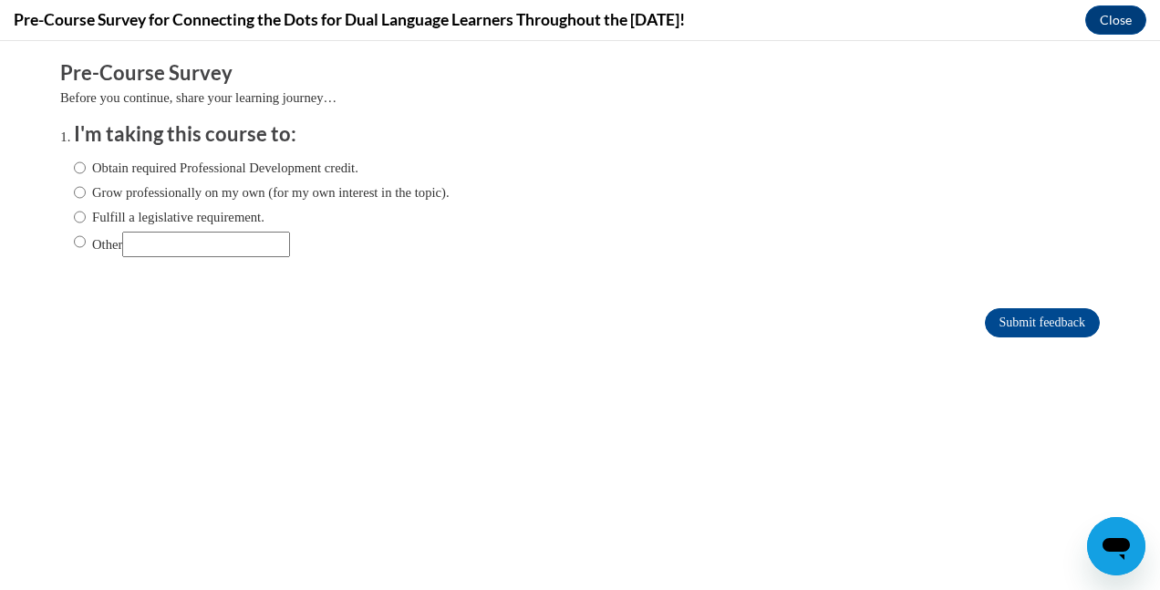
scroll to position [0, 0]
click at [126, 190] on label "Grow professionally on my own (for my own interest in the topic)." at bounding box center [262, 192] width 376 height 20
click at [86, 190] on input "Grow professionally on my own (for my own interest in the topic)." at bounding box center [80, 192] width 12 height 20
radio input "true"
click at [1023, 338] on form "Pre-Course Survey Before you continue, share your learning journey… I'm taking …" at bounding box center [579, 207] width 1039 height 297
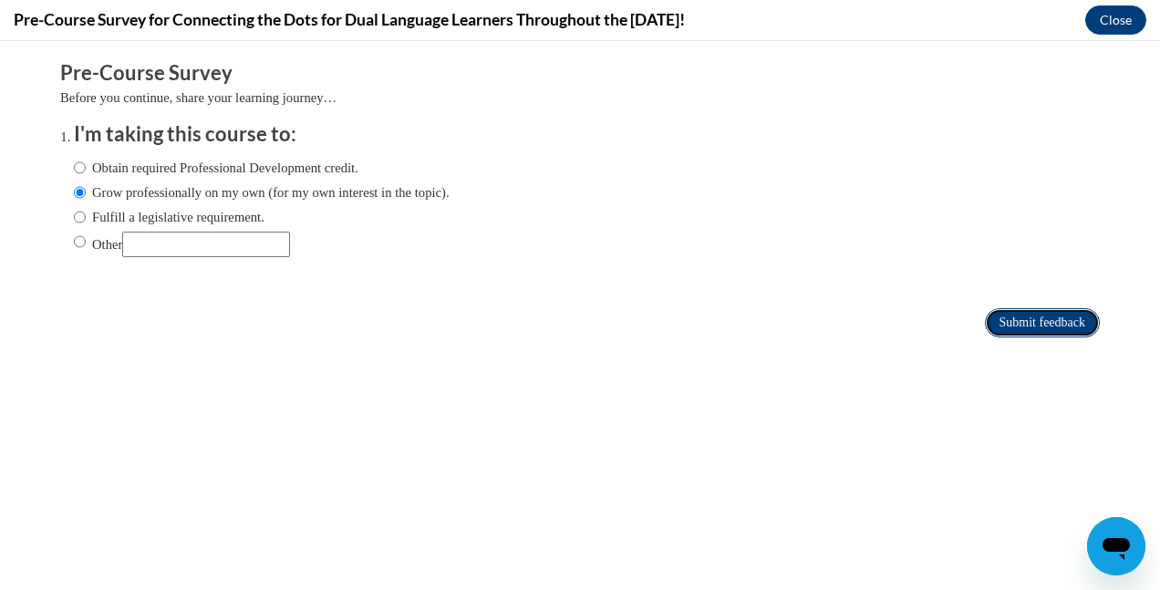
click at [1023, 329] on input "Submit feedback" at bounding box center [1042, 322] width 115 height 29
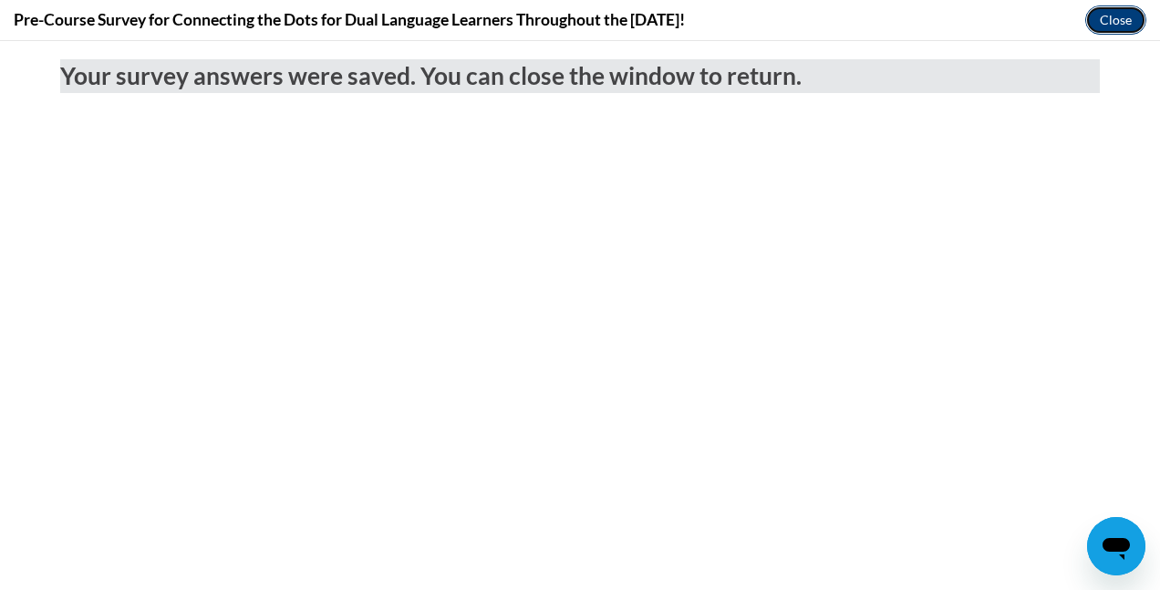
click at [1090, 27] on button "Close" at bounding box center [1115, 19] width 61 height 29
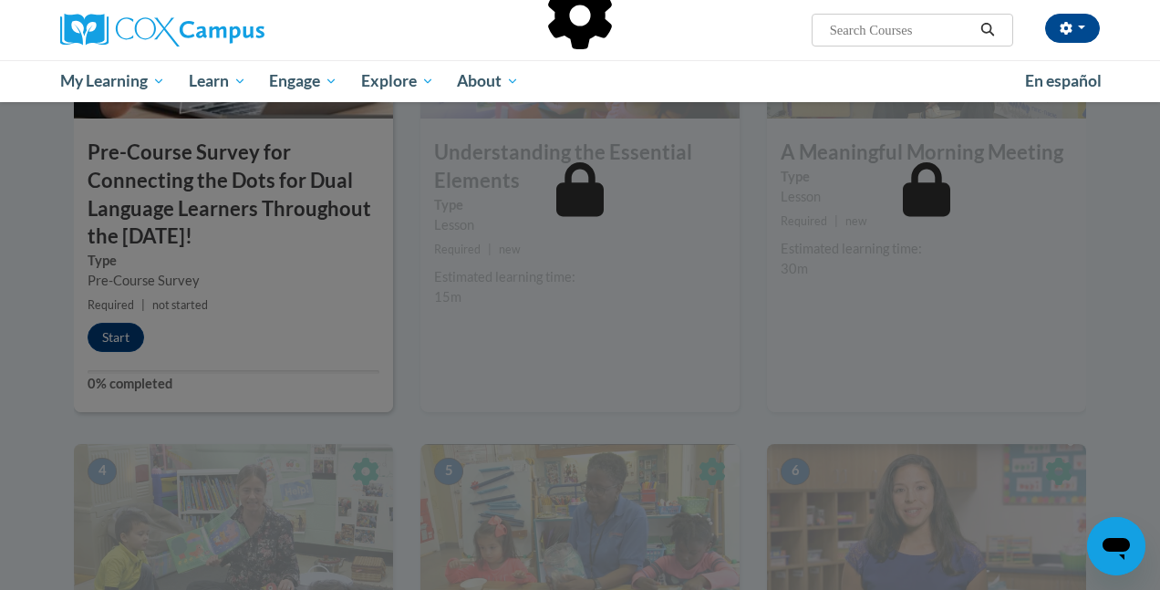
scroll to position [582, 0]
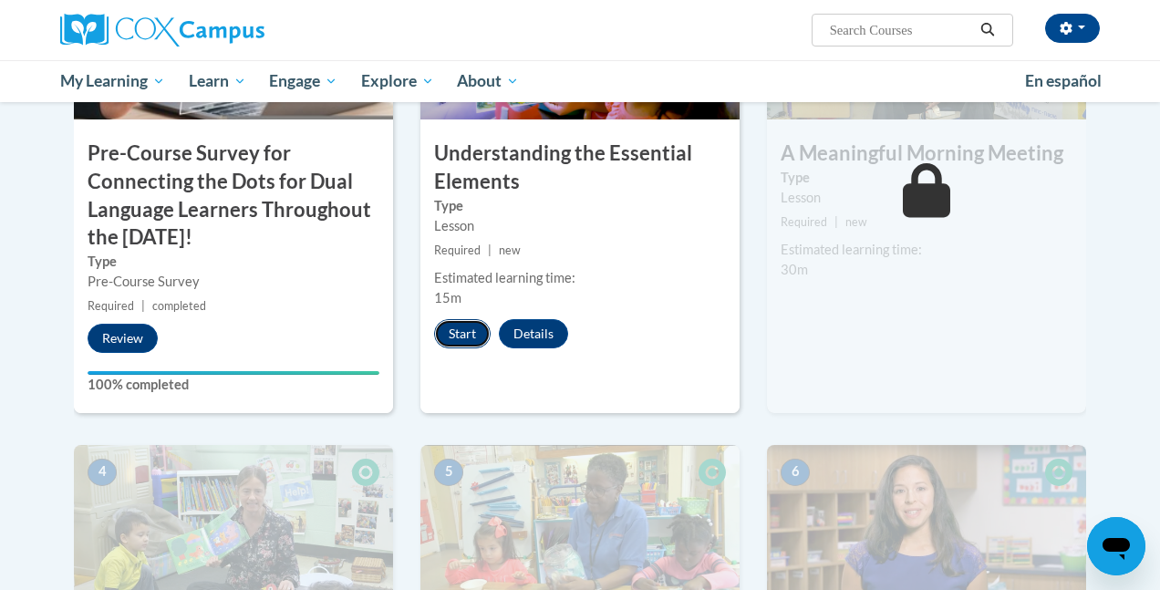
click at [477, 331] on button "Start" at bounding box center [462, 333] width 57 height 29
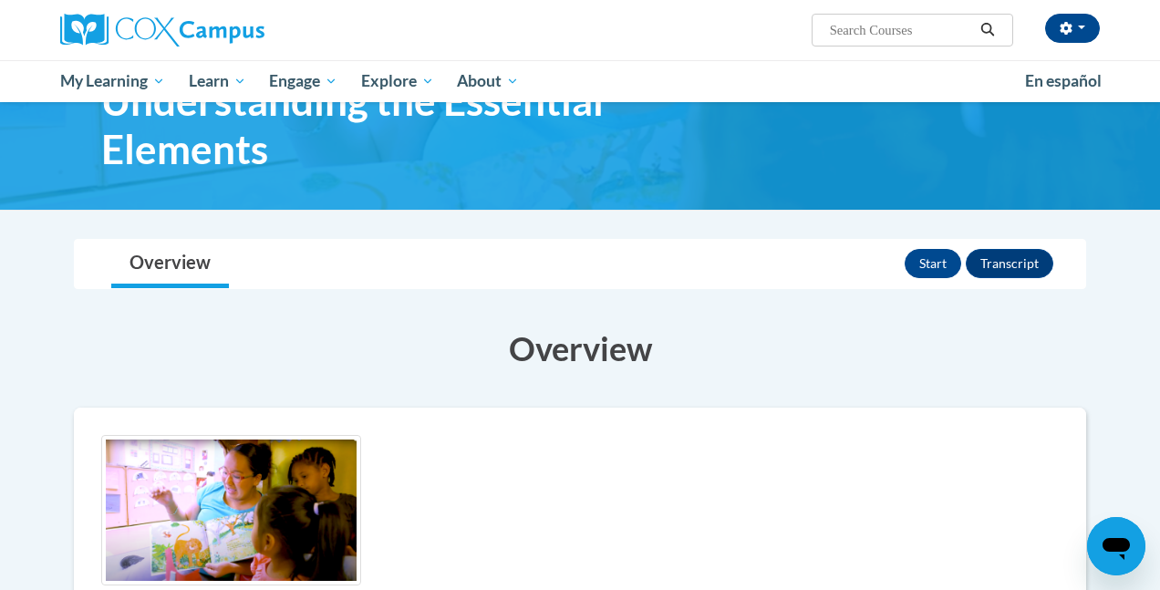
scroll to position [57, 0]
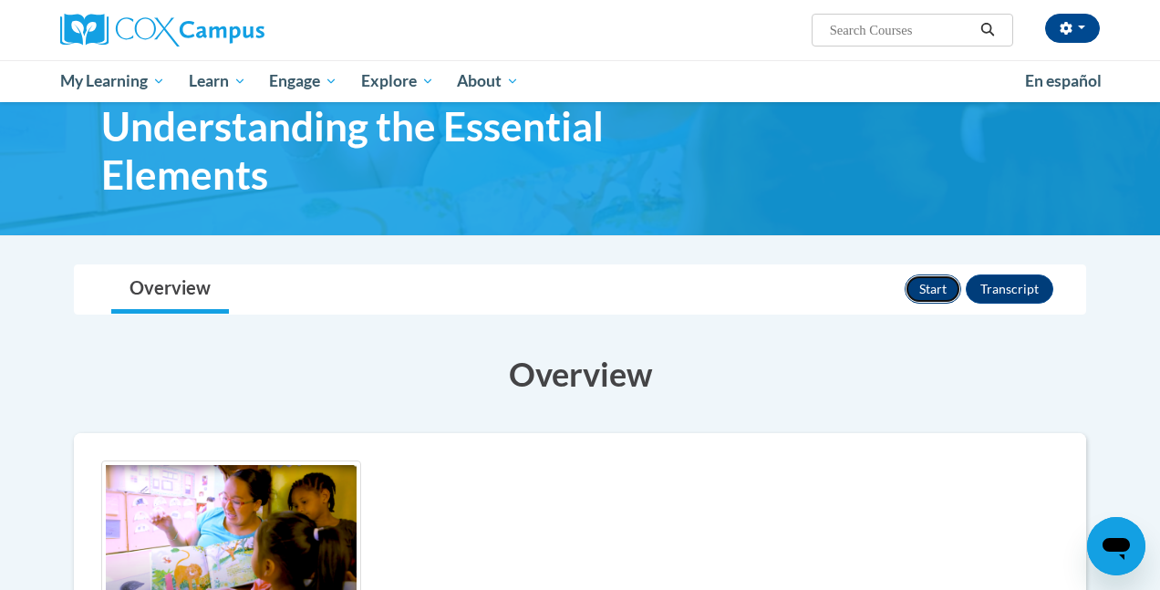
click at [943, 278] on button "Start" at bounding box center [933, 288] width 57 height 29
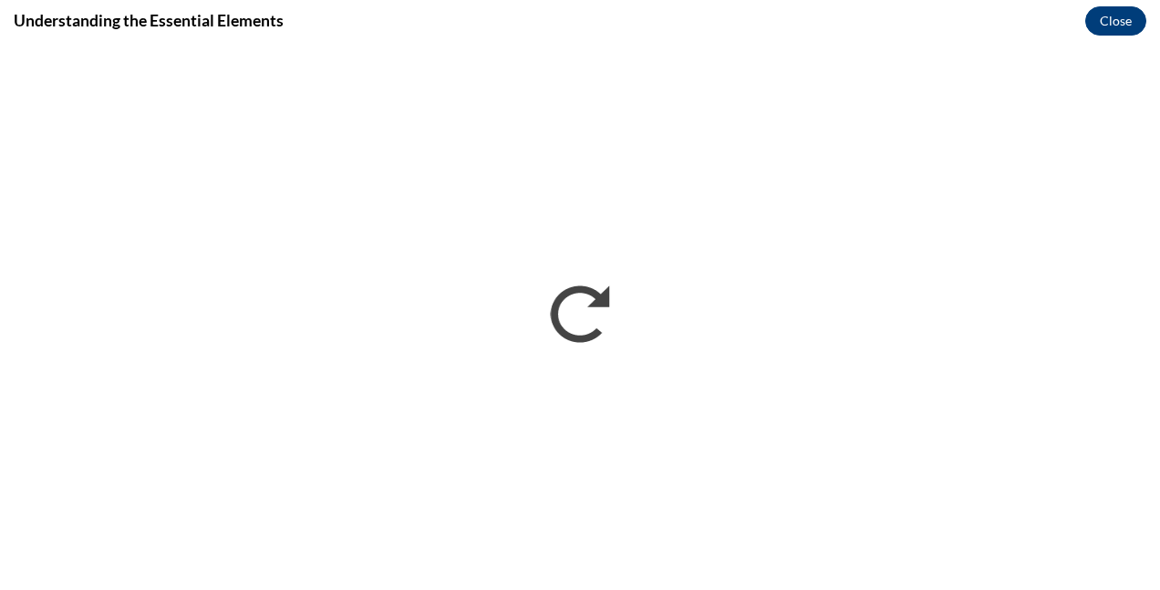
scroll to position [0, 0]
click at [1123, 23] on button "Close" at bounding box center [1115, 20] width 61 height 29
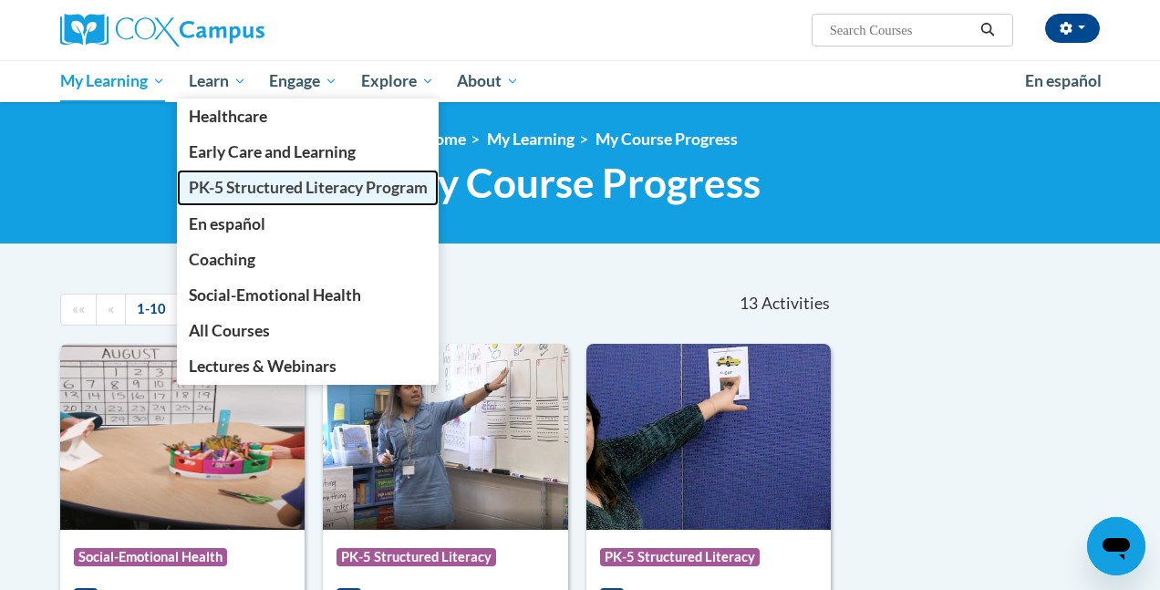
click at [257, 202] on link "PK-5 Structured Literacy Program" at bounding box center [308, 188] width 263 height 36
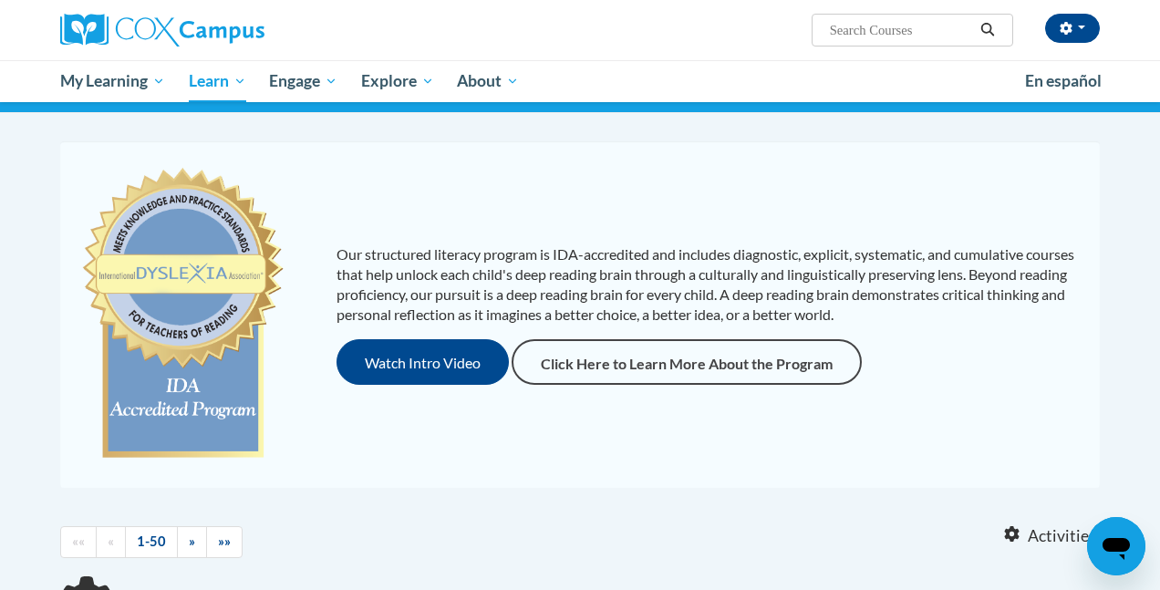
scroll to position [192, 0]
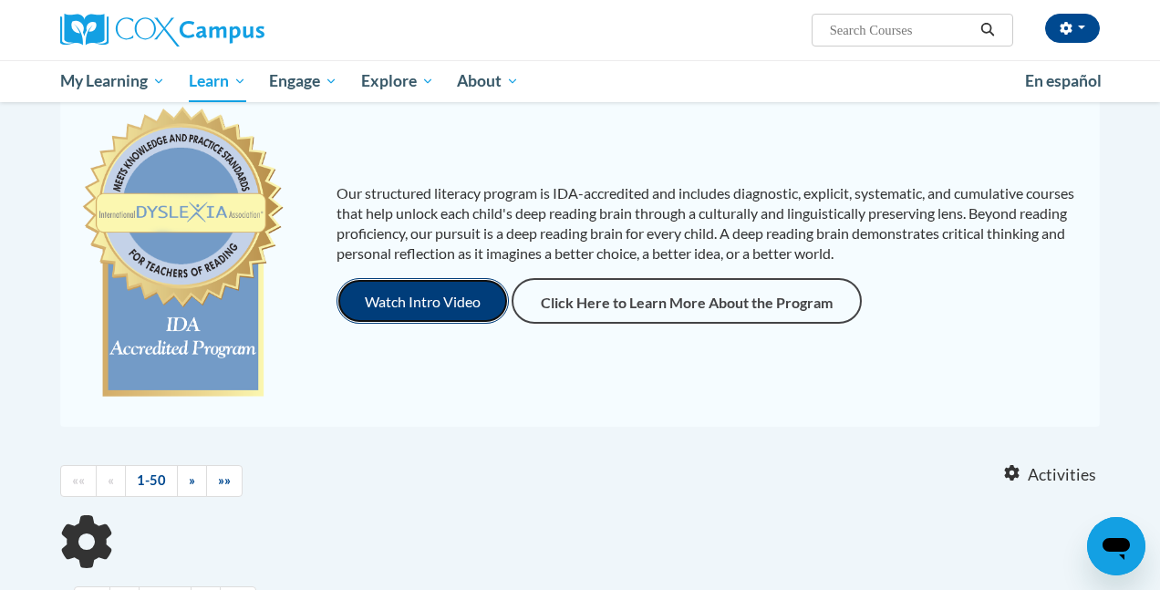
click at [374, 296] on button "Watch Intro Video" at bounding box center [422, 301] width 172 height 46
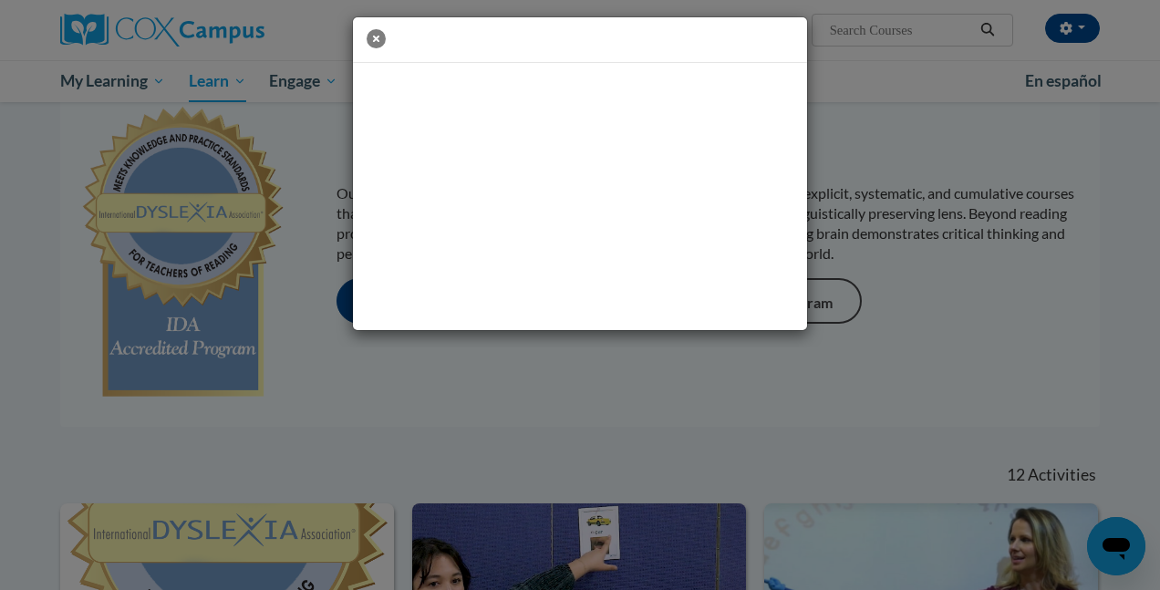
click at [377, 43] on icon "button" at bounding box center [376, 38] width 19 height 19
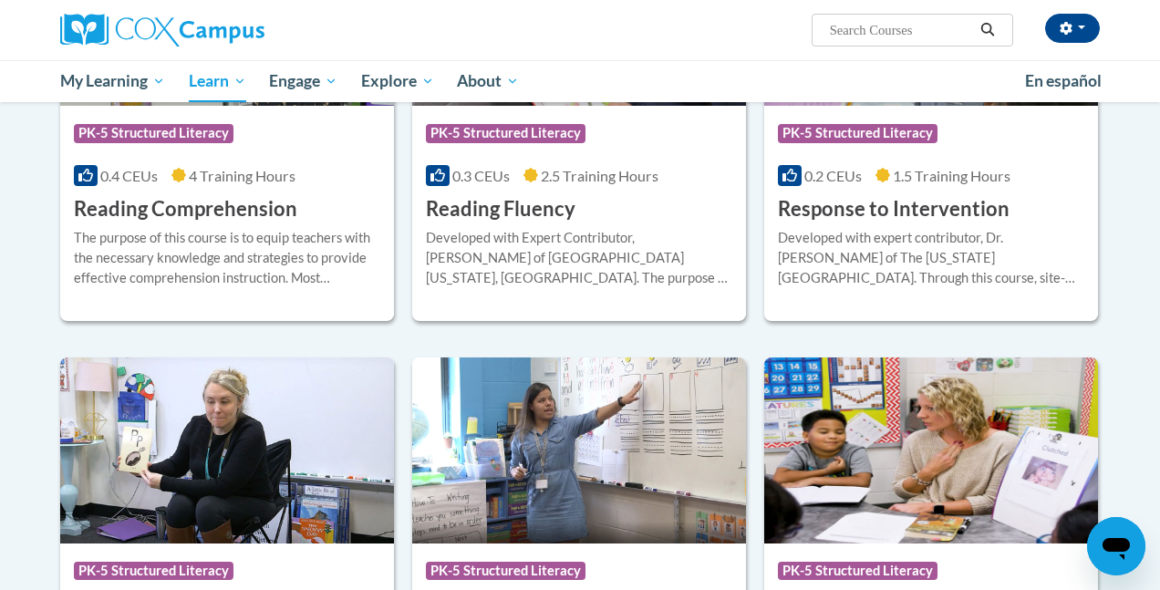
scroll to position [1735, 0]
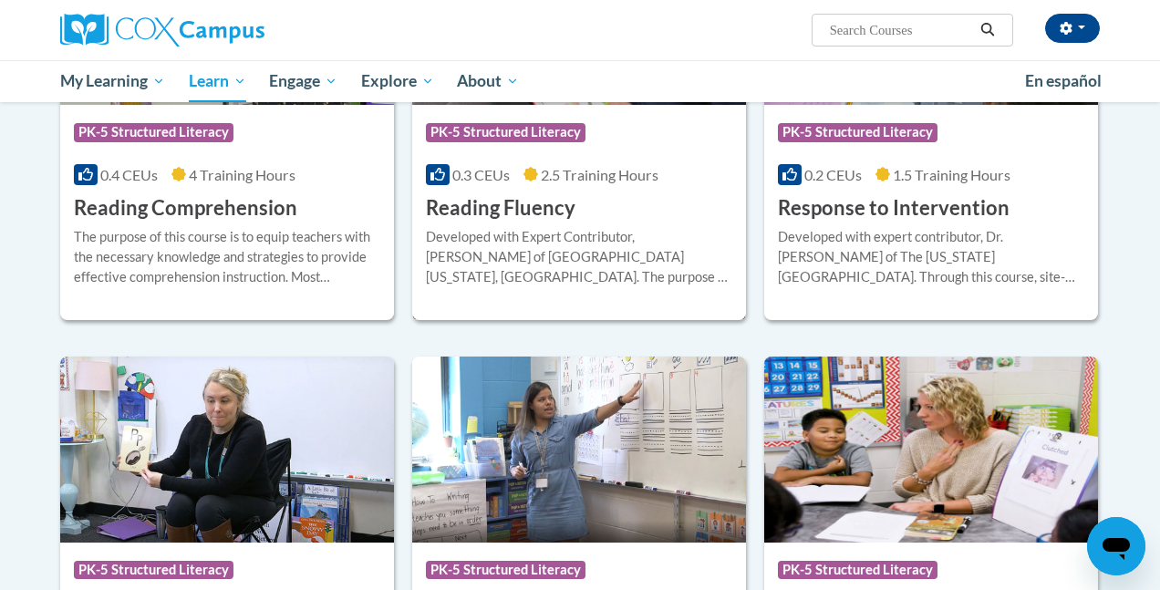
click at [546, 166] on span "2.5 Training Hours" at bounding box center [600, 174] width 118 height 17
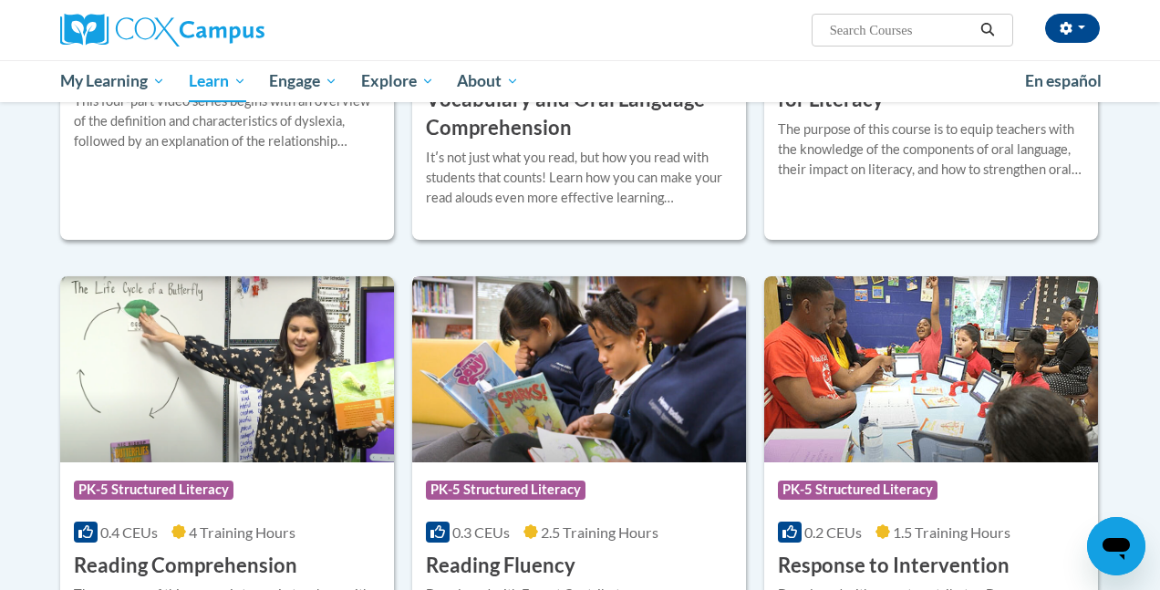
scroll to position [1052, 0]
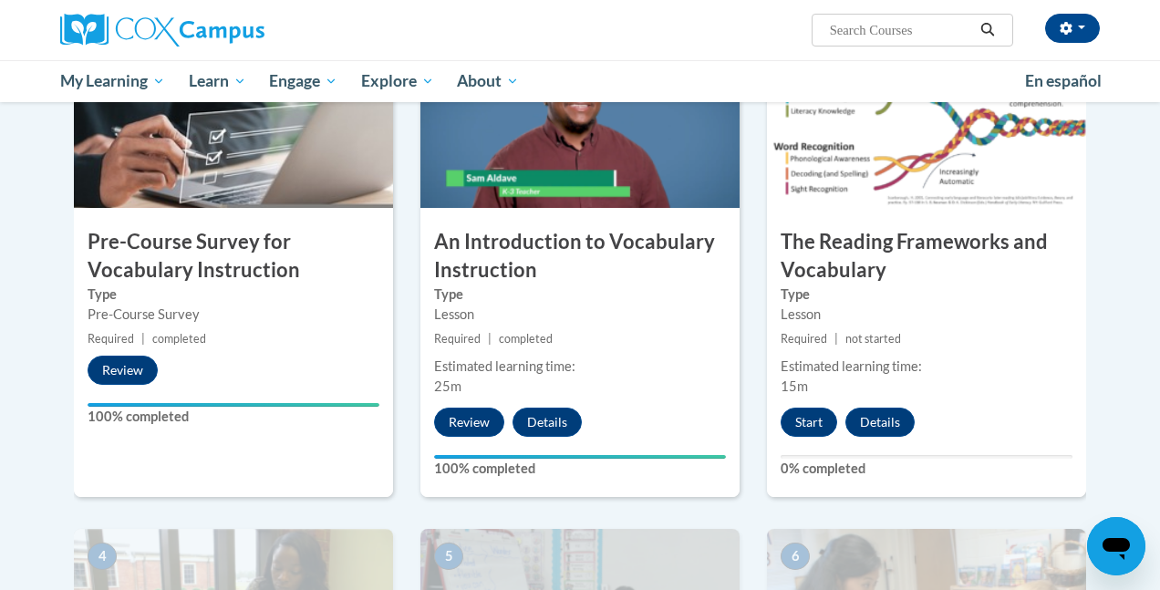
scroll to position [466, 0]
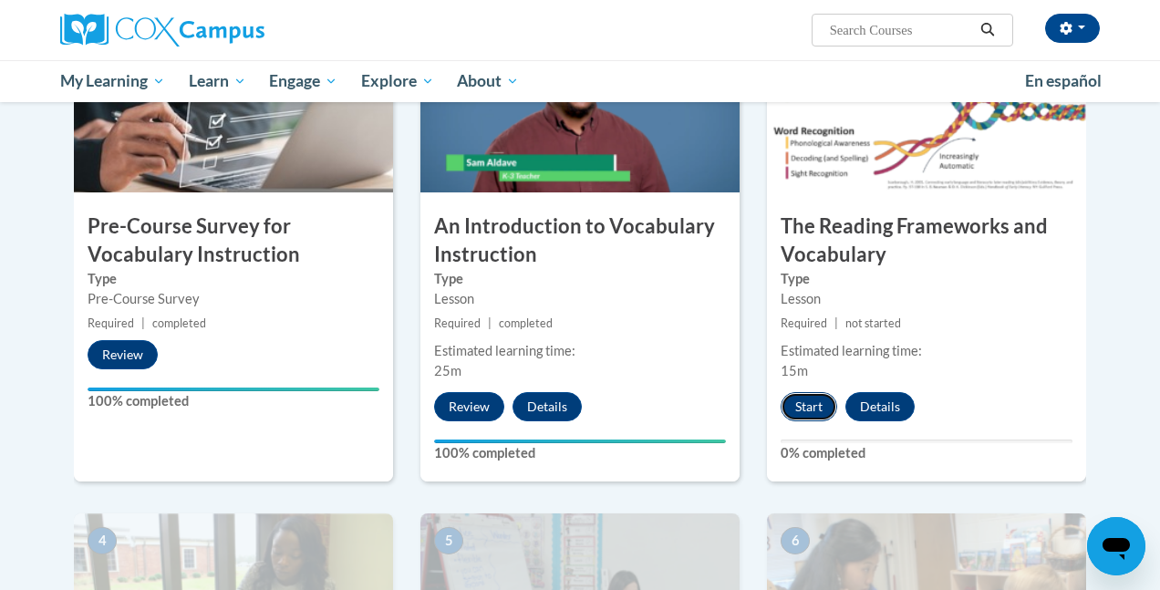
click at [812, 413] on button "Start" at bounding box center [809, 406] width 57 height 29
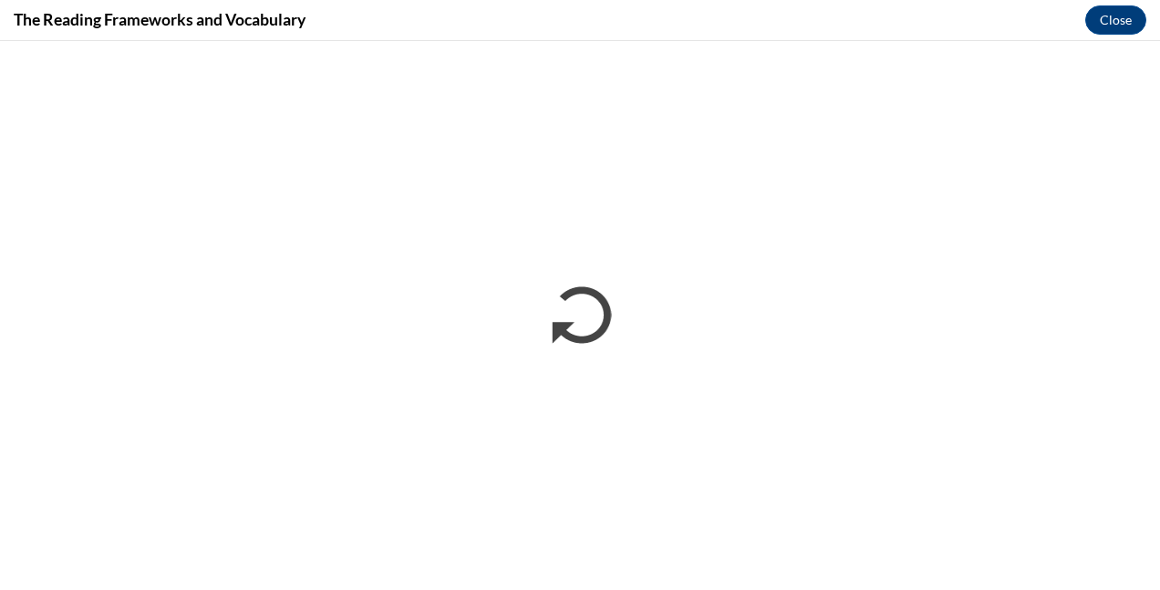
scroll to position [0, 0]
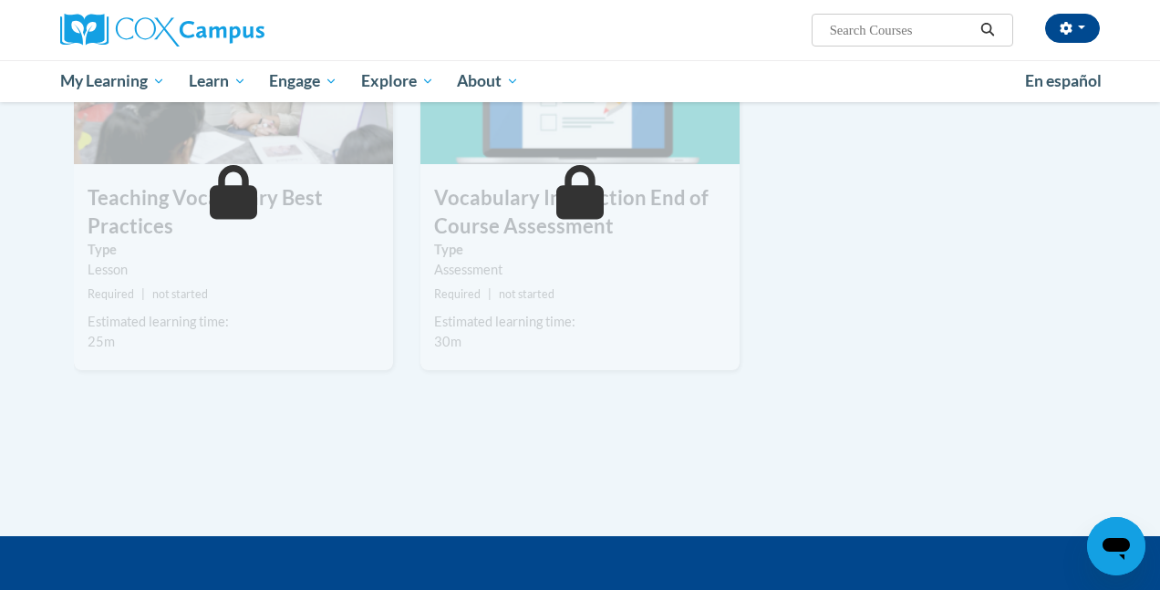
scroll to position [1949, 0]
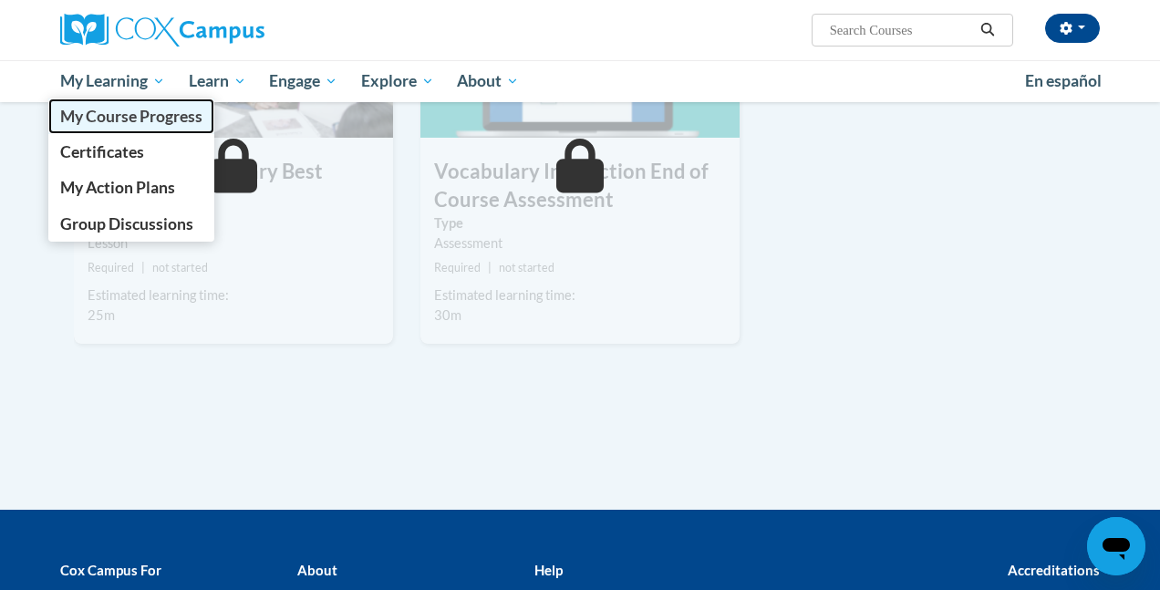
click at [127, 108] on span "My Course Progress" at bounding box center [131, 116] width 142 height 19
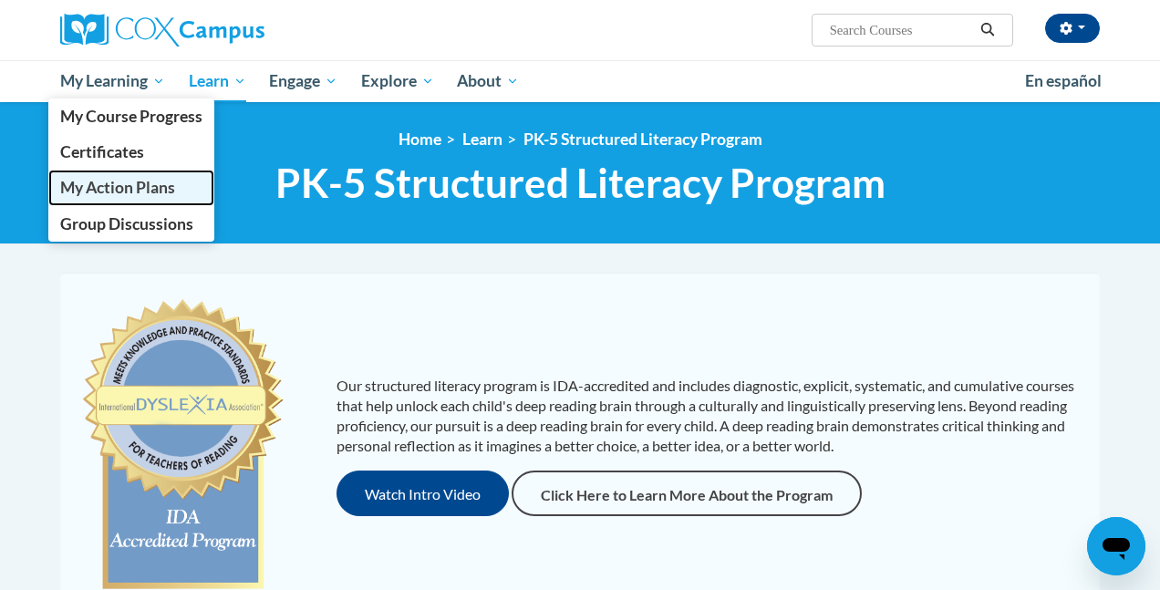
click at [154, 193] on span "My Action Plans" at bounding box center [117, 187] width 115 height 19
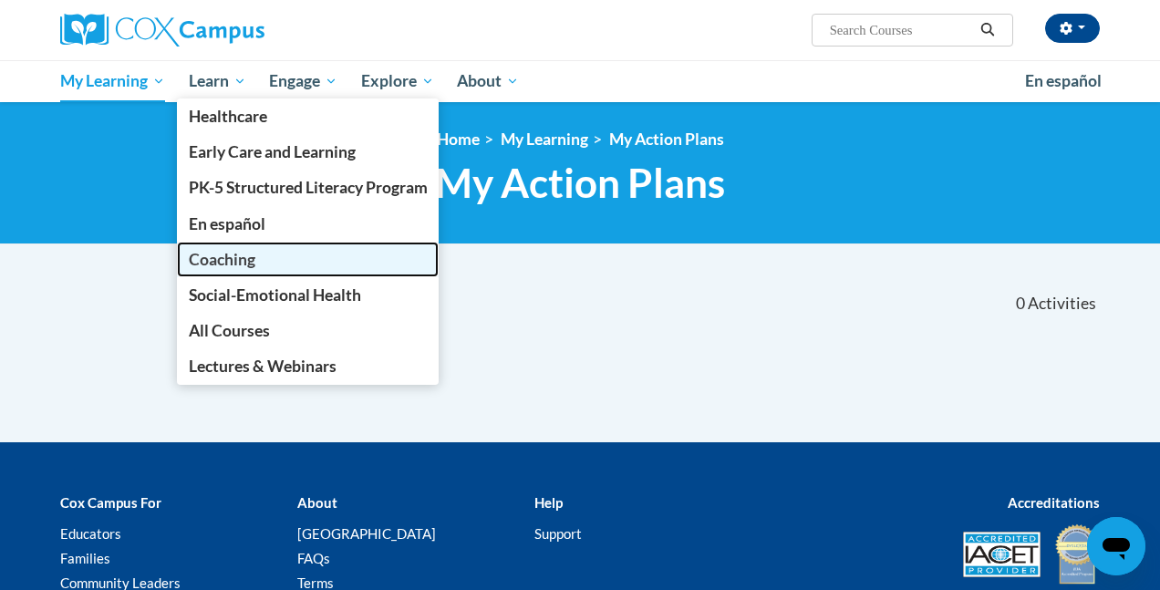
click at [295, 267] on link "Coaching" at bounding box center [308, 260] width 263 height 36
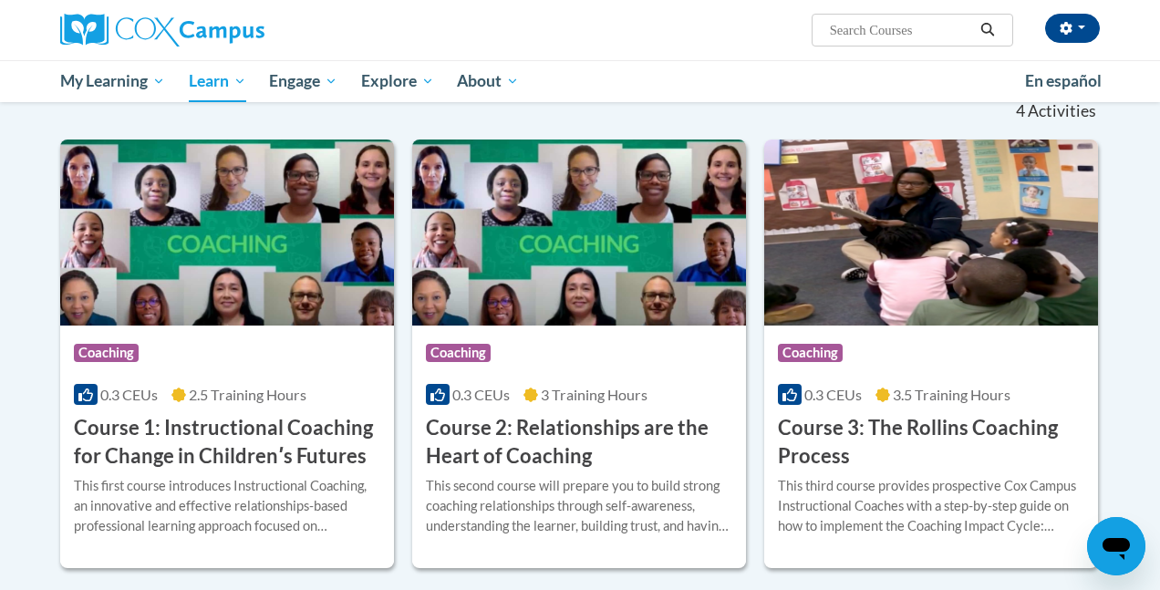
scroll to position [488, 0]
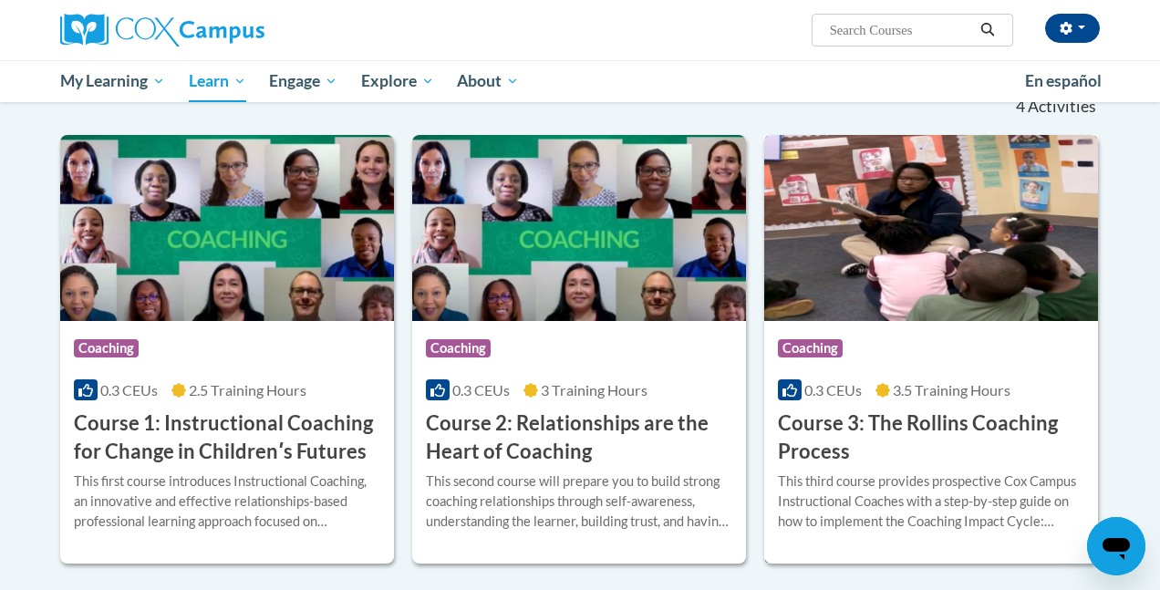
click at [955, 409] on h3 "Course 3: The Rollins Coaching Process" at bounding box center [931, 437] width 306 height 57
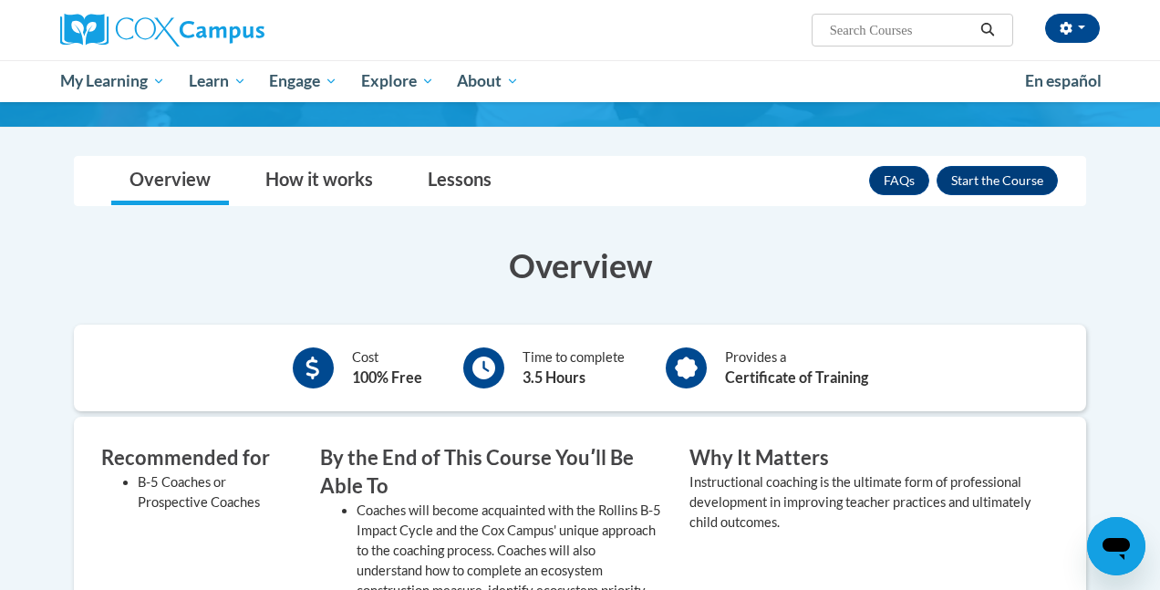
scroll to position [261, 0]
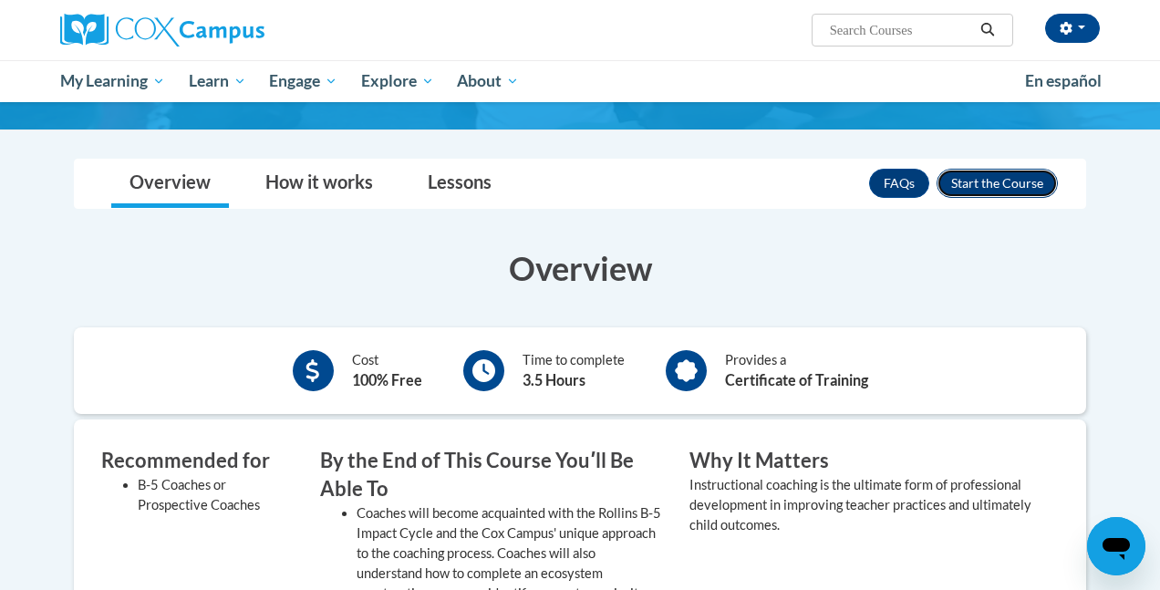
click at [977, 181] on button "Enroll" at bounding box center [996, 183] width 121 height 29
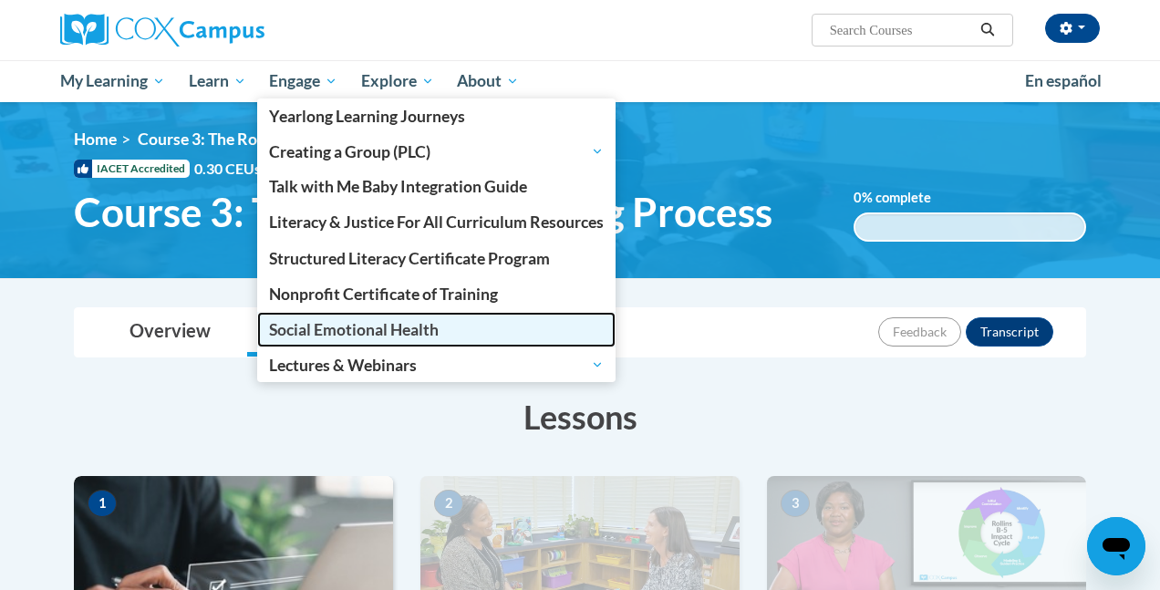
click at [354, 319] on link "Social Emotional Health" at bounding box center [436, 330] width 358 height 36
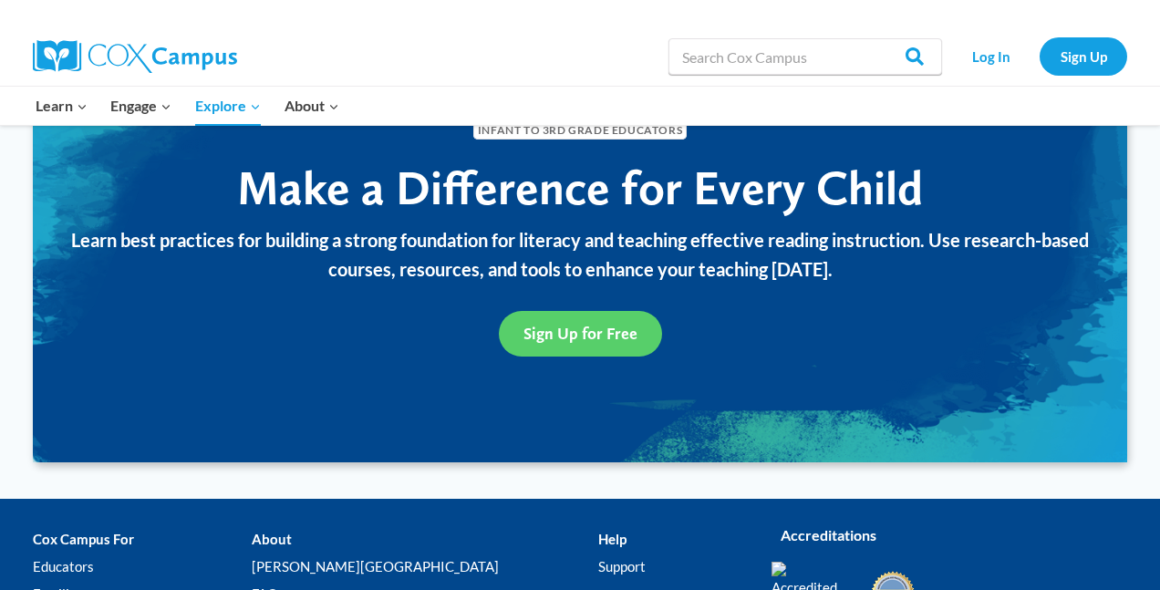
scroll to position [2127, 0]
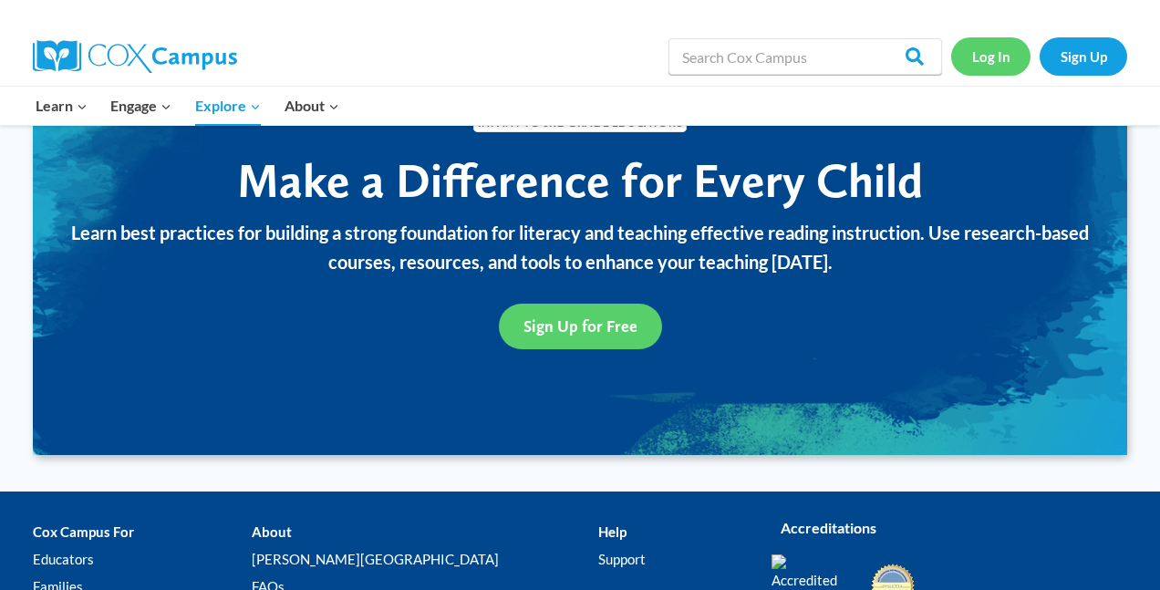
click at [1004, 49] on link "Log In" at bounding box center [990, 55] width 79 height 37
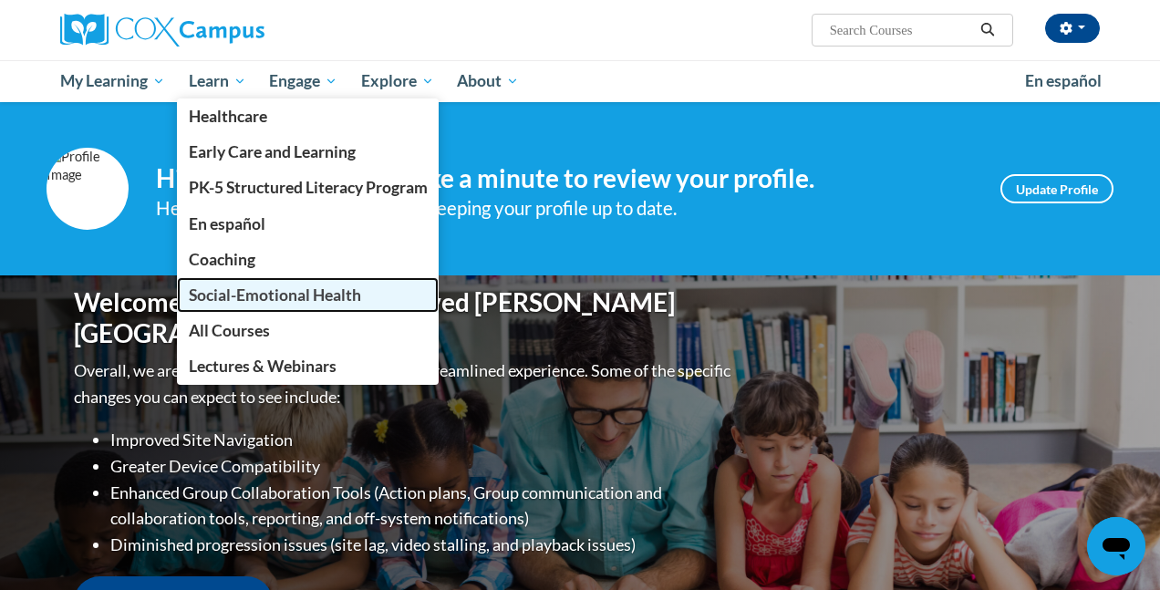
click at [309, 288] on span "Social-Emotional Health" at bounding box center [275, 294] width 172 height 19
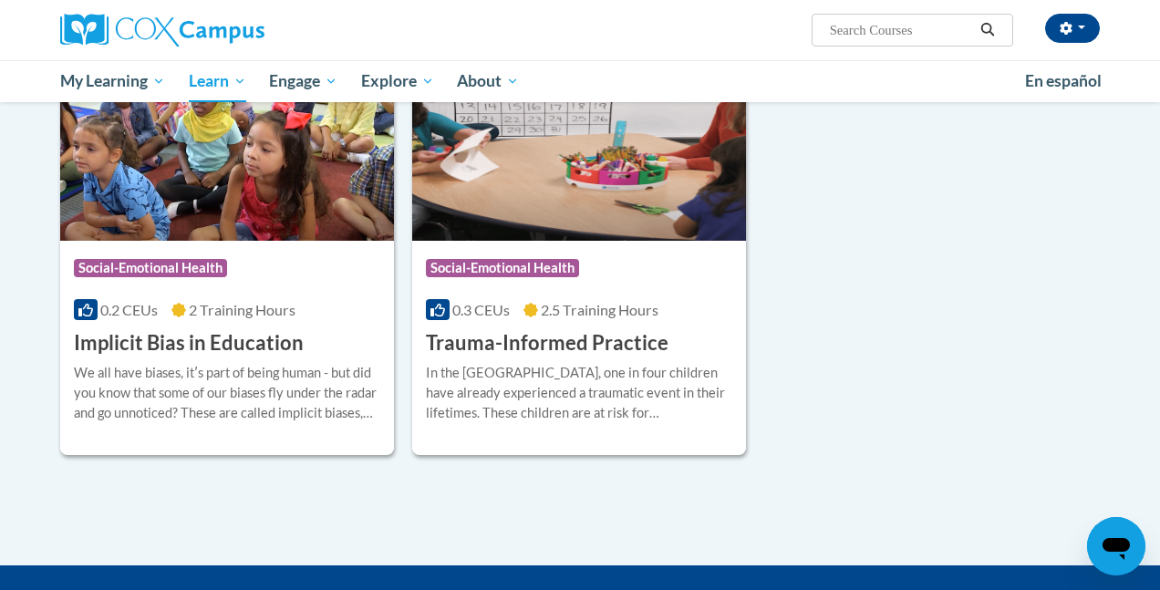
scroll to position [281, 0]
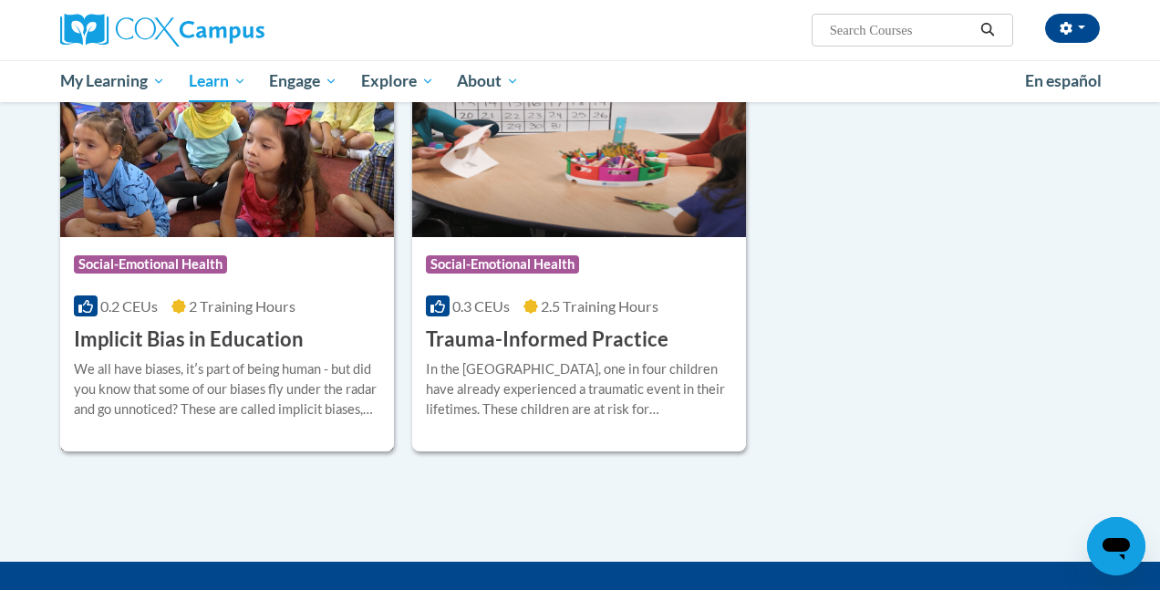
click at [220, 341] on h3 "Implicit Bias in Education" at bounding box center [189, 340] width 230 height 28
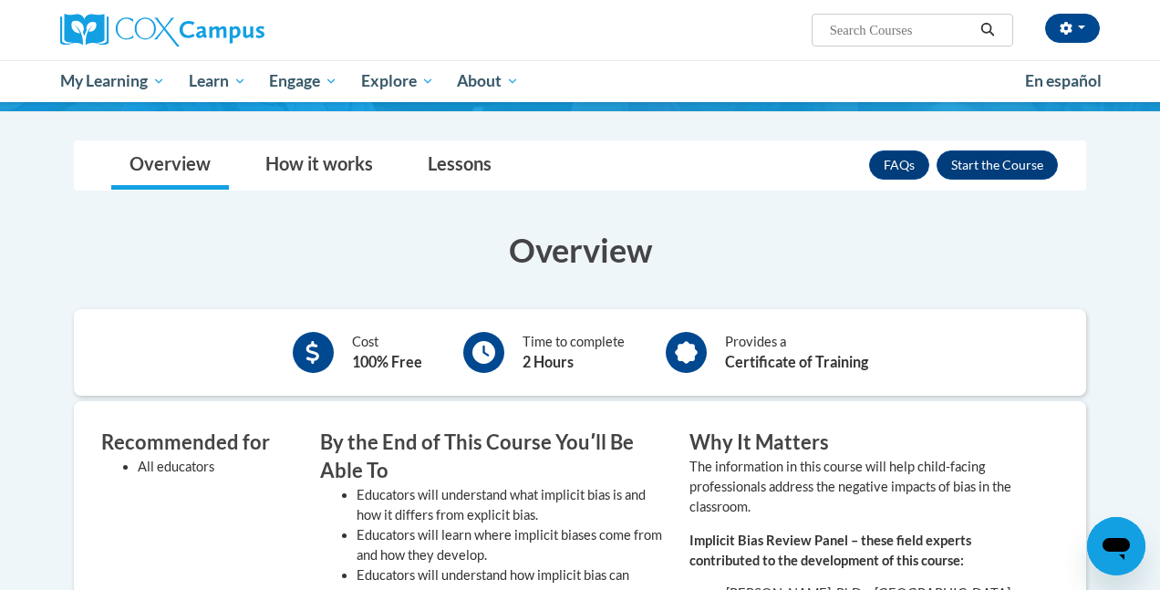
scroll to position [327, 0]
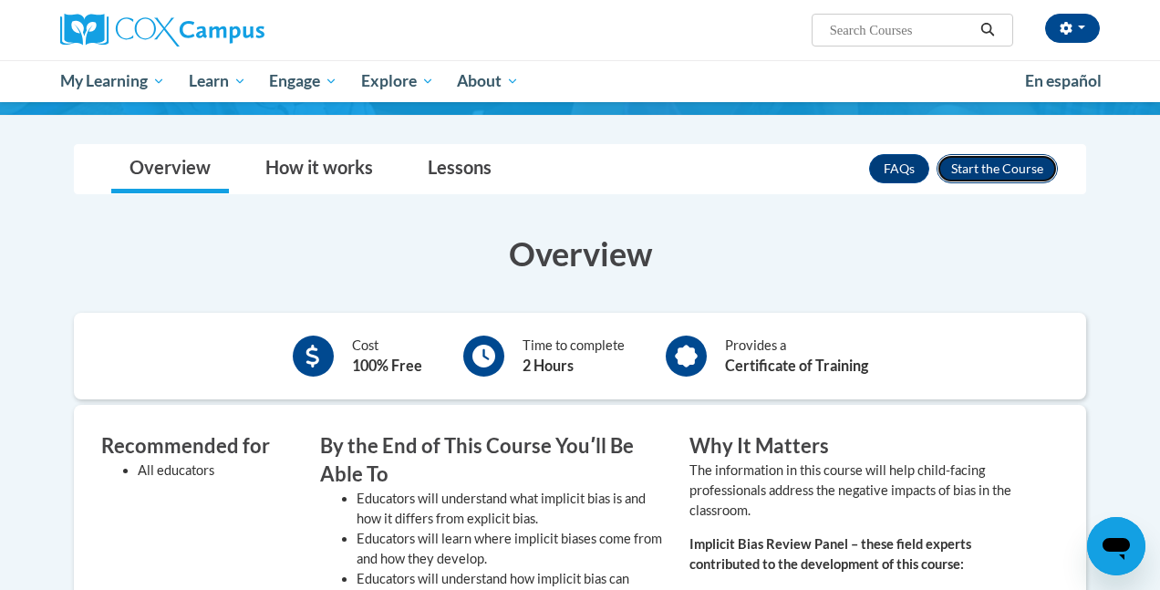
click at [1026, 179] on button "Enroll" at bounding box center [996, 168] width 121 height 29
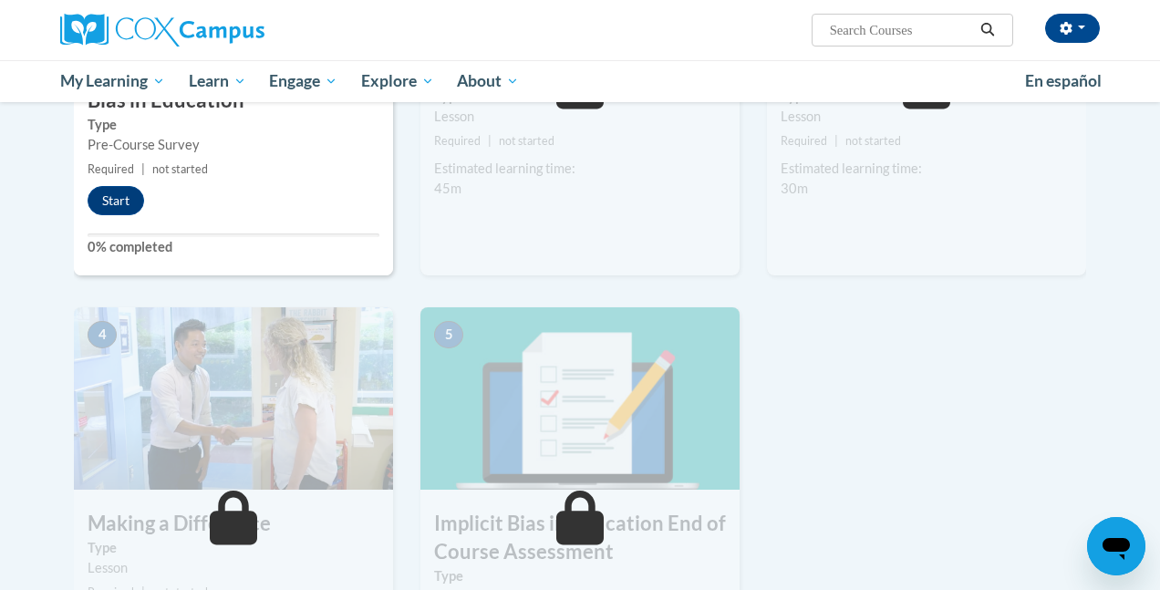
scroll to position [630, 0]
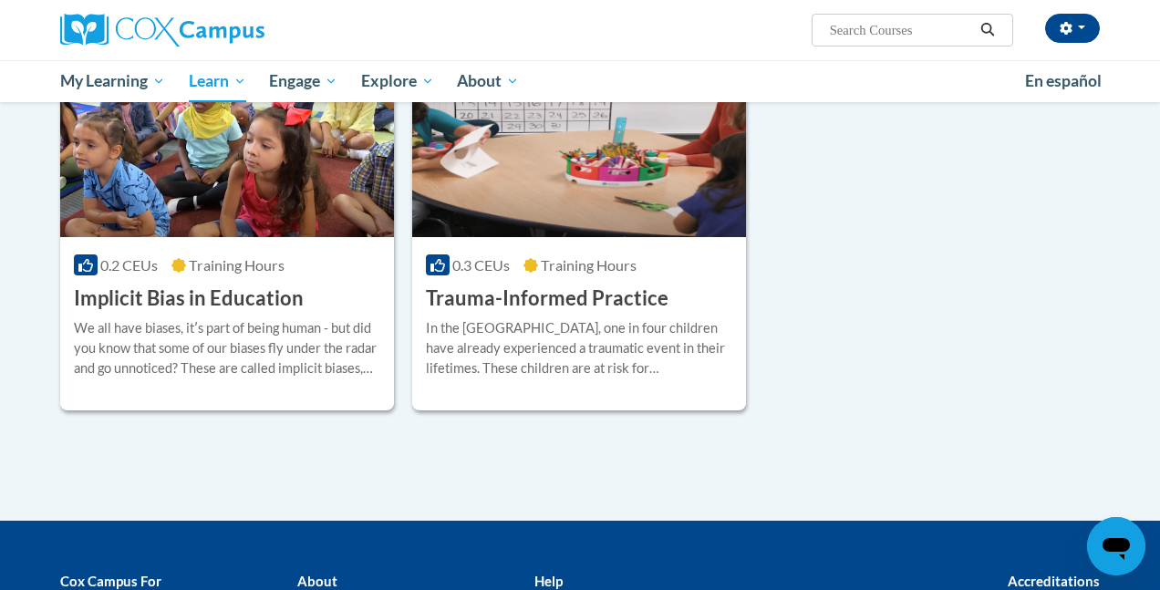
scroll to position [232, 0]
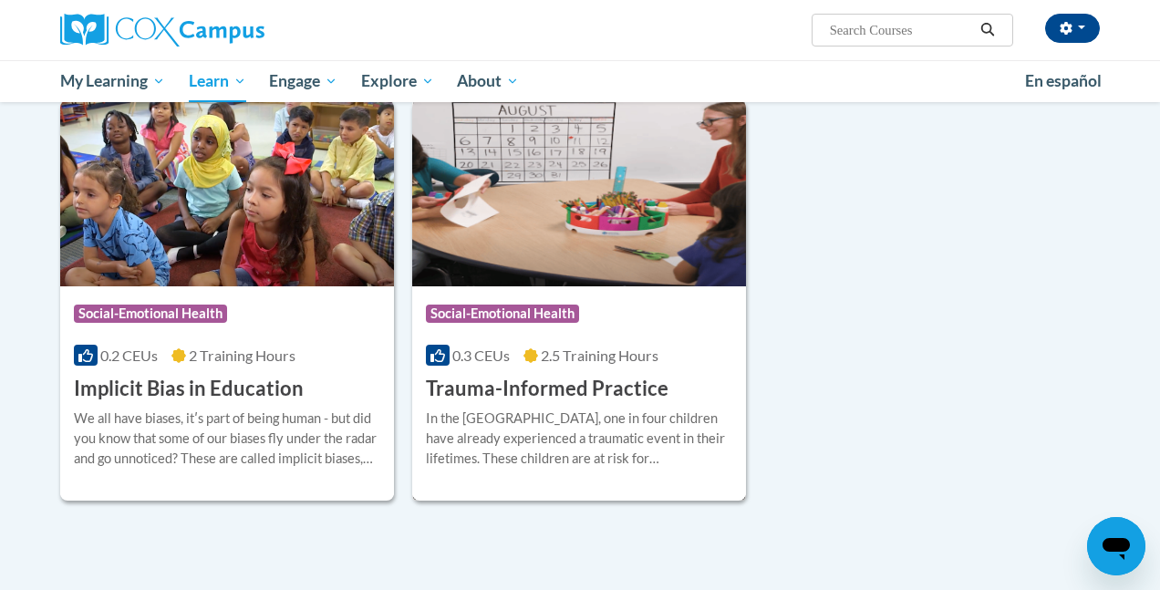
click at [615, 388] on h3 "Trauma-Informed Practice" at bounding box center [547, 389] width 243 height 28
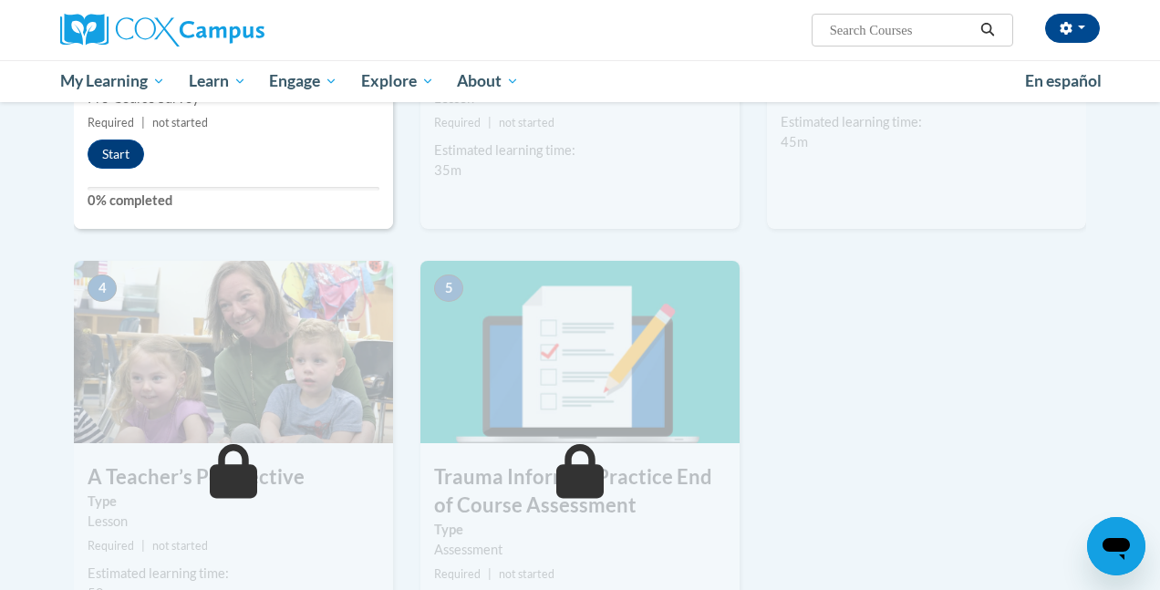
scroll to position [668, 0]
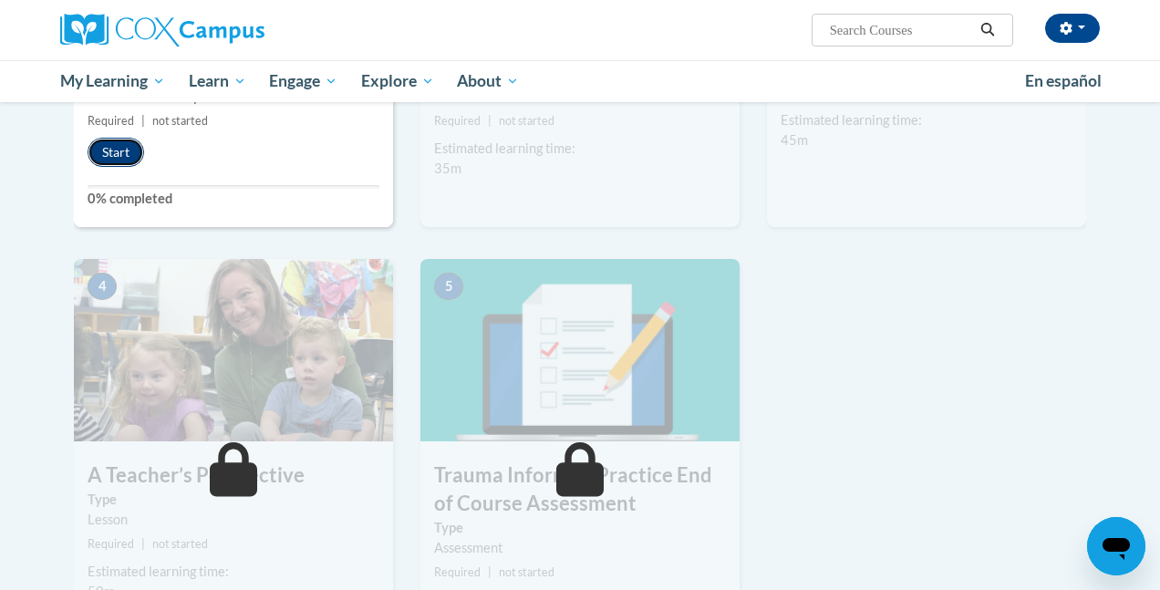
click at [88, 146] on button "Start" at bounding box center [116, 152] width 57 height 29
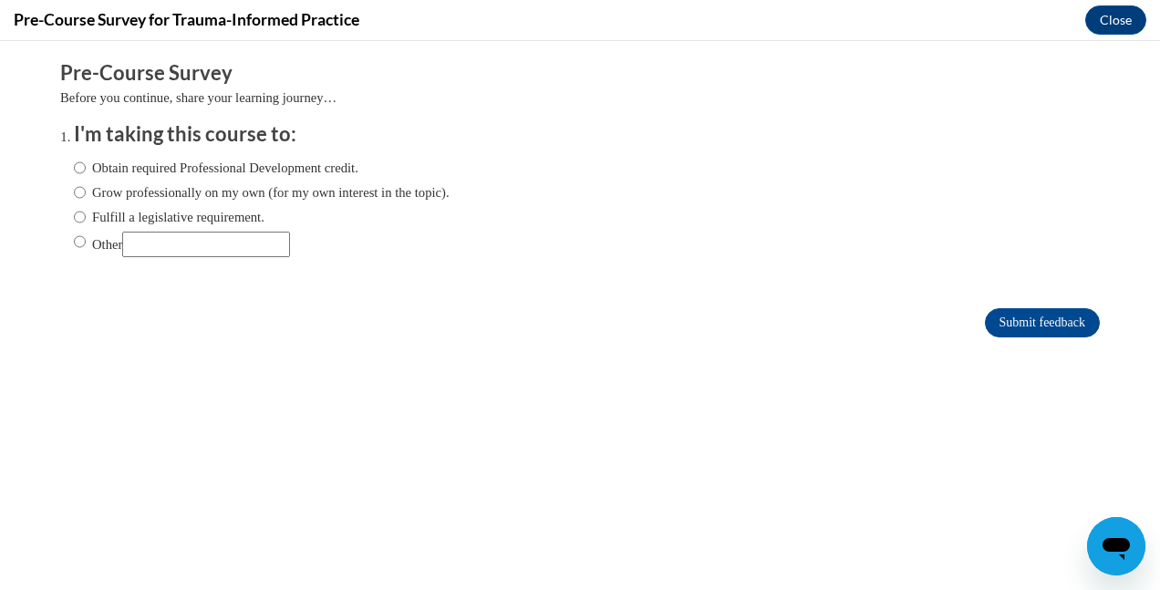
scroll to position [0, 0]
click at [145, 183] on label "Grow professionally on my own (for my own interest in the topic)." at bounding box center [262, 192] width 376 height 20
click at [86, 183] on input "Grow professionally on my own (for my own interest in the topic)." at bounding box center [80, 192] width 12 height 20
radio input "true"
click at [1078, 315] on input "Submit feedback" at bounding box center [1042, 322] width 115 height 29
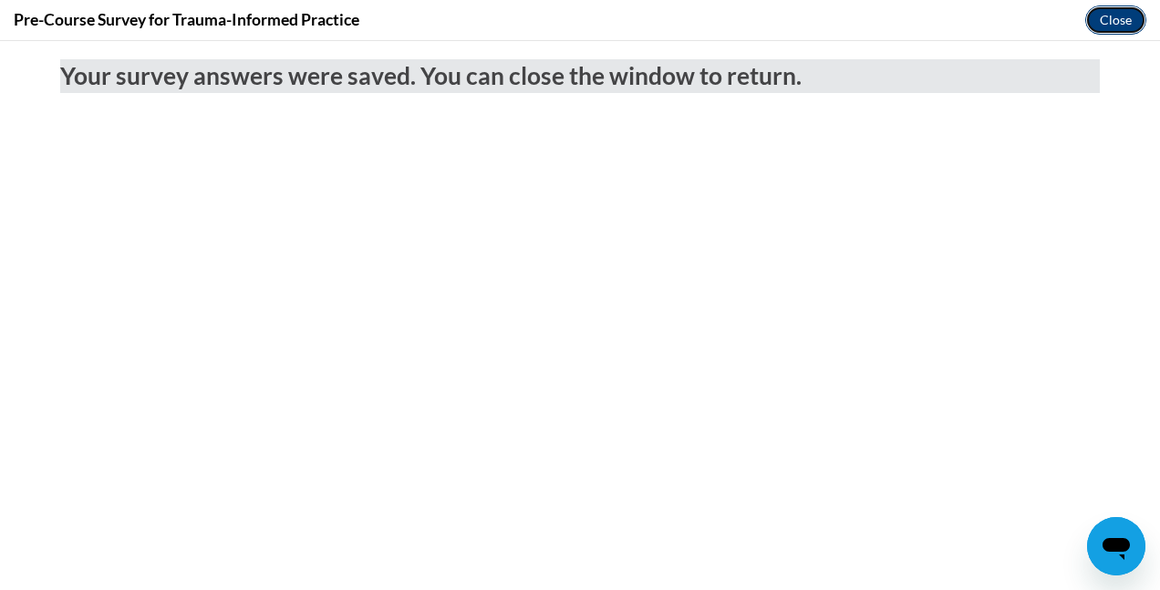
click at [1095, 24] on button "Close" at bounding box center [1115, 19] width 61 height 29
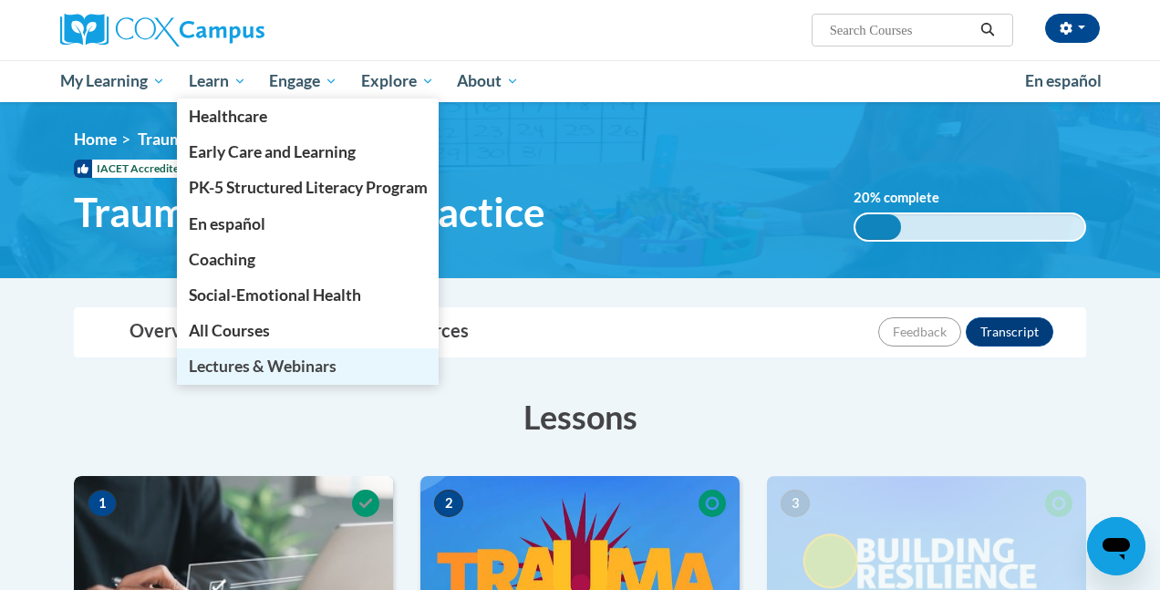
click at [346, 363] on link "Lectures & Webinars" at bounding box center [308, 366] width 263 height 36
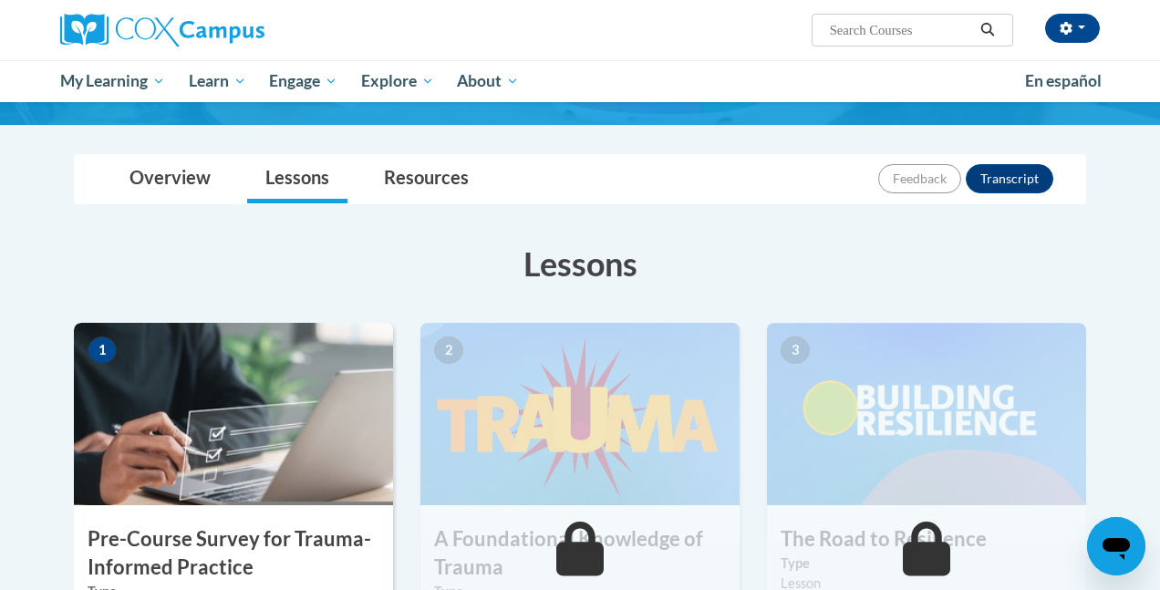
scroll to position [282, 0]
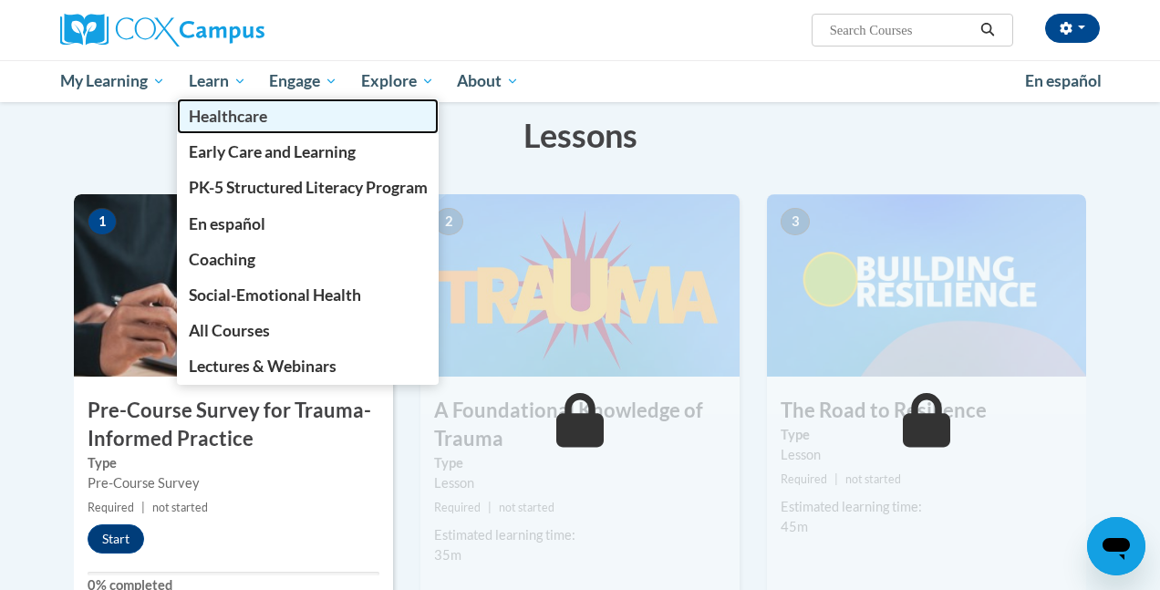
click at [252, 116] on span "Healthcare" at bounding box center [228, 116] width 78 height 19
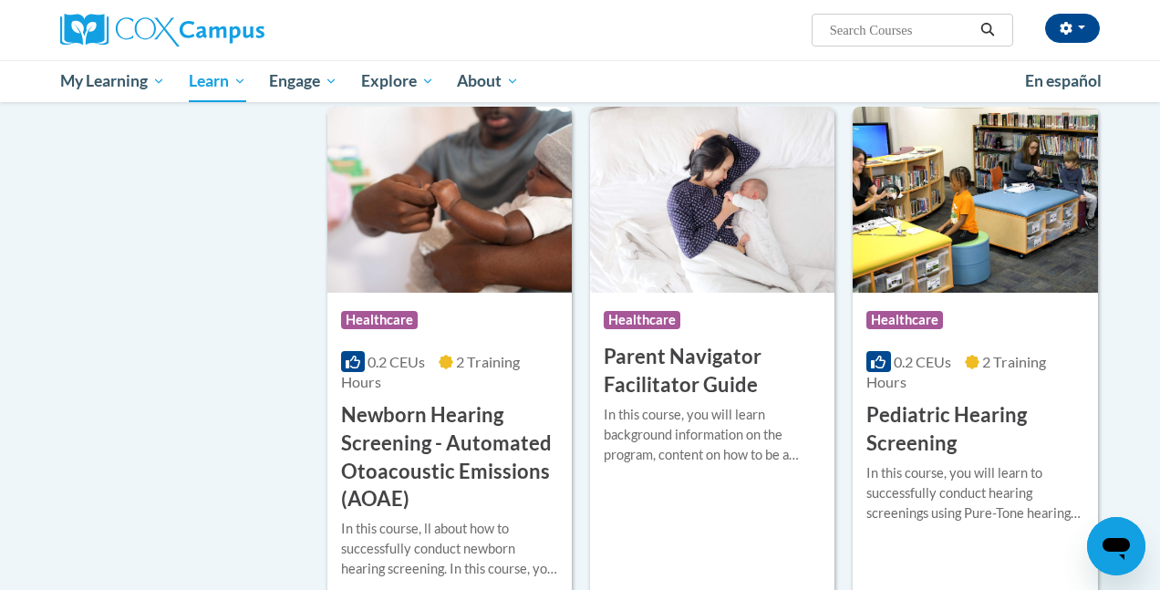
scroll to position [772, 0]
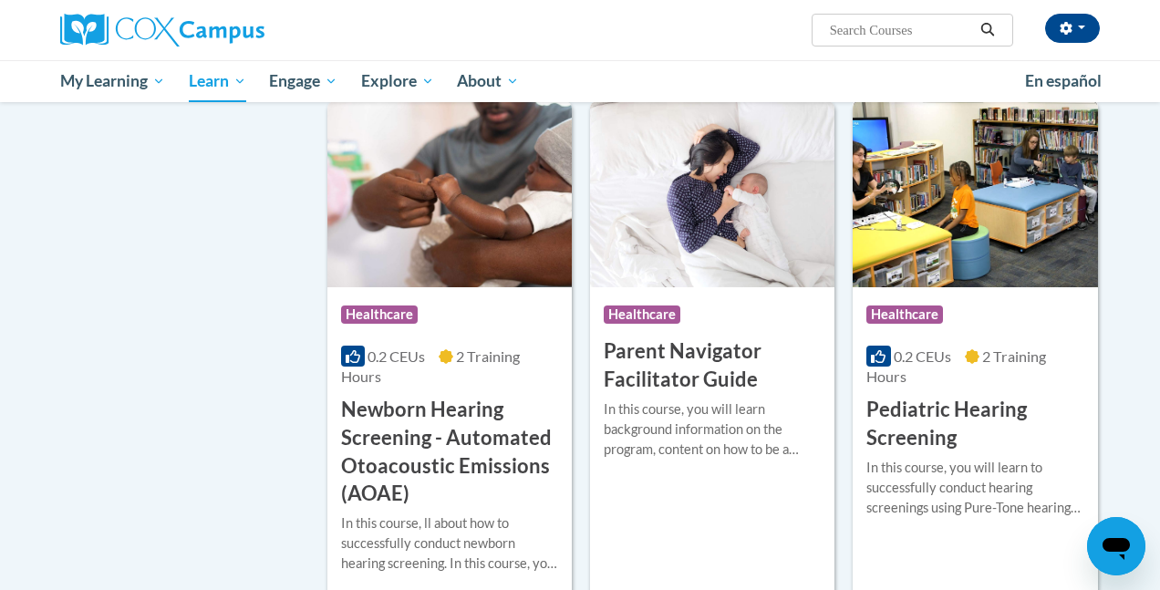
click at [956, 411] on h3 "Pediatric Hearing Screening" at bounding box center [974, 424] width 217 height 57
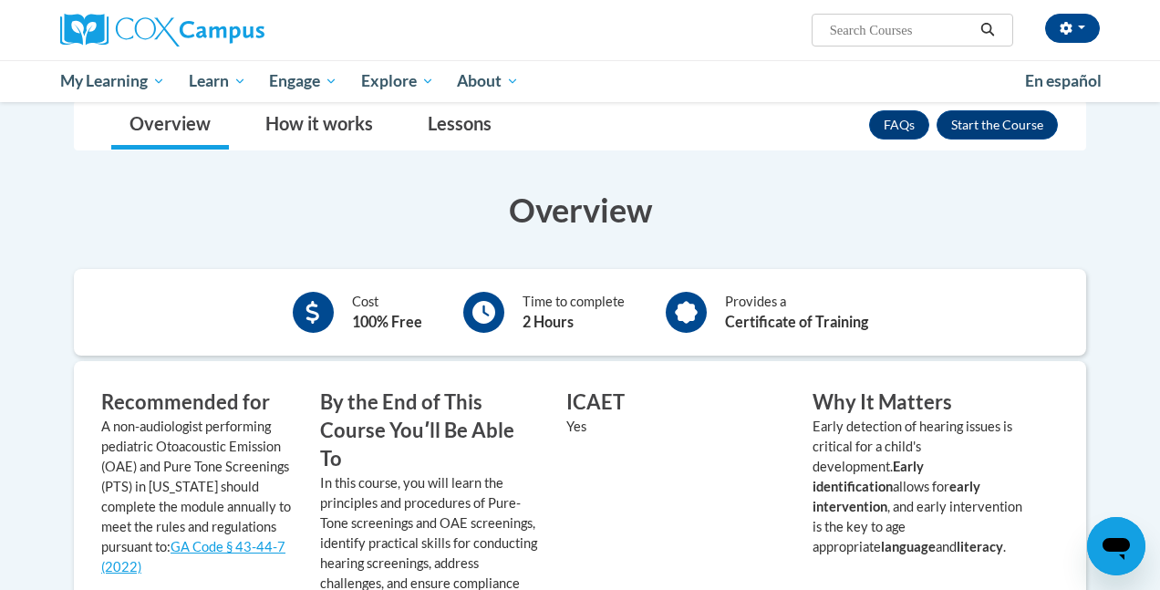
scroll to position [253, 0]
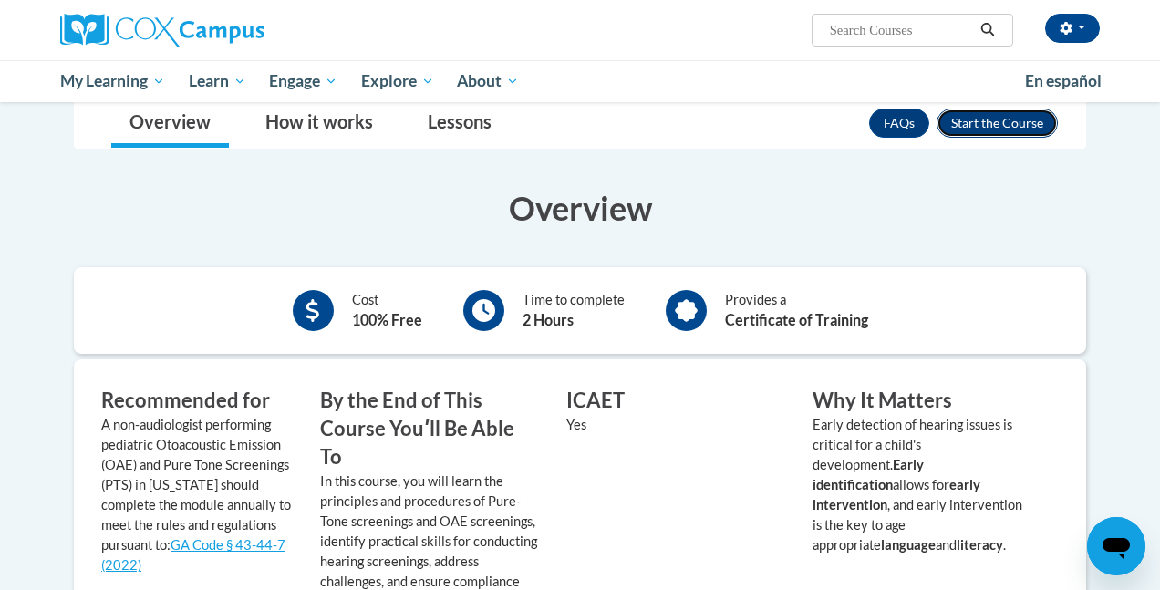
click at [989, 131] on button "Enroll" at bounding box center [996, 123] width 121 height 29
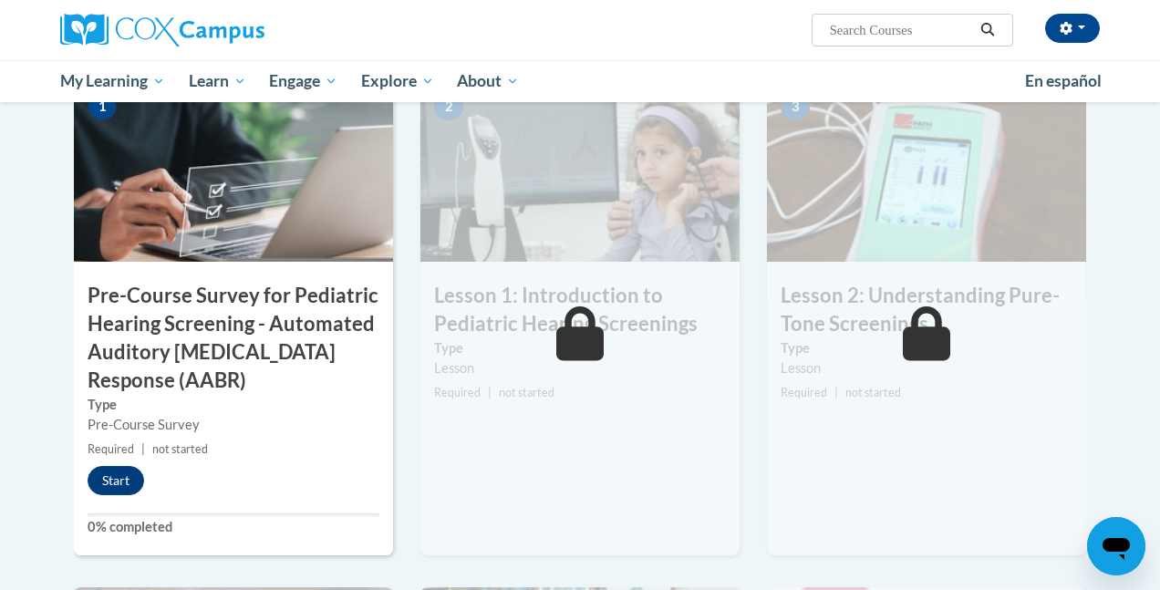
scroll to position [401, 0]
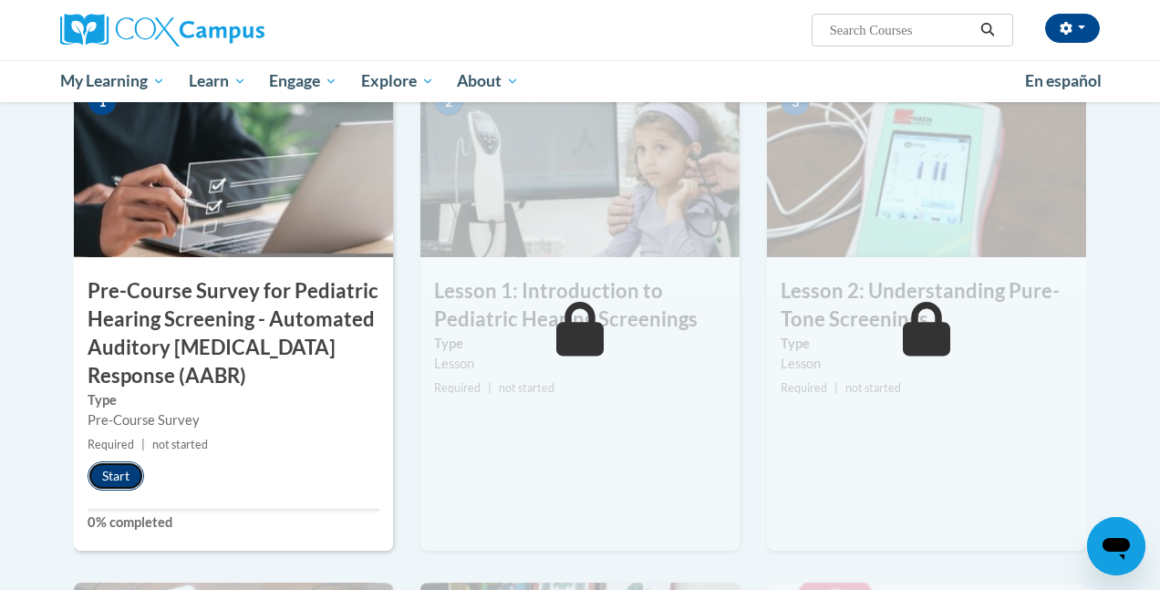
click at [121, 477] on button "Start" at bounding box center [116, 475] width 57 height 29
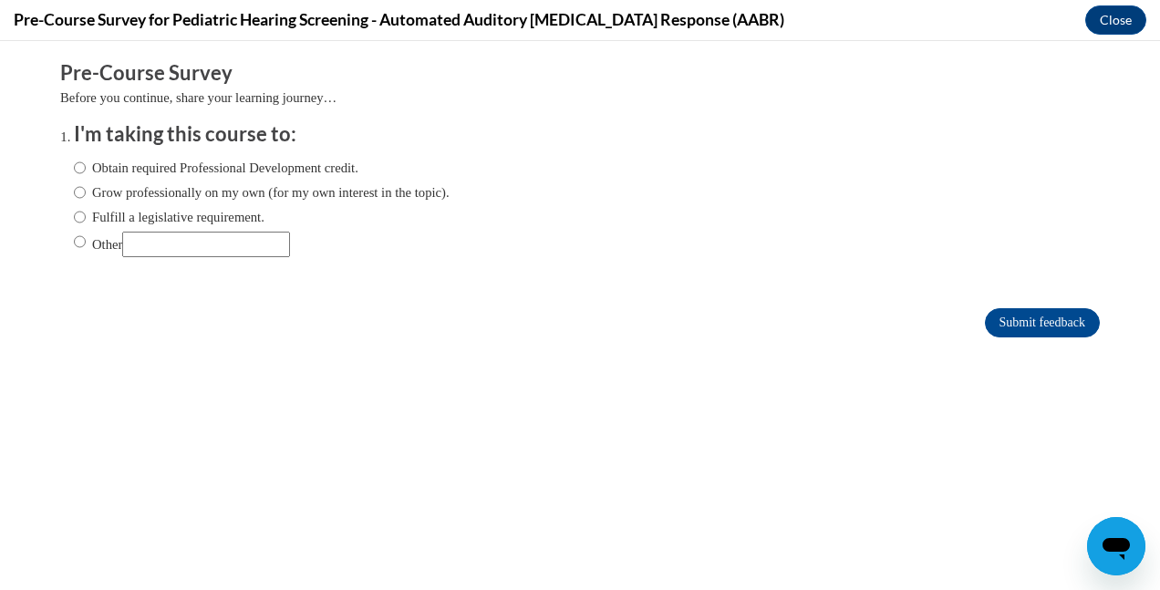
scroll to position [0, 0]
click at [114, 191] on label "Grow professionally on my own (for my own interest in the topic)." at bounding box center [262, 192] width 376 height 20
click at [86, 191] on input "Grow professionally on my own (for my own interest in the topic)." at bounding box center [80, 192] width 12 height 20
radio input "true"
click at [1026, 315] on input "Submit feedback" at bounding box center [1042, 322] width 115 height 29
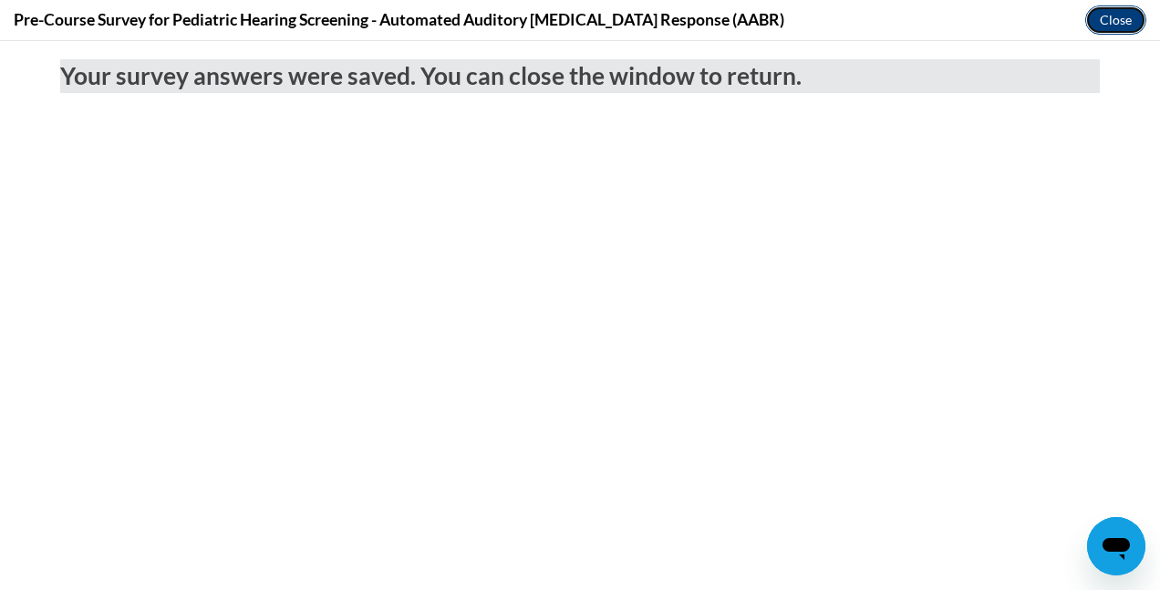
click at [1135, 13] on button "Close" at bounding box center [1115, 19] width 61 height 29
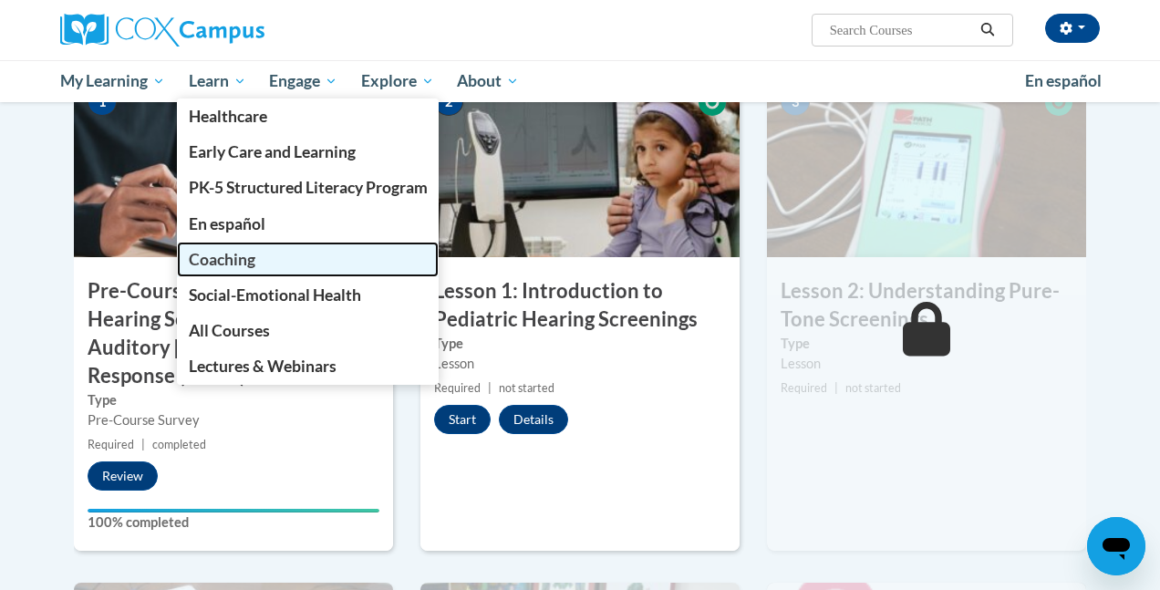
click at [289, 257] on link "Coaching" at bounding box center [308, 260] width 263 height 36
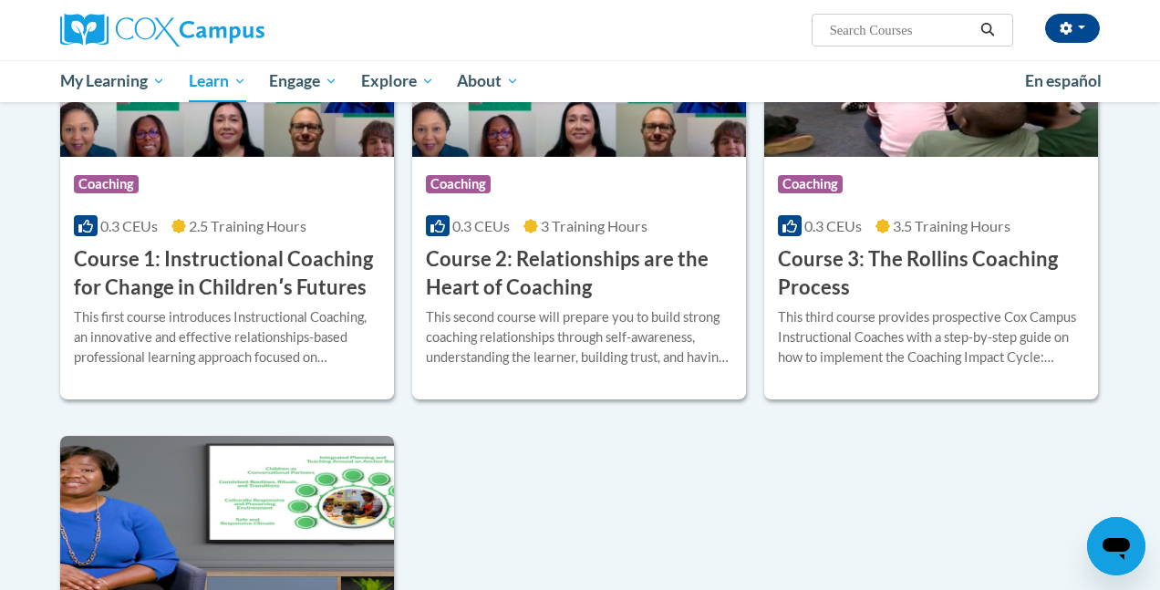
scroll to position [609, 0]
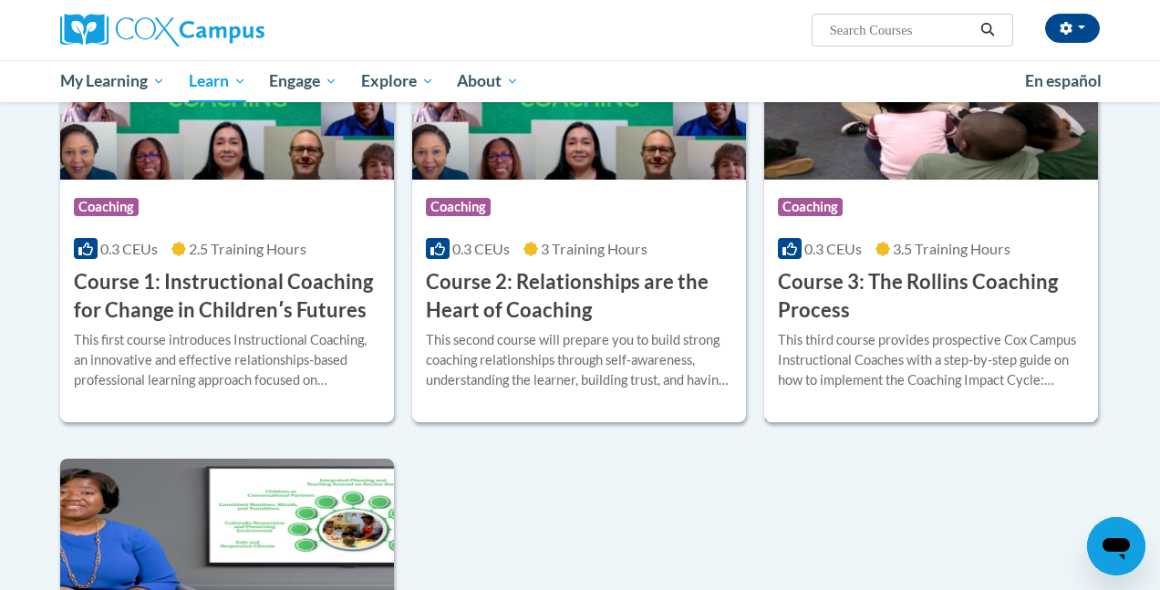
click at [955, 290] on h3 "Course 3: The Rollins Coaching Process" at bounding box center [931, 296] width 306 height 57
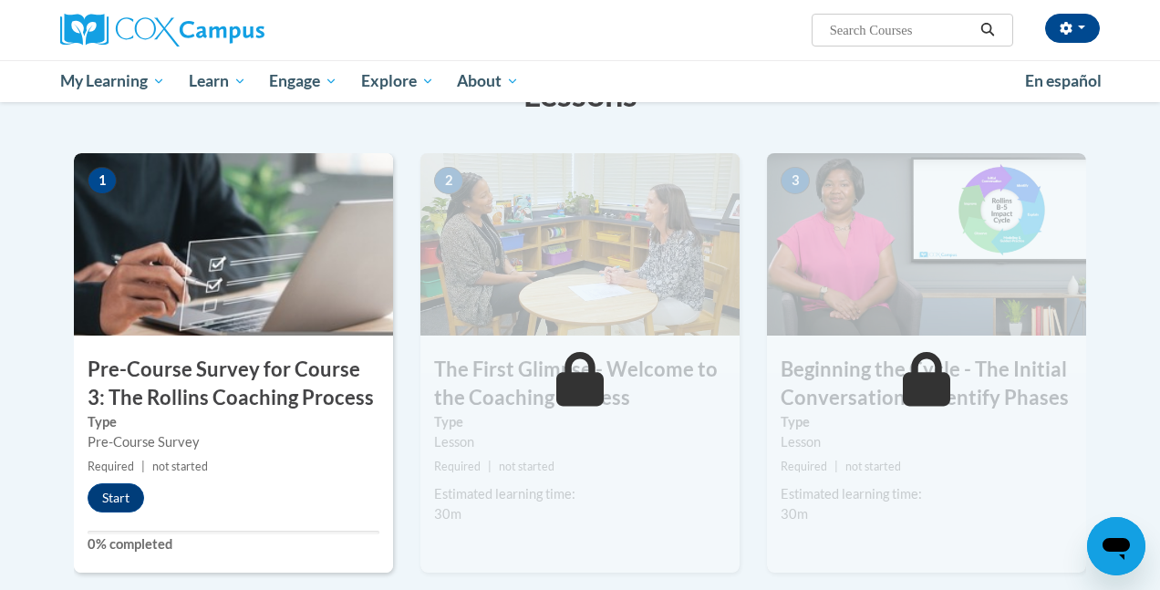
scroll to position [373, 0]
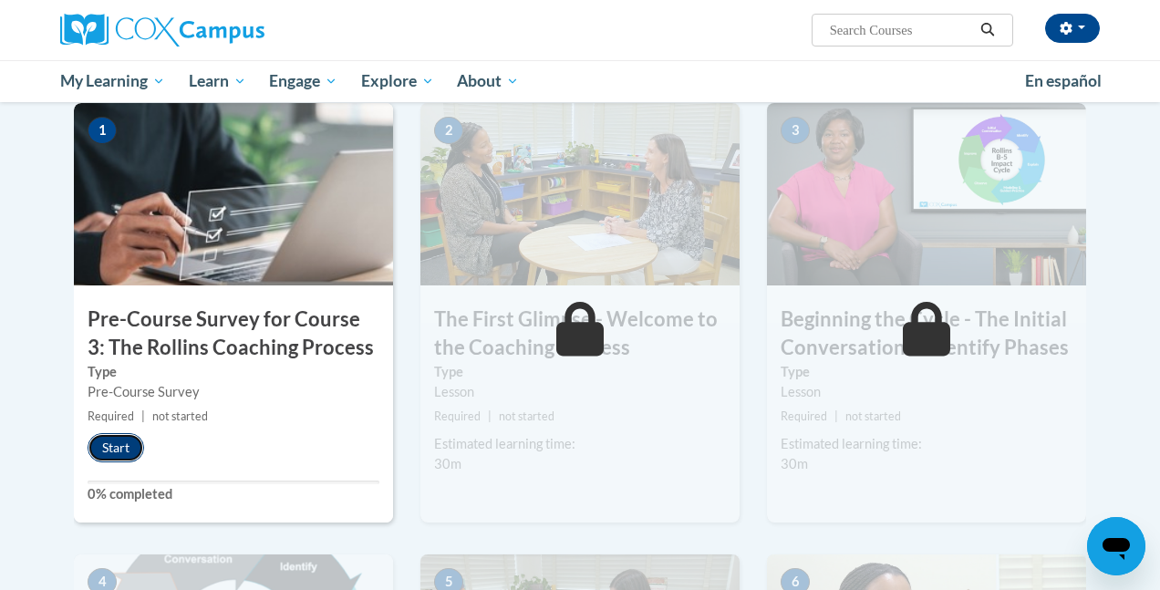
click at [133, 449] on button "Start" at bounding box center [116, 447] width 57 height 29
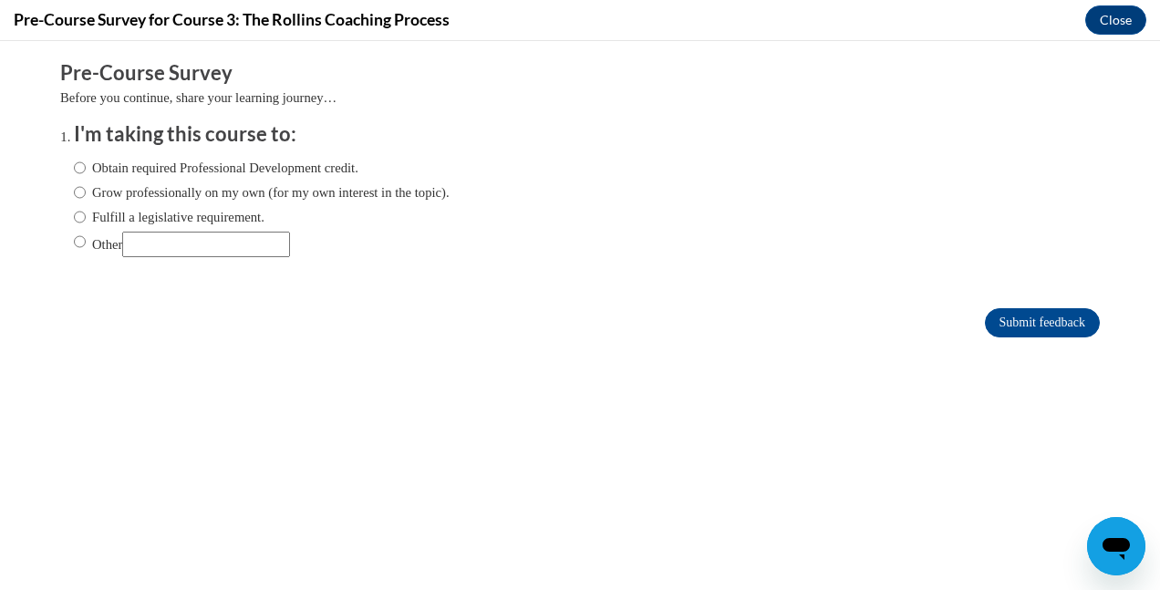
scroll to position [0, 0]
click at [142, 184] on label "Grow professionally on my own (for my own interest in the topic)." at bounding box center [262, 192] width 376 height 20
click at [86, 184] on input "Grow professionally on my own (for my own interest in the topic)." at bounding box center [80, 192] width 12 height 20
radio input "true"
click at [1050, 336] on input "Submit feedback" at bounding box center [1042, 322] width 115 height 29
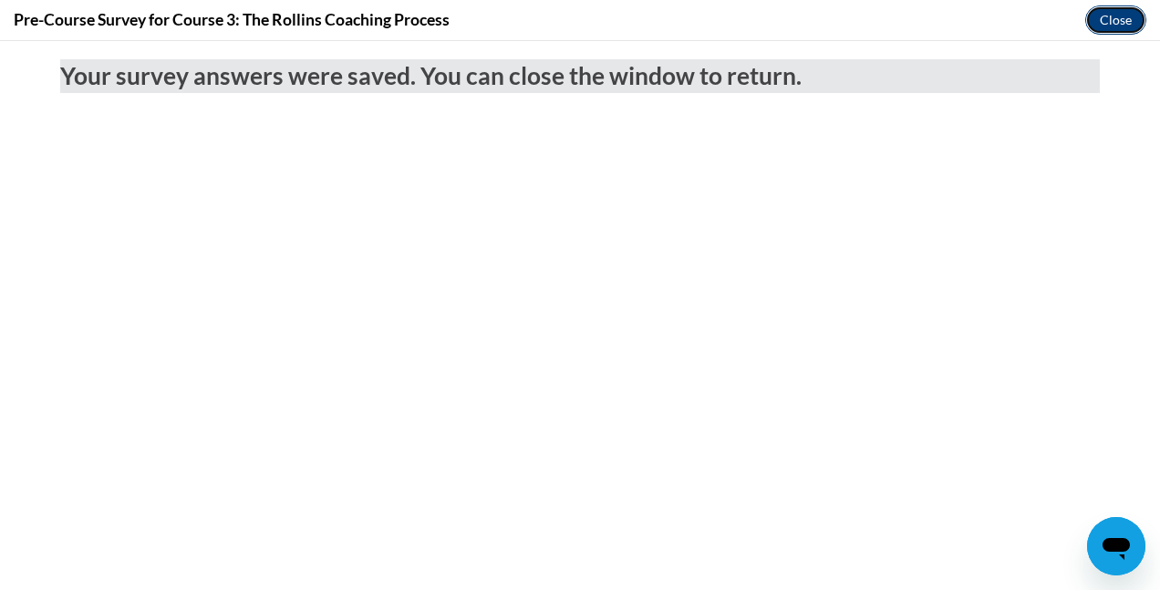
click at [1121, 17] on button "Close" at bounding box center [1115, 19] width 61 height 29
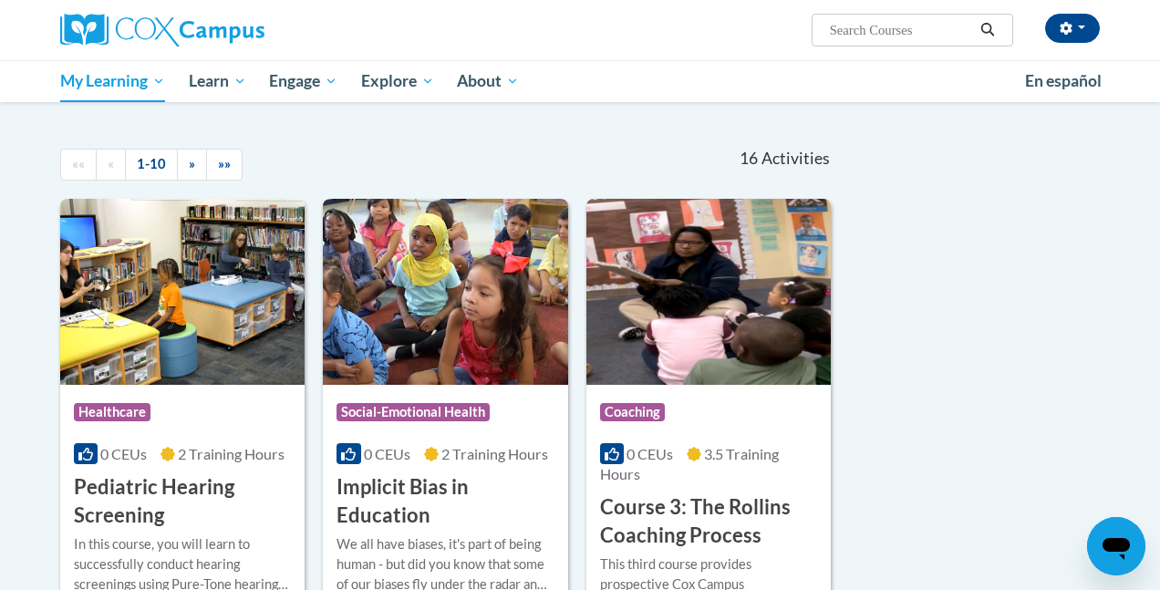
scroll to position [140, 0]
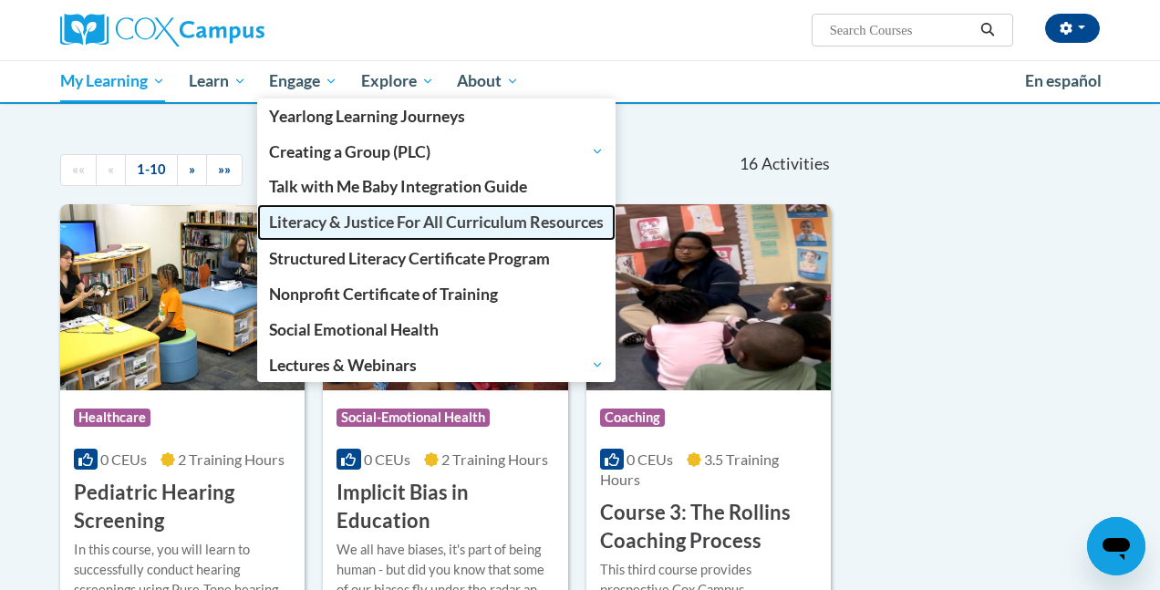
click at [387, 223] on span "Literacy & Justice For All Curriculum Resources" at bounding box center [436, 221] width 335 height 19
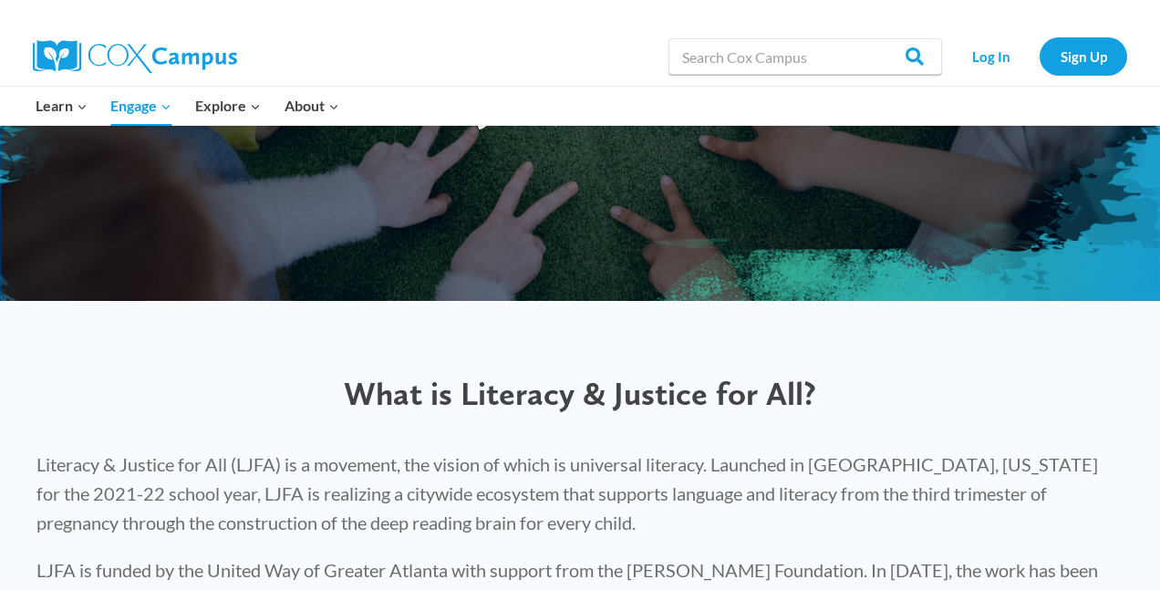
scroll to position [285, 0]
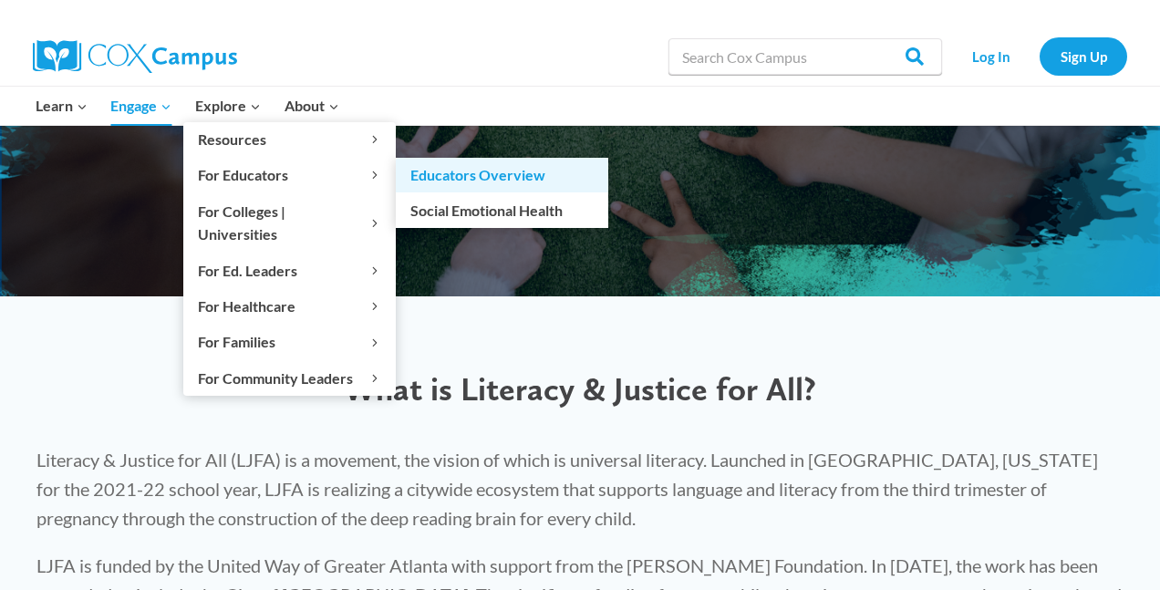
click at [470, 172] on link "Educators Overview" at bounding box center [502, 175] width 212 height 35
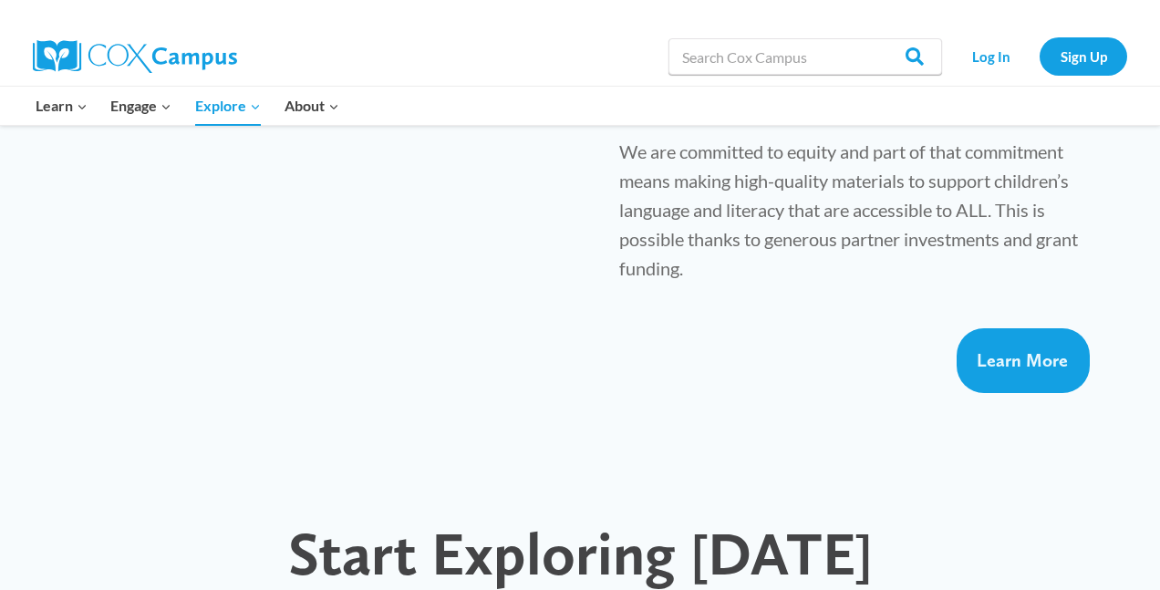
scroll to position [1412, 0]
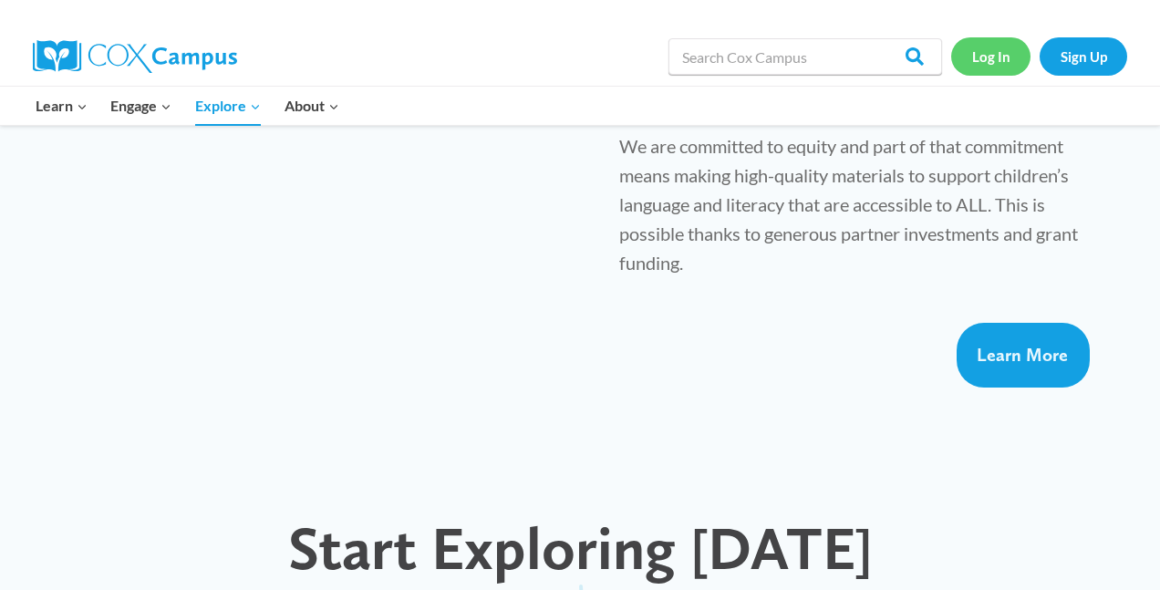
click at [998, 42] on link "Log In" at bounding box center [990, 55] width 79 height 37
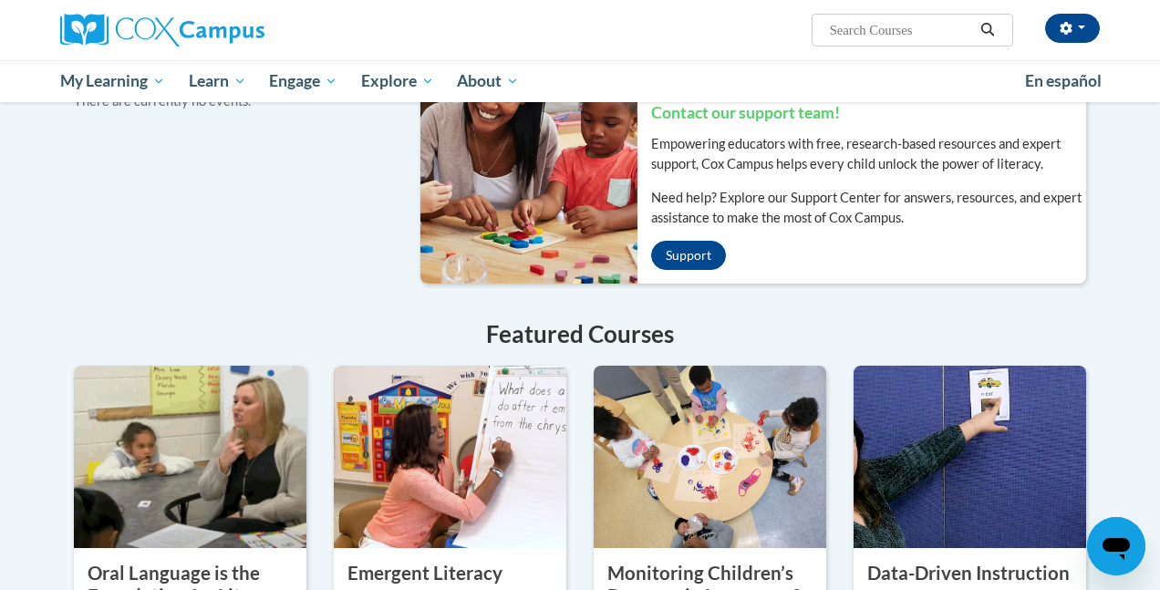
scroll to position [1255, 0]
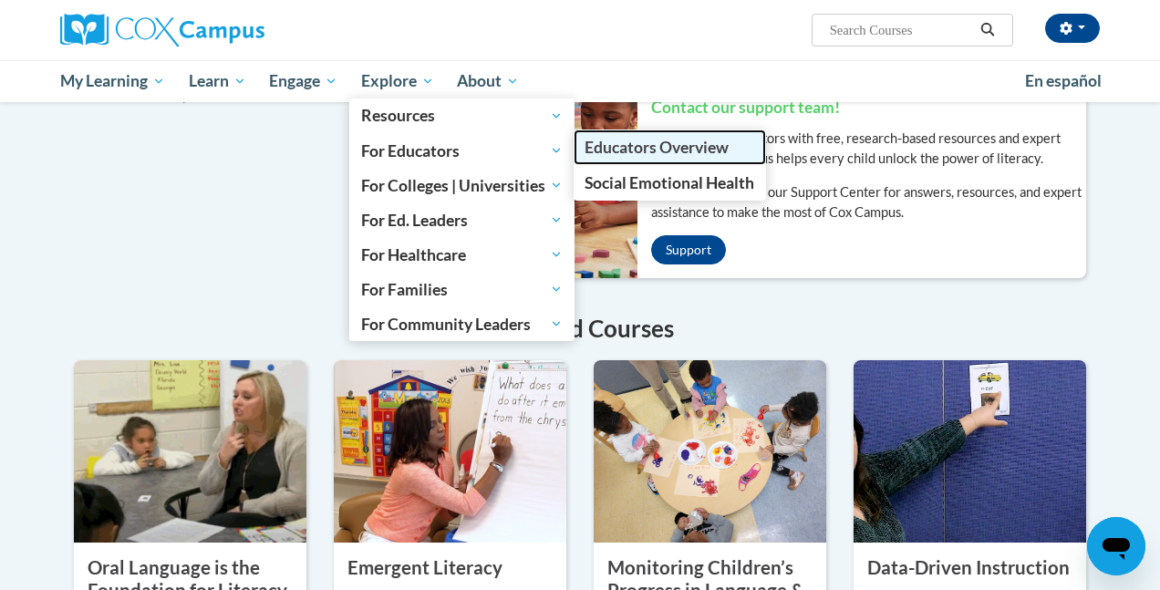
click at [615, 164] on link "Educators Overview" at bounding box center [670, 147] width 193 height 36
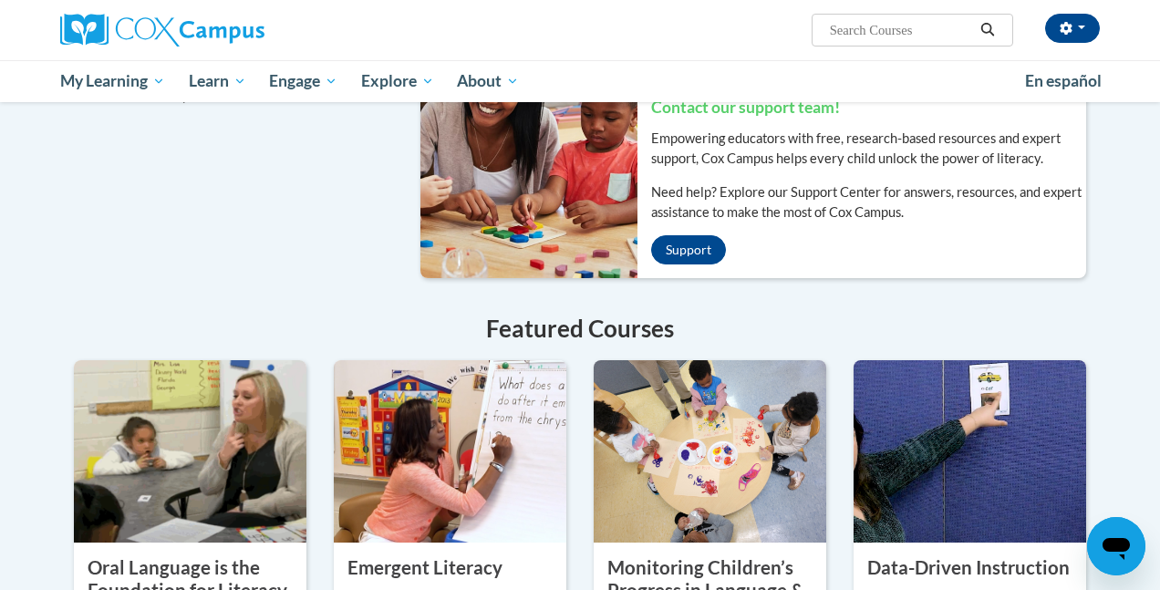
click at [138, 172] on div "Recent Discussions ATTN [US_STATE] Members Welcome to [PERSON_NAME][GEOGRAPHIC_…" at bounding box center [580, 100] width 1067 height 1375
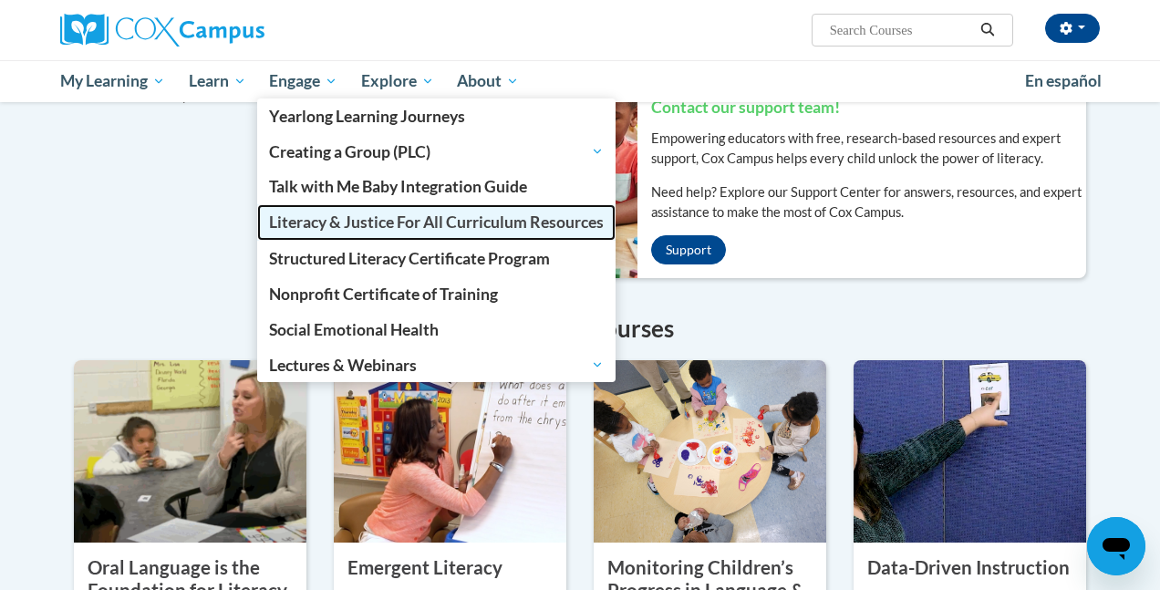
click at [459, 220] on span "Literacy & Justice For All Curriculum Resources" at bounding box center [436, 221] width 335 height 19
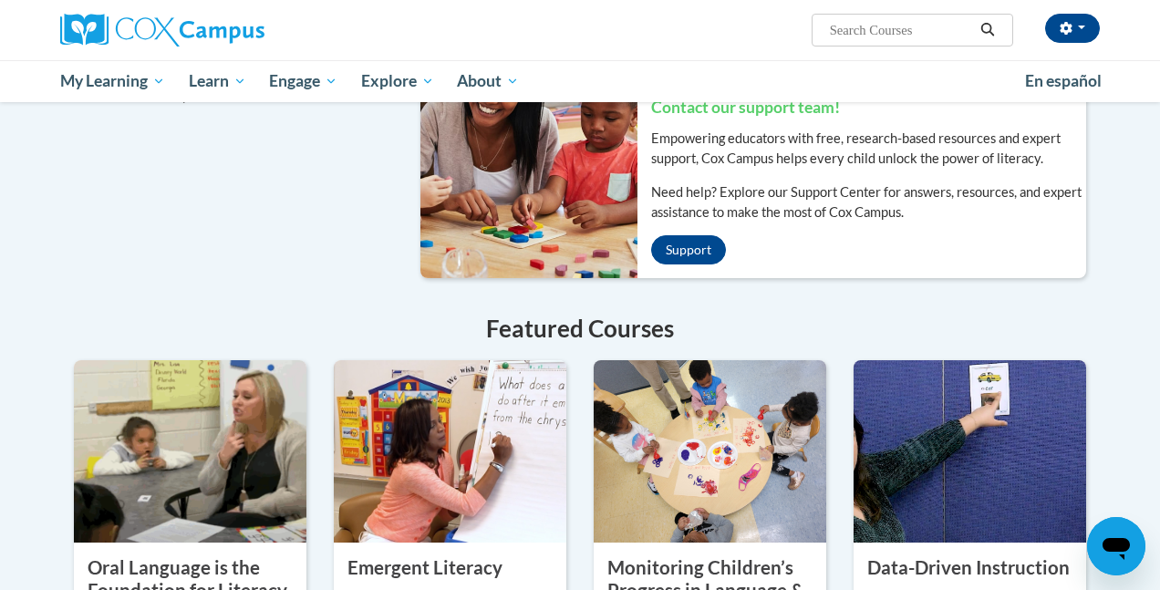
click at [127, 235] on div "Recent Discussions ATTN Georgia Members Welcome to Cox Campus! Georgia Literacy…" at bounding box center [580, 100] width 1067 height 1375
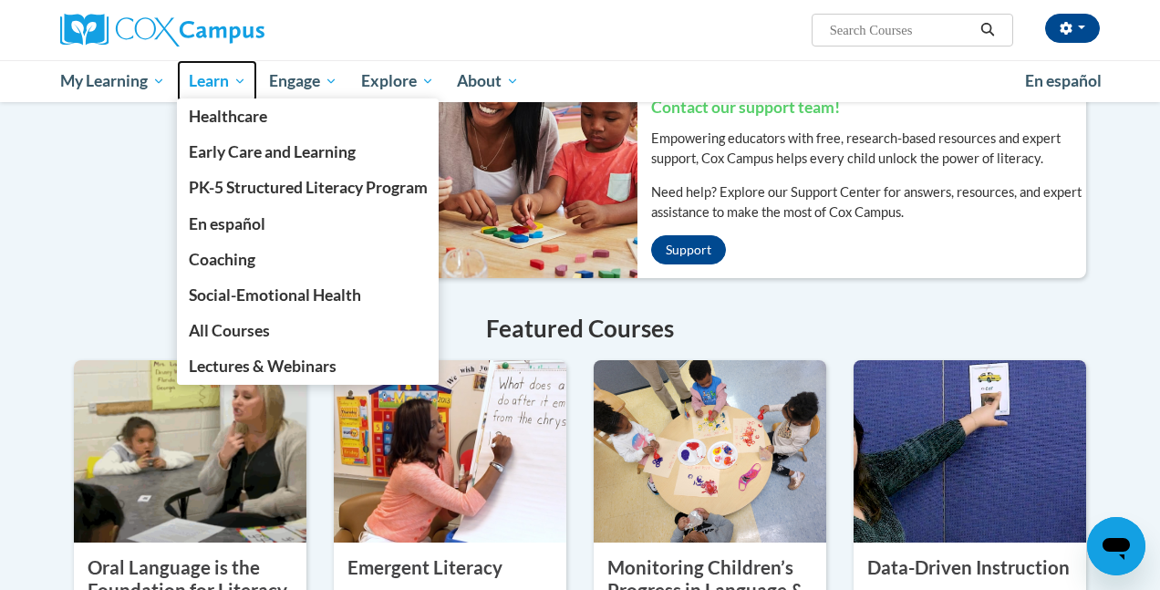
click at [217, 87] on span "Learn" at bounding box center [217, 81] width 57 height 22
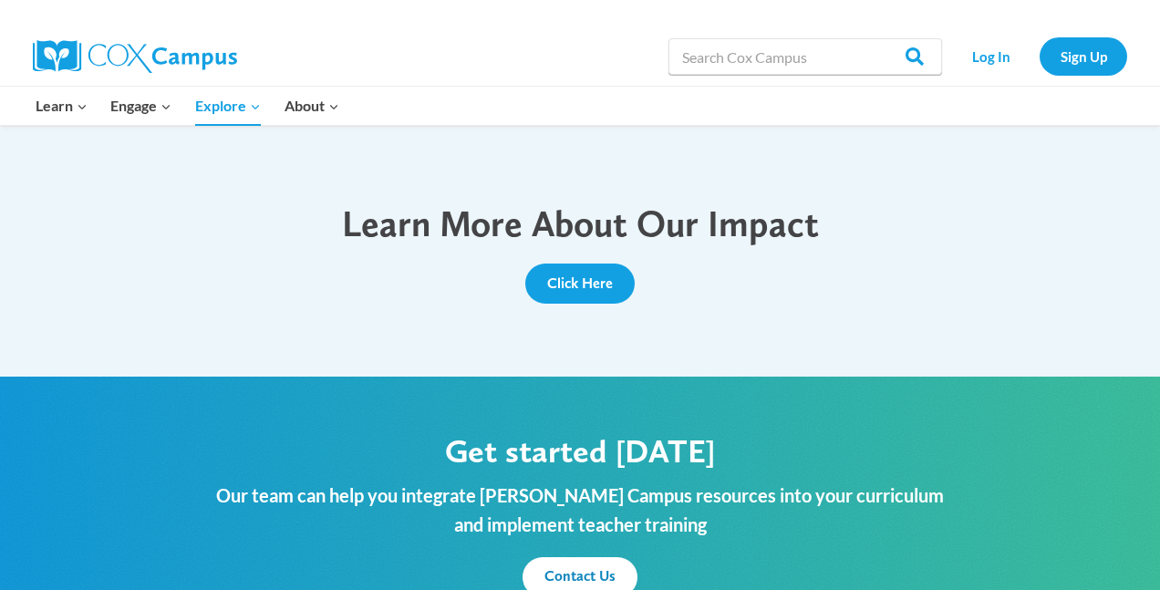
scroll to position [1921, 0]
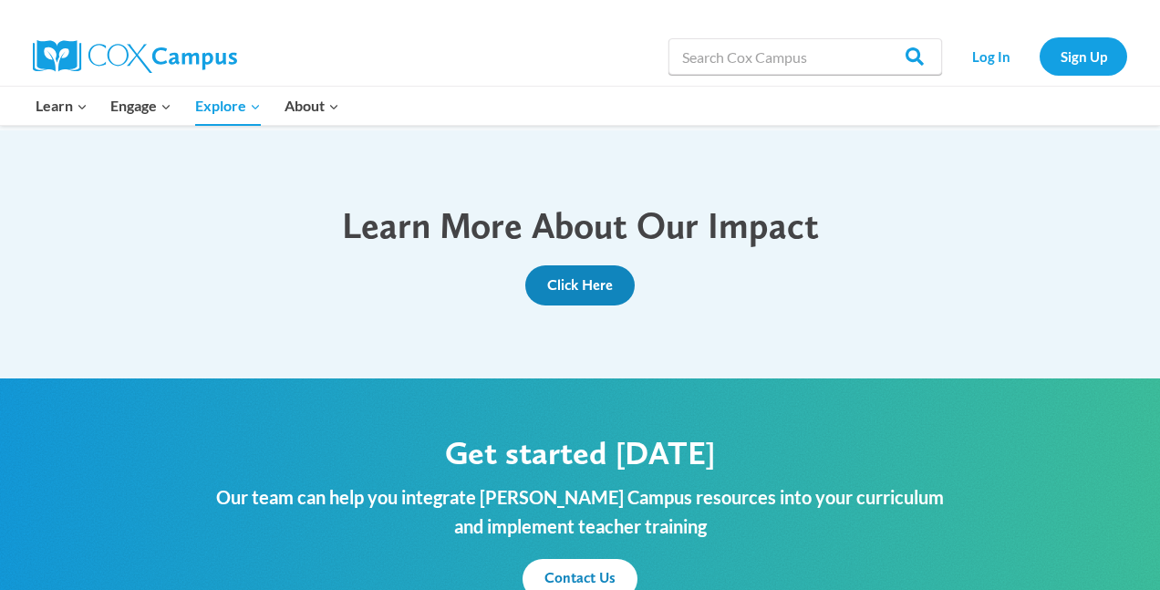
click at [596, 289] on span "Click Here" at bounding box center [580, 284] width 66 height 17
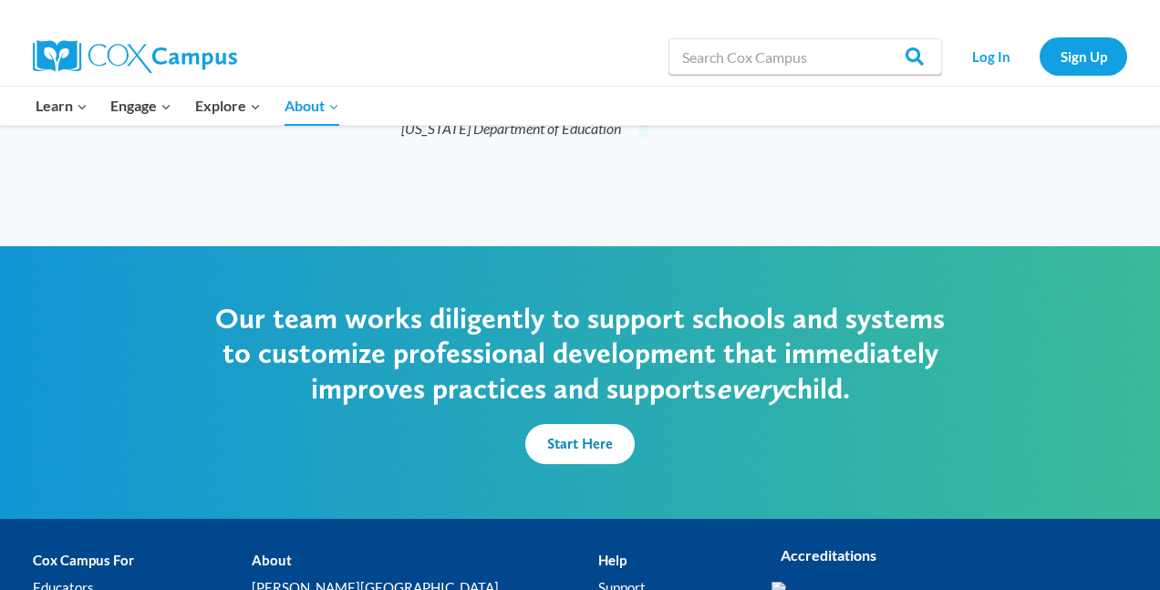
scroll to position [4410, 0]
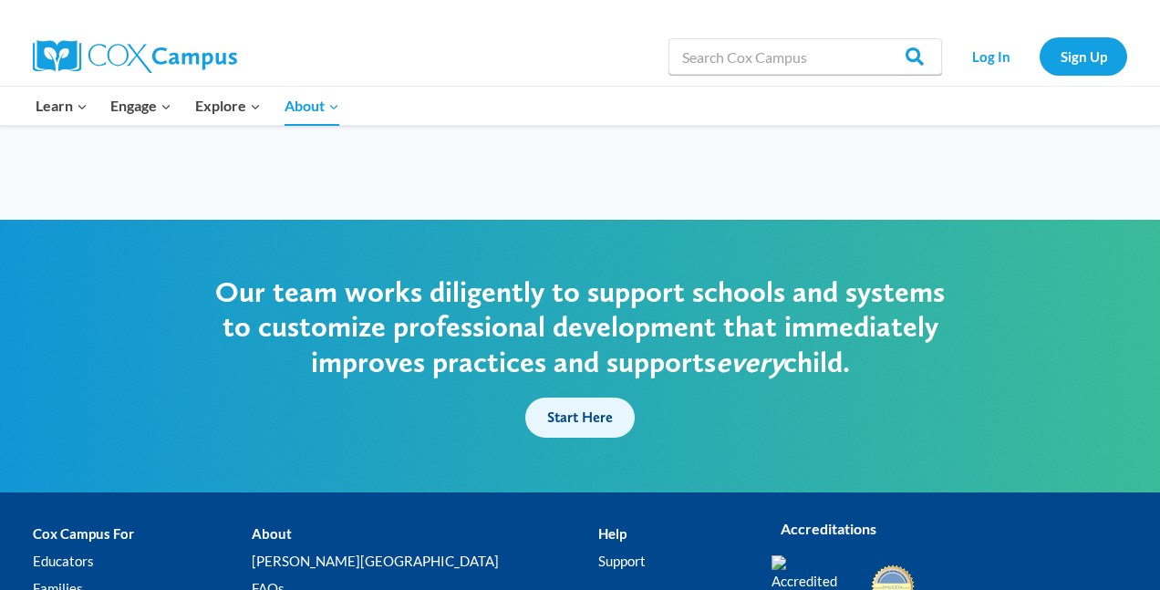
click at [583, 408] on span "Start Here" at bounding box center [580, 416] width 66 height 17
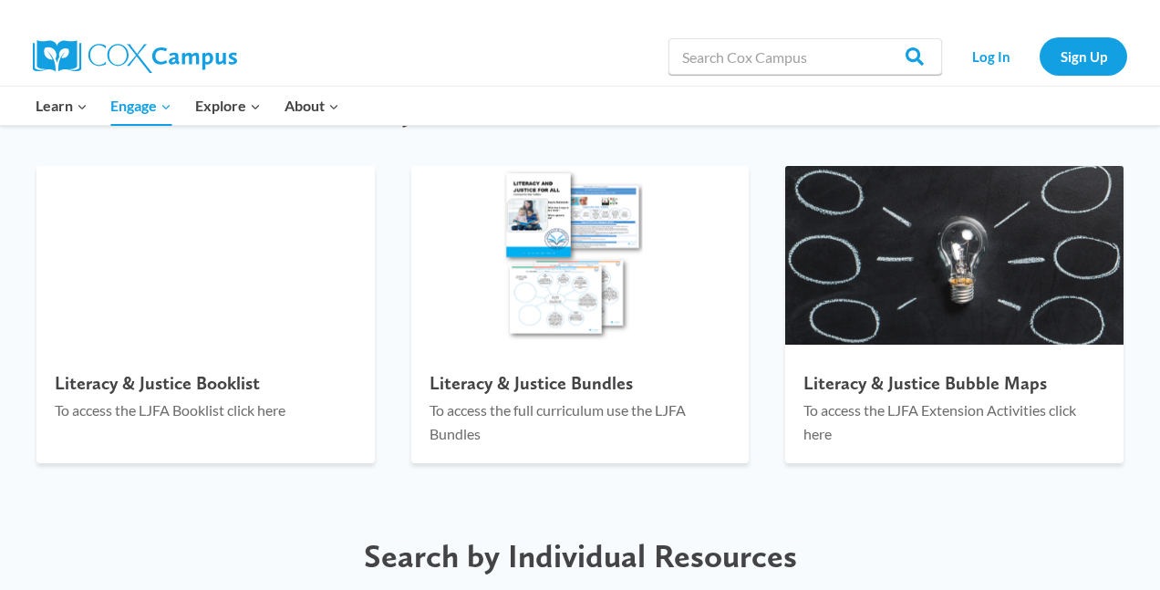
scroll to position [2021, 0]
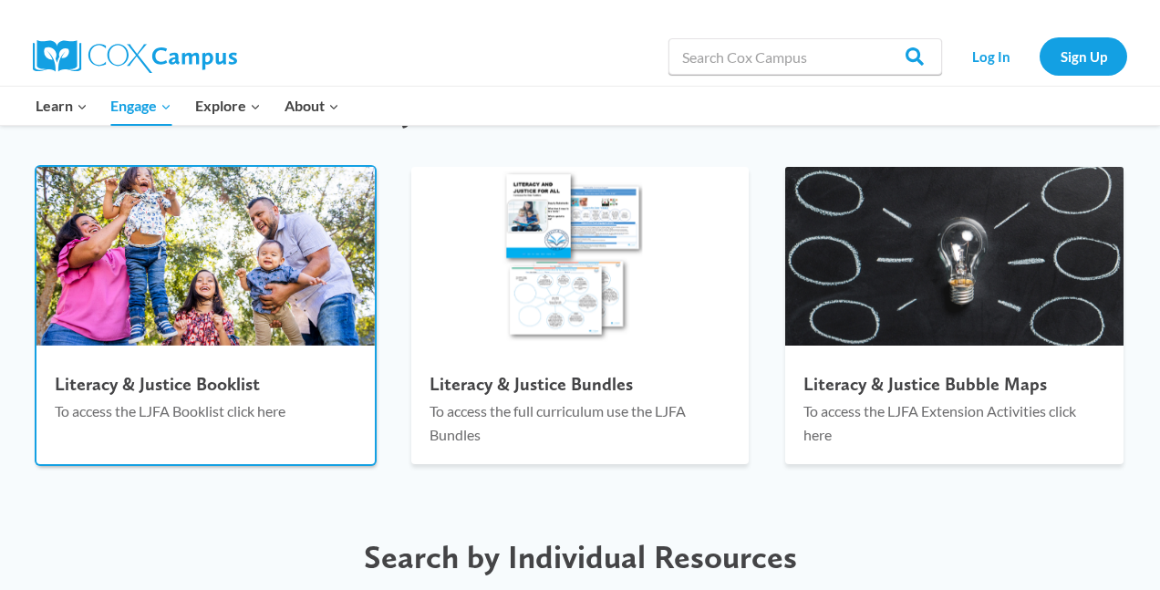
click at [264, 355] on div at bounding box center [205, 355] width 338 height 18
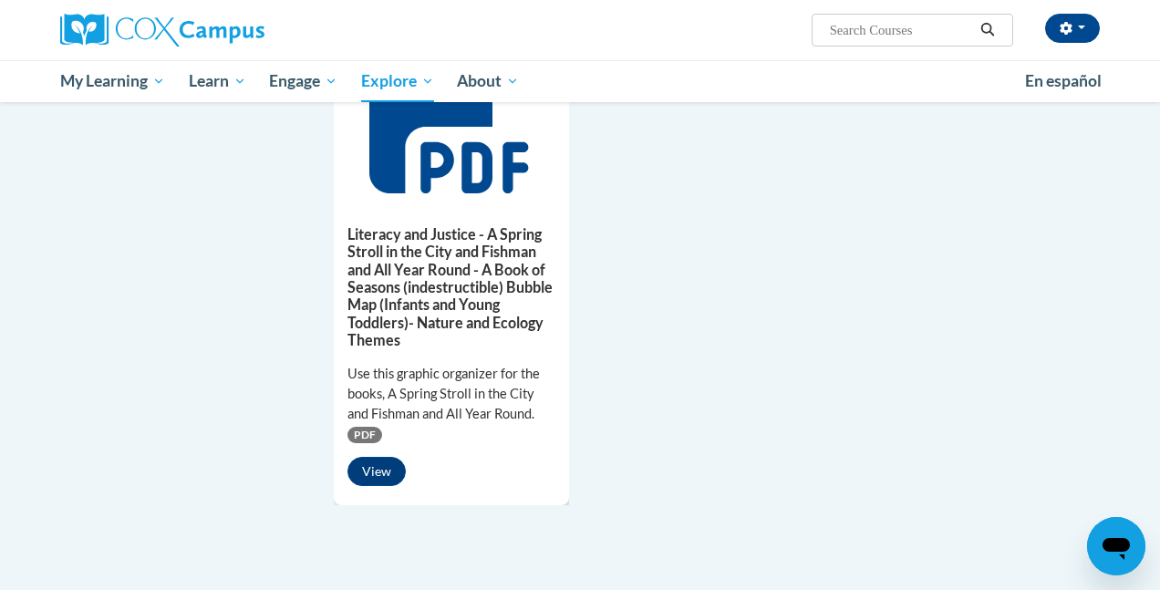
scroll to position [2095, 0]
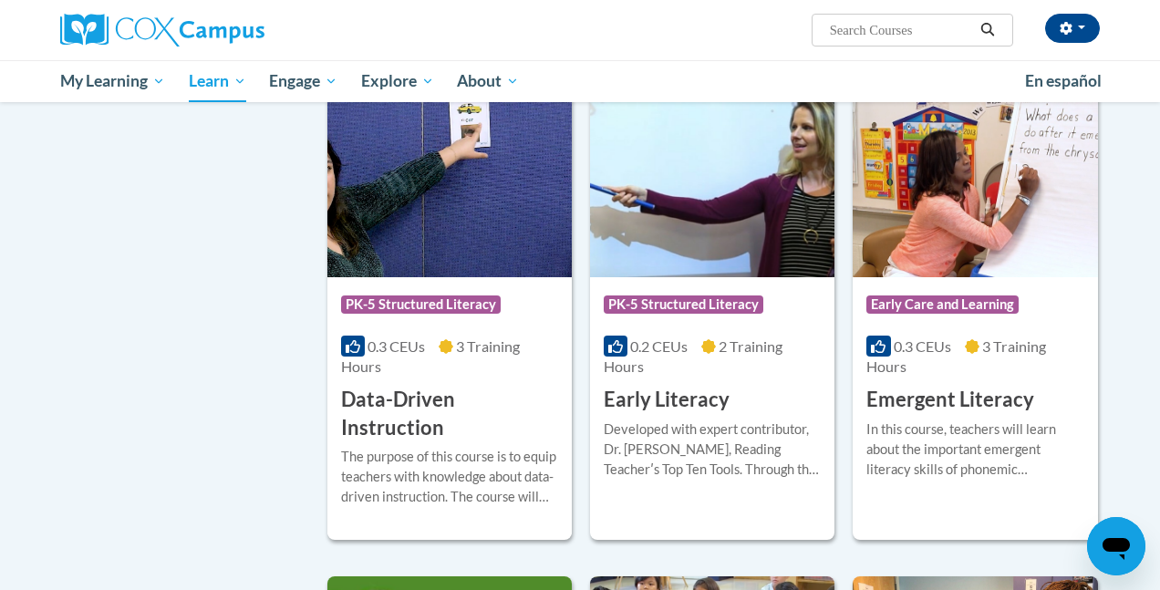
scroll to position [1874, 0]
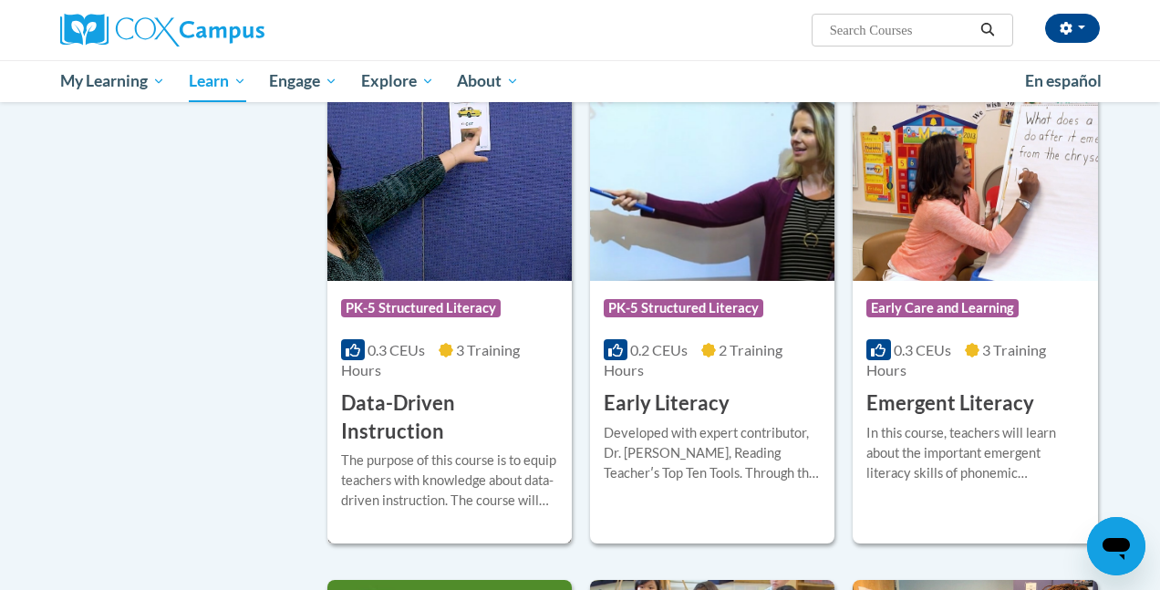
click at [488, 450] on div "The purpose of this course is to equip teachers with knowledge about data-drive…" at bounding box center [449, 480] width 217 height 60
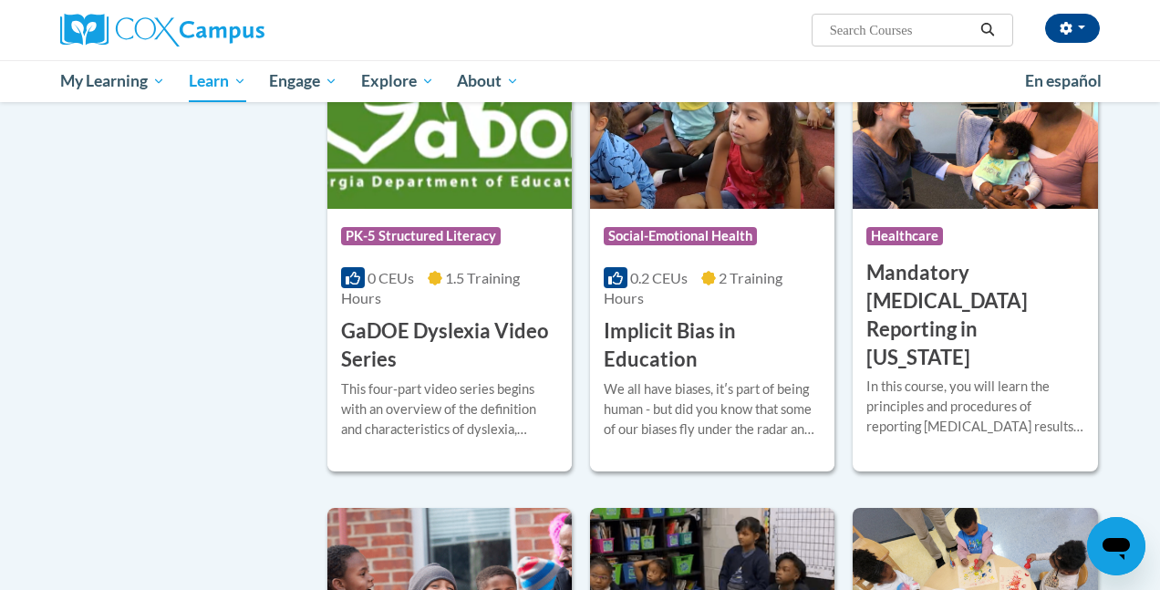
scroll to position [2433, 0]
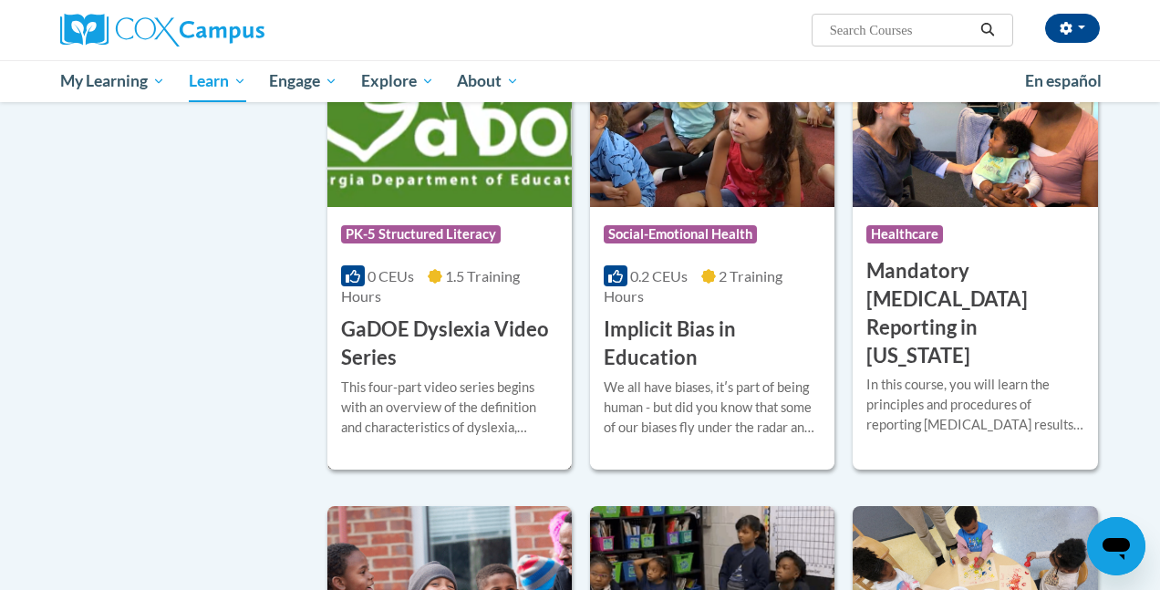
click at [484, 319] on h3 "GaDOE Dyslexia Video Series" at bounding box center [449, 343] width 217 height 57
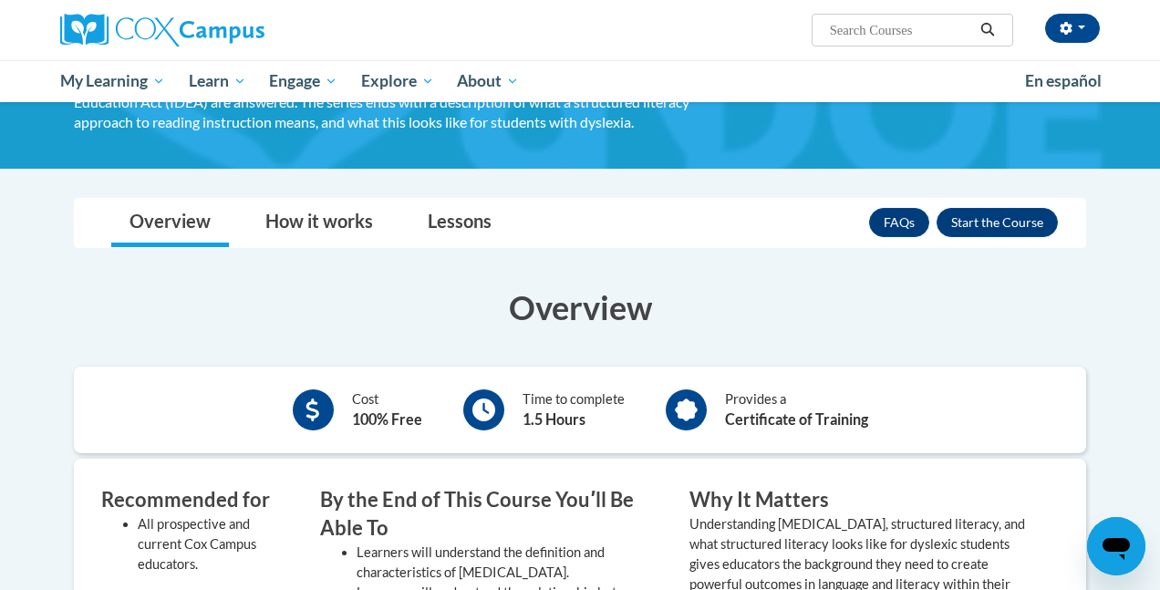
scroll to position [191, 0]
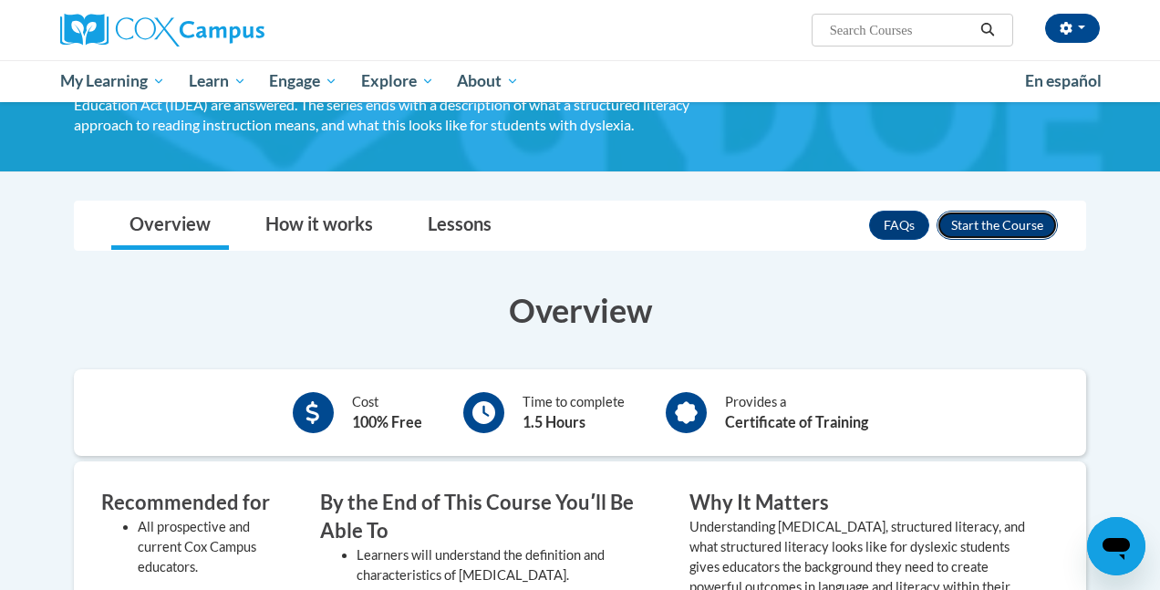
click at [991, 230] on button "Enroll" at bounding box center [996, 225] width 121 height 29
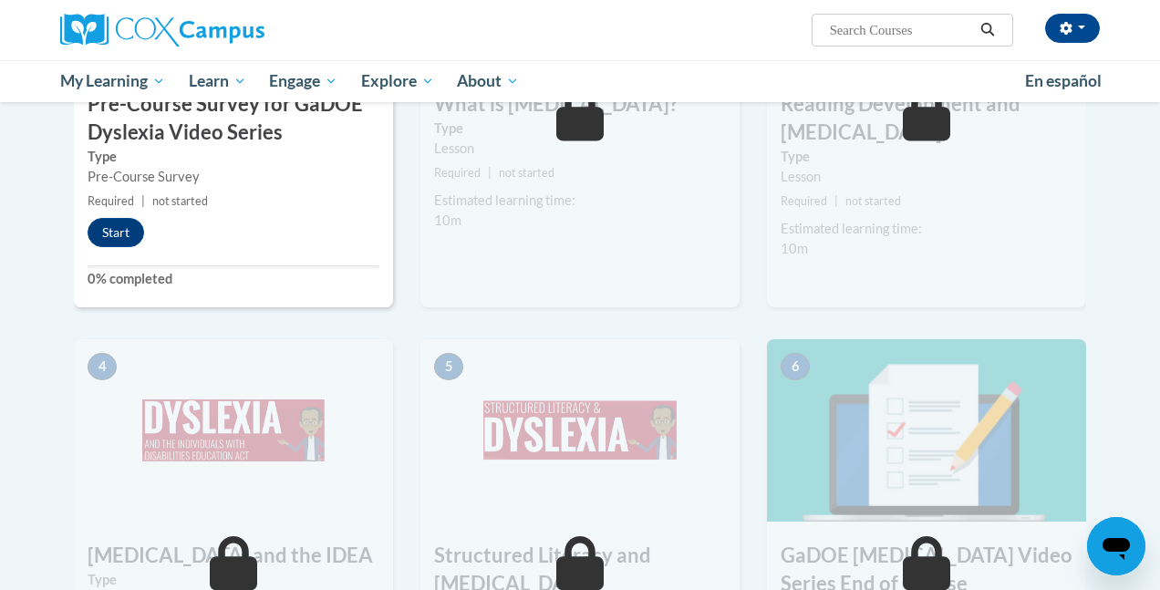
scroll to position [615, 0]
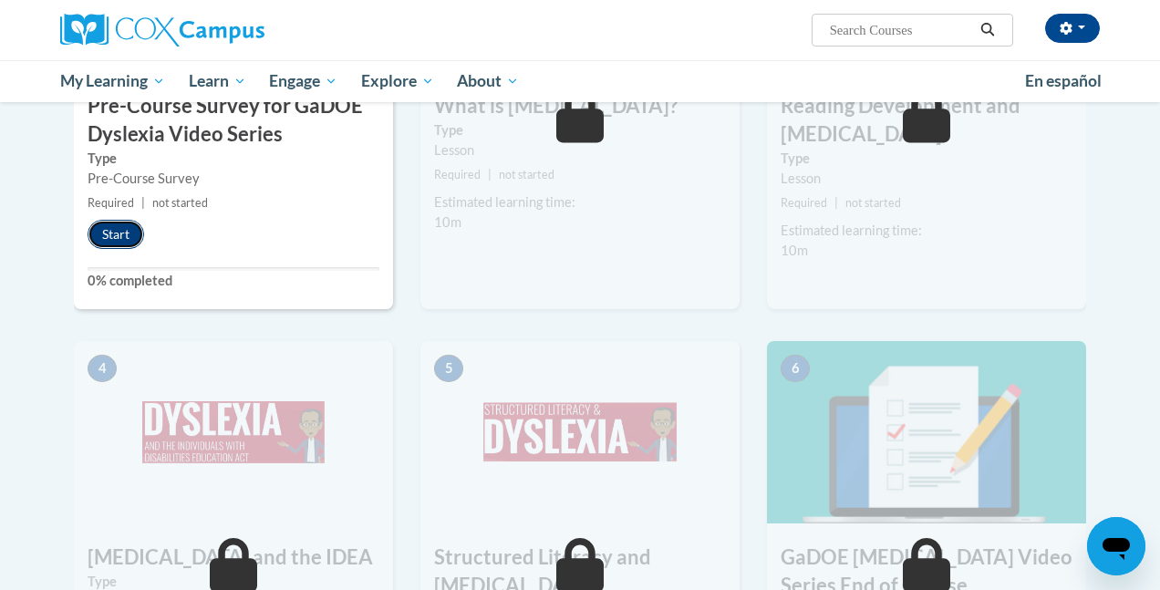
click at [112, 231] on button "Start" at bounding box center [116, 234] width 57 height 29
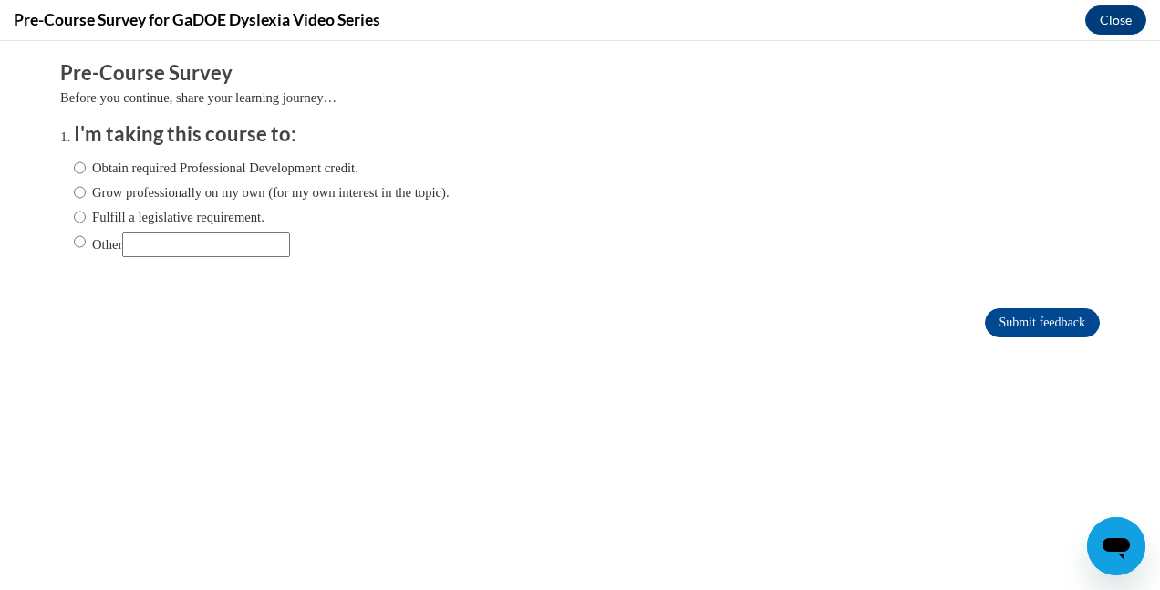
scroll to position [0, 0]
click at [101, 194] on label "Grow professionally on my own (for my own interest in the topic)." at bounding box center [262, 192] width 376 height 20
click at [86, 194] on input "Grow professionally on my own (for my own interest in the topic)." at bounding box center [80, 192] width 12 height 20
radio input "true"
click at [1063, 325] on input "Submit feedback" at bounding box center [1042, 322] width 115 height 29
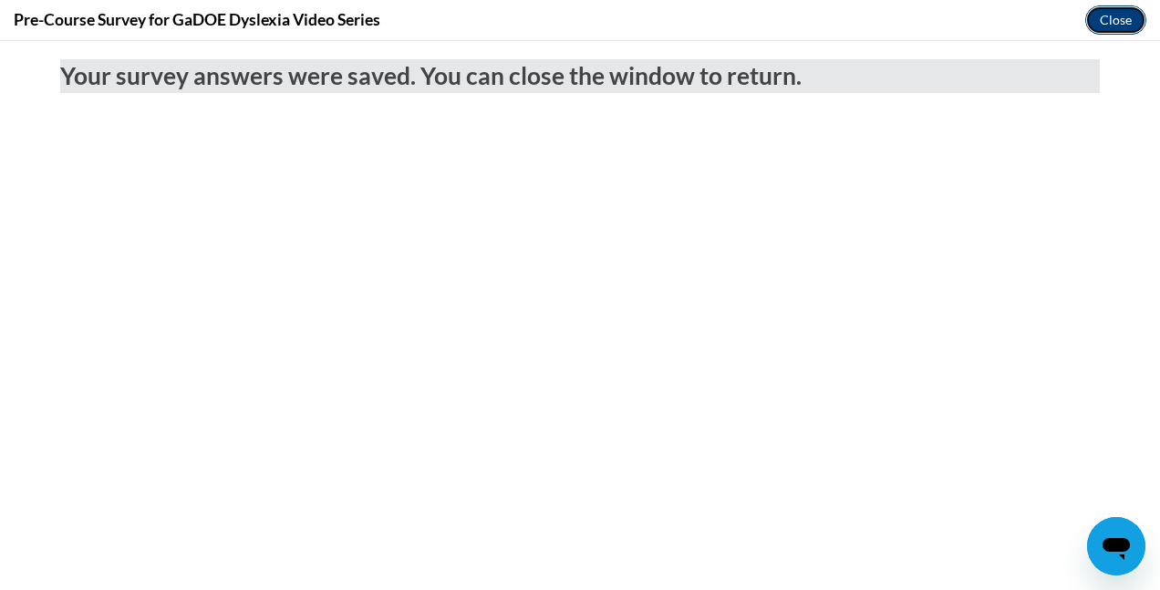
click at [1106, 16] on button "Close" at bounding box center [1115, 19] width 61 height 29
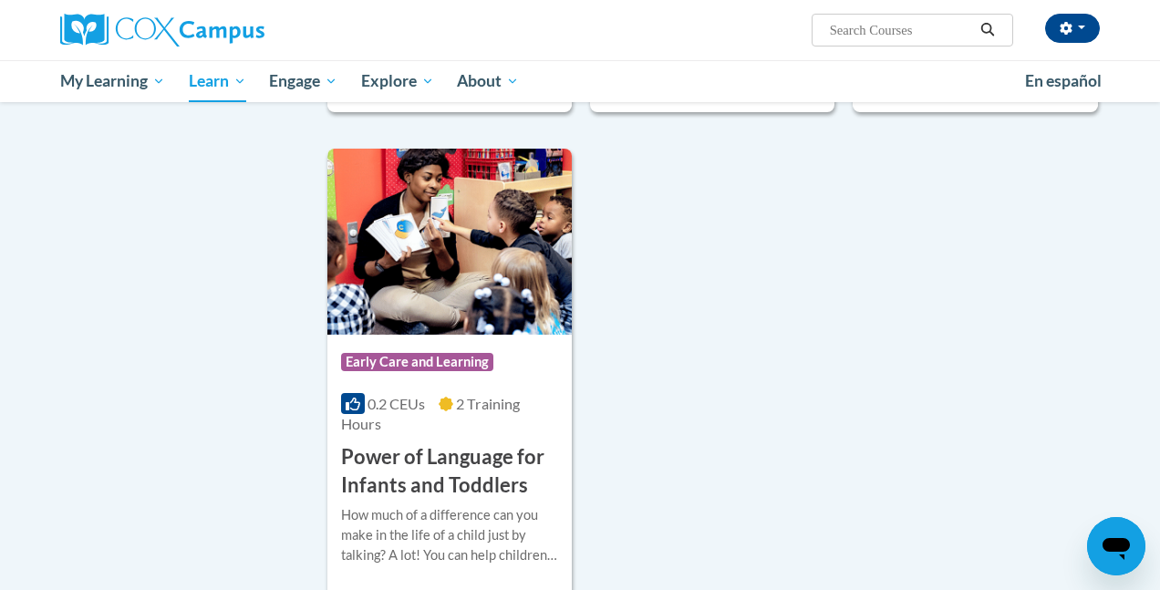
scroll to position [4376, 0]
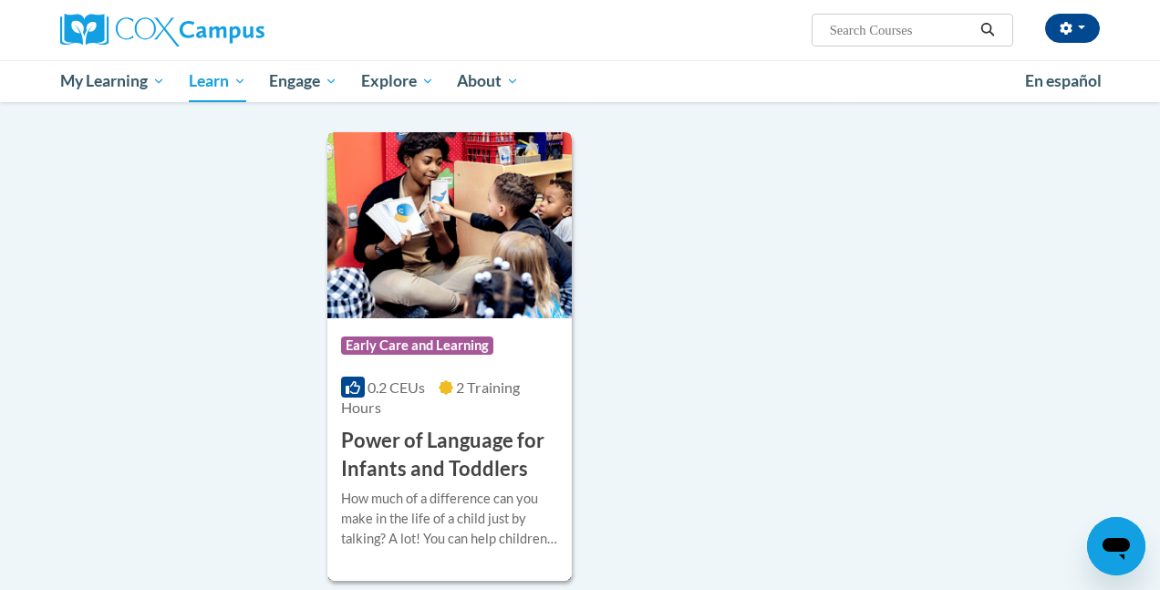
click at [471, 427] on h3 "Power of Language for Infants and Toddlers" at bounding box center [449, 455] width 217 height 57
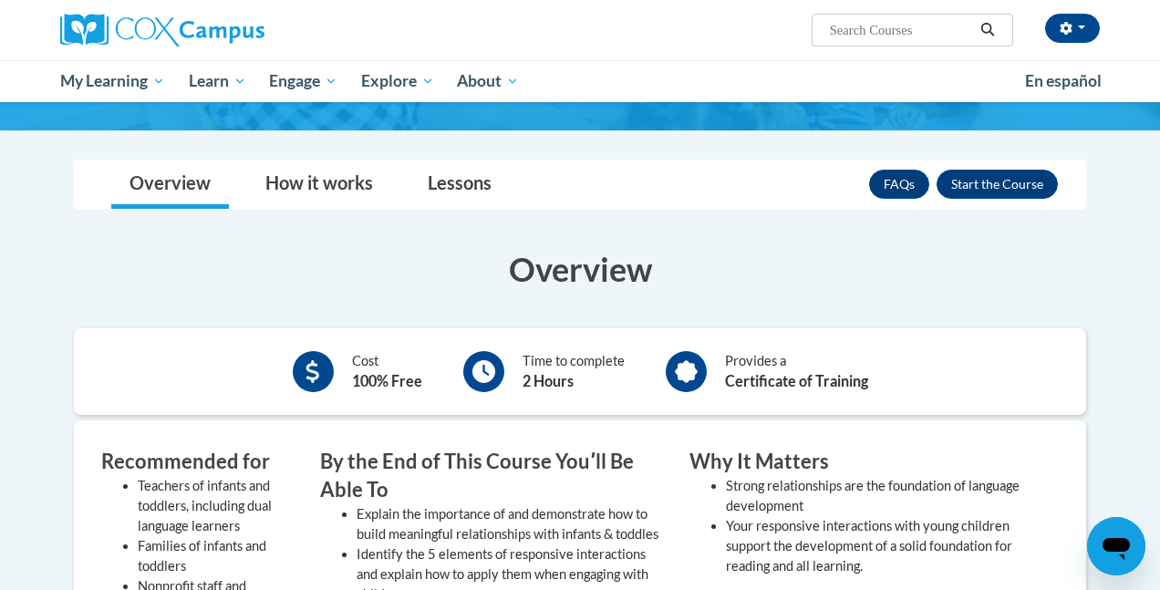
scroll to position [274, 0]
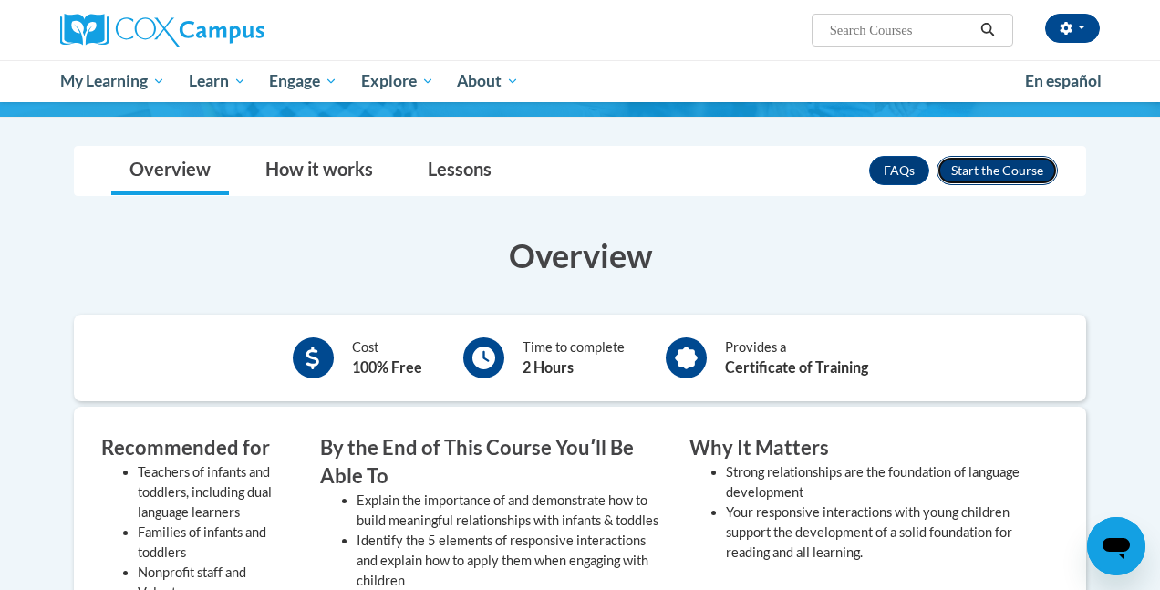
click at [993, 162] on button "Enroll" at bounding box center [996, 170] width 121 height 29
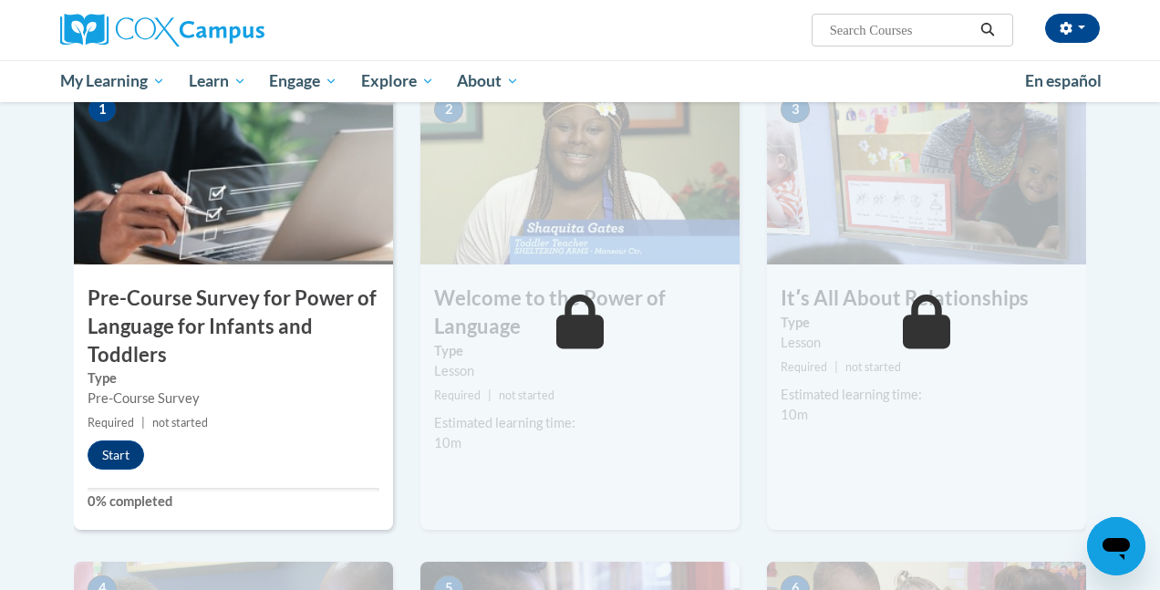
scroll to position [439, 0]
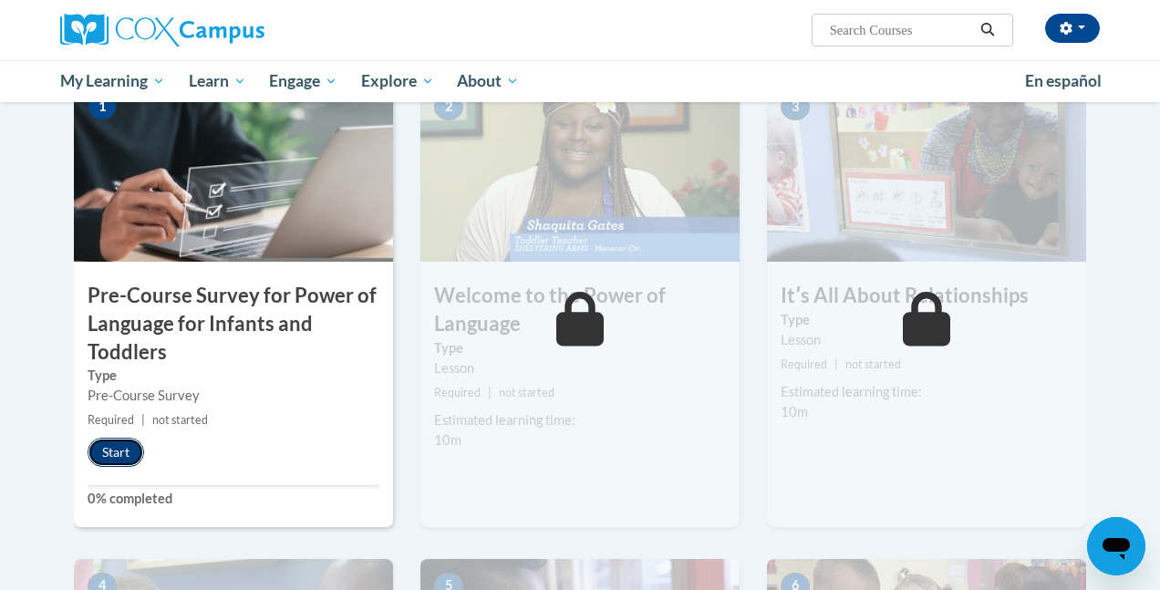
click at [135, 458] on button "Start" at bounding box center [116, 452] width 57 height 29
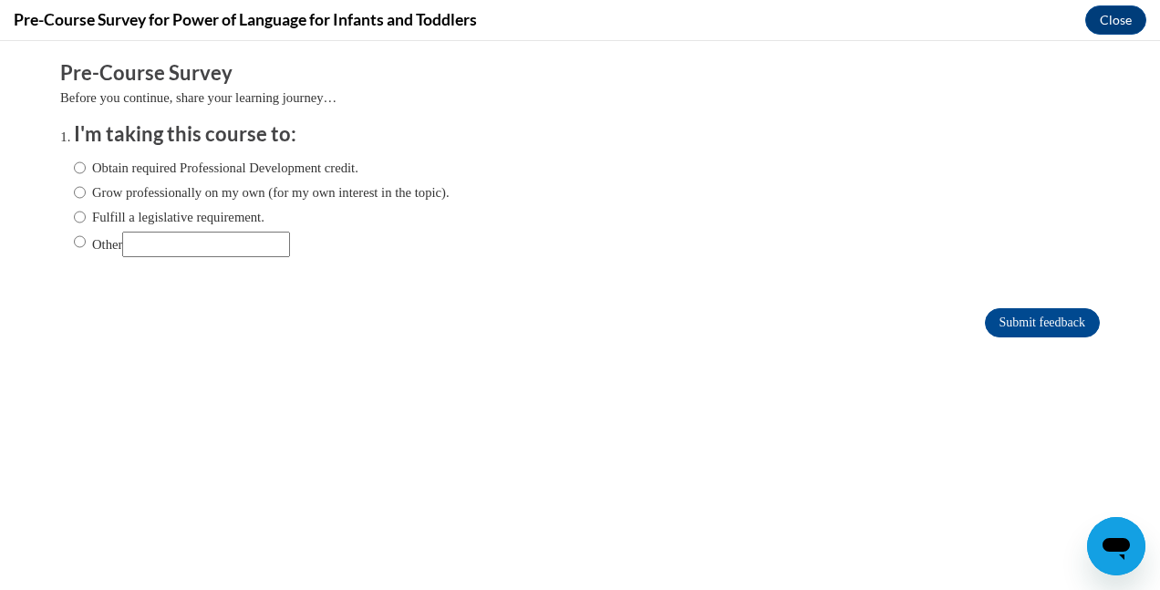
scroll to position [0, 0]
click at [359, 199] on label "Grow professionally on my own (for my own interest in the topic)." at bounding box center [262, 192] width 376 height 20
click at [86, 199] on input "Grow professionally on my own (for my own interest in the topic)." at bounding box center [80, 192] width 12 height 20
radio input "true"
click at [1023, 326] on input "Submit feedback" at bounding box center [1042, 322] width 115 height 29
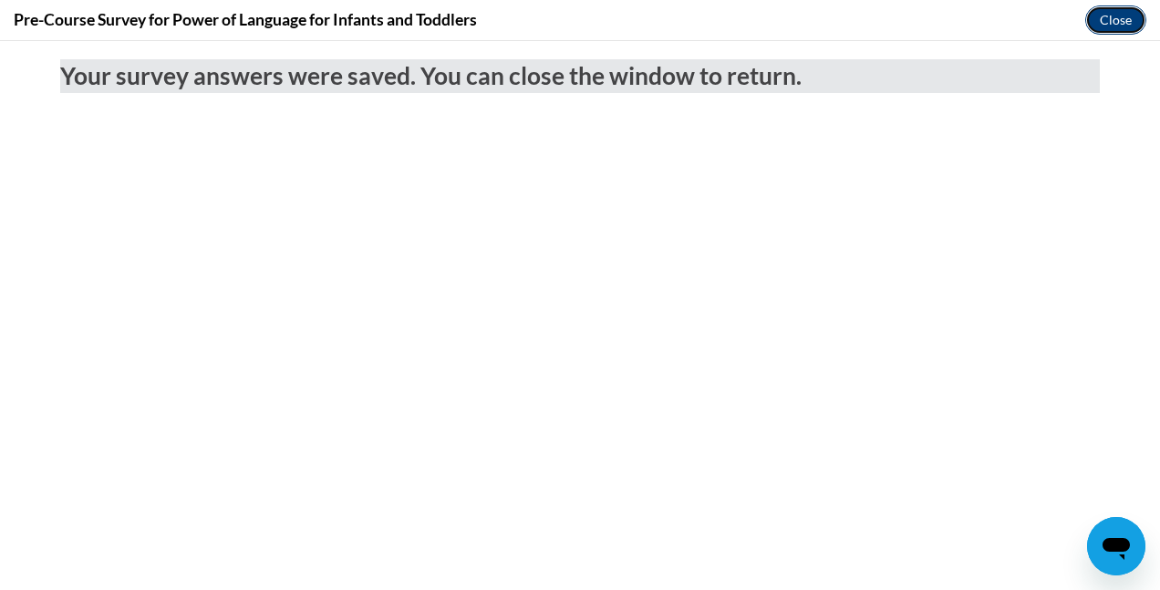
click at [1102, 11] on button "Close" at bounding box center [1115, 19] width 61 height 29
